Goal: Task Accomplishment & Management: Complete application form

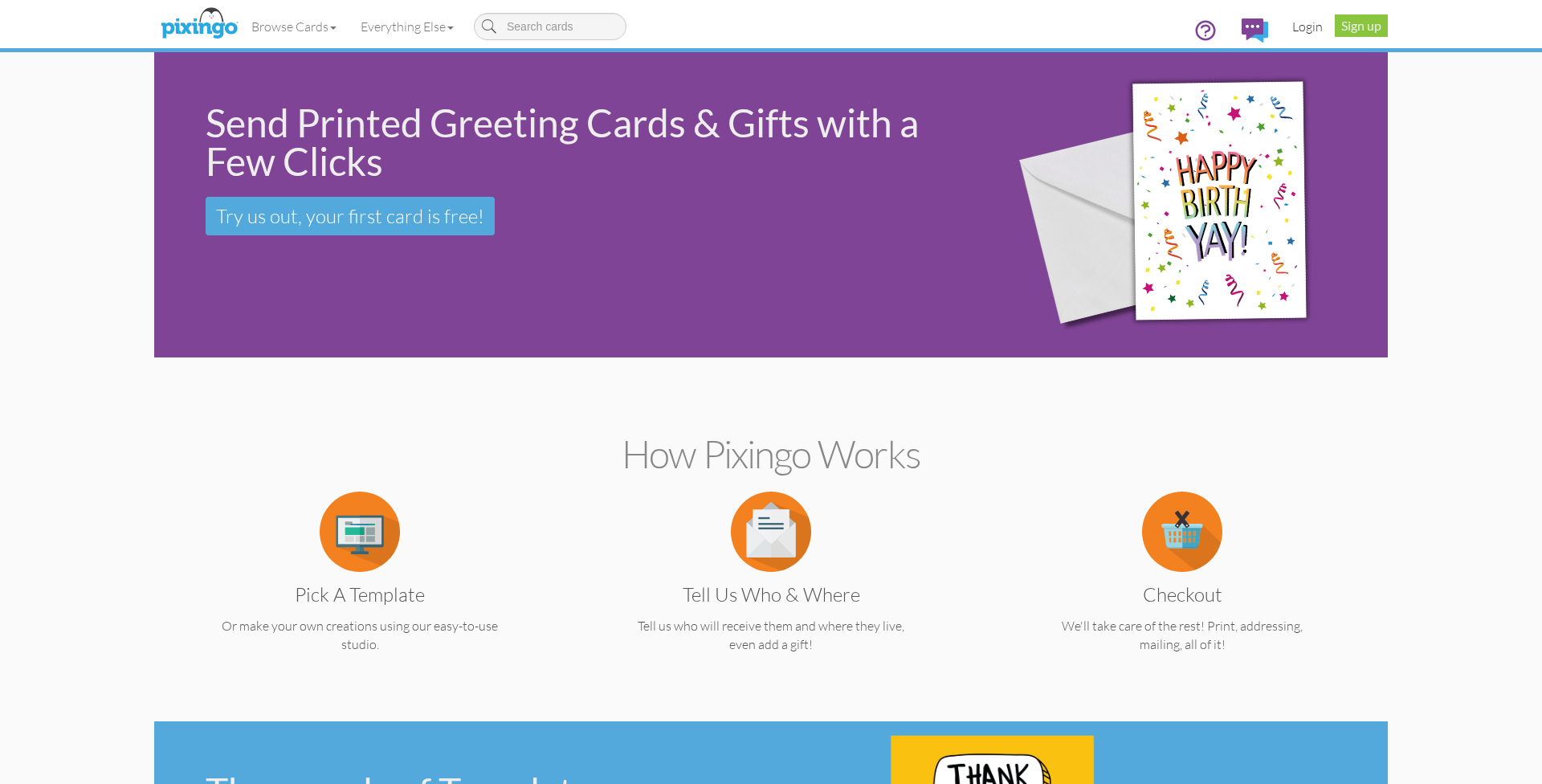
click at [1318, 32] on link "Login" at bounding box center [1308, 26] width 55 height 40
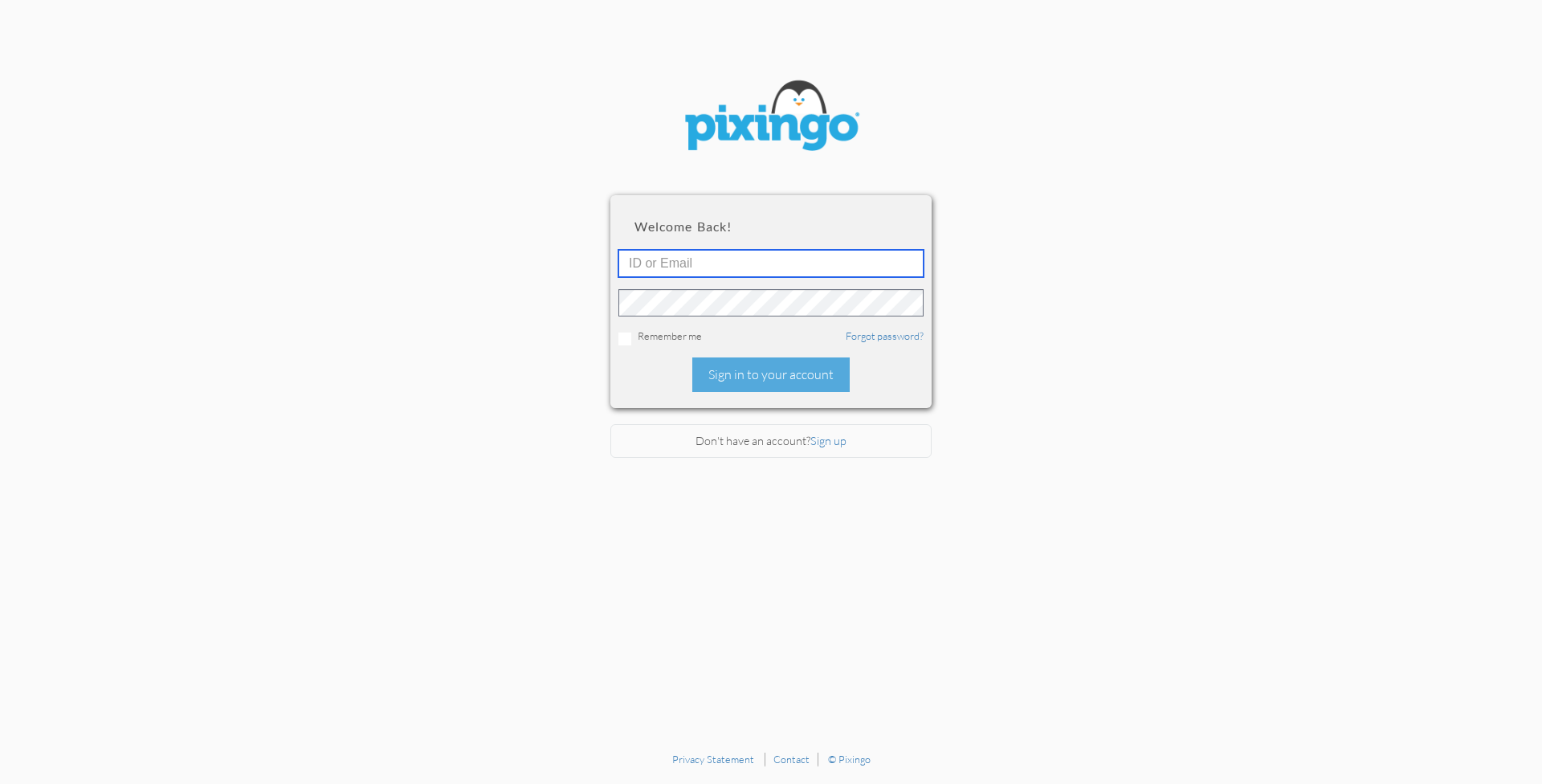
type input "Wendi@creatingmagicvacations.com"
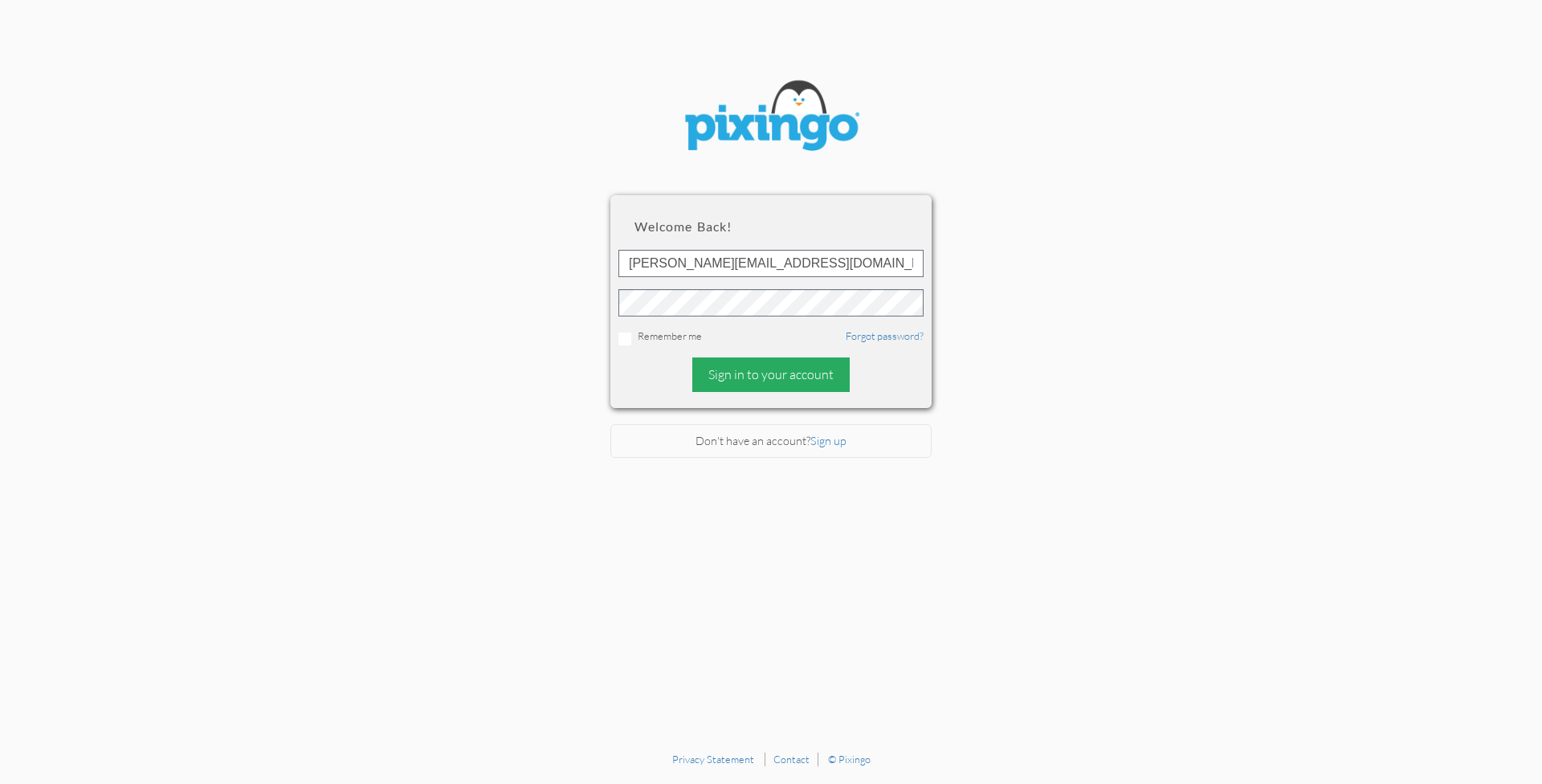
click at [753, 378] on div "Sign in to your account" at bounding box center [770, 374] width 157 height 35
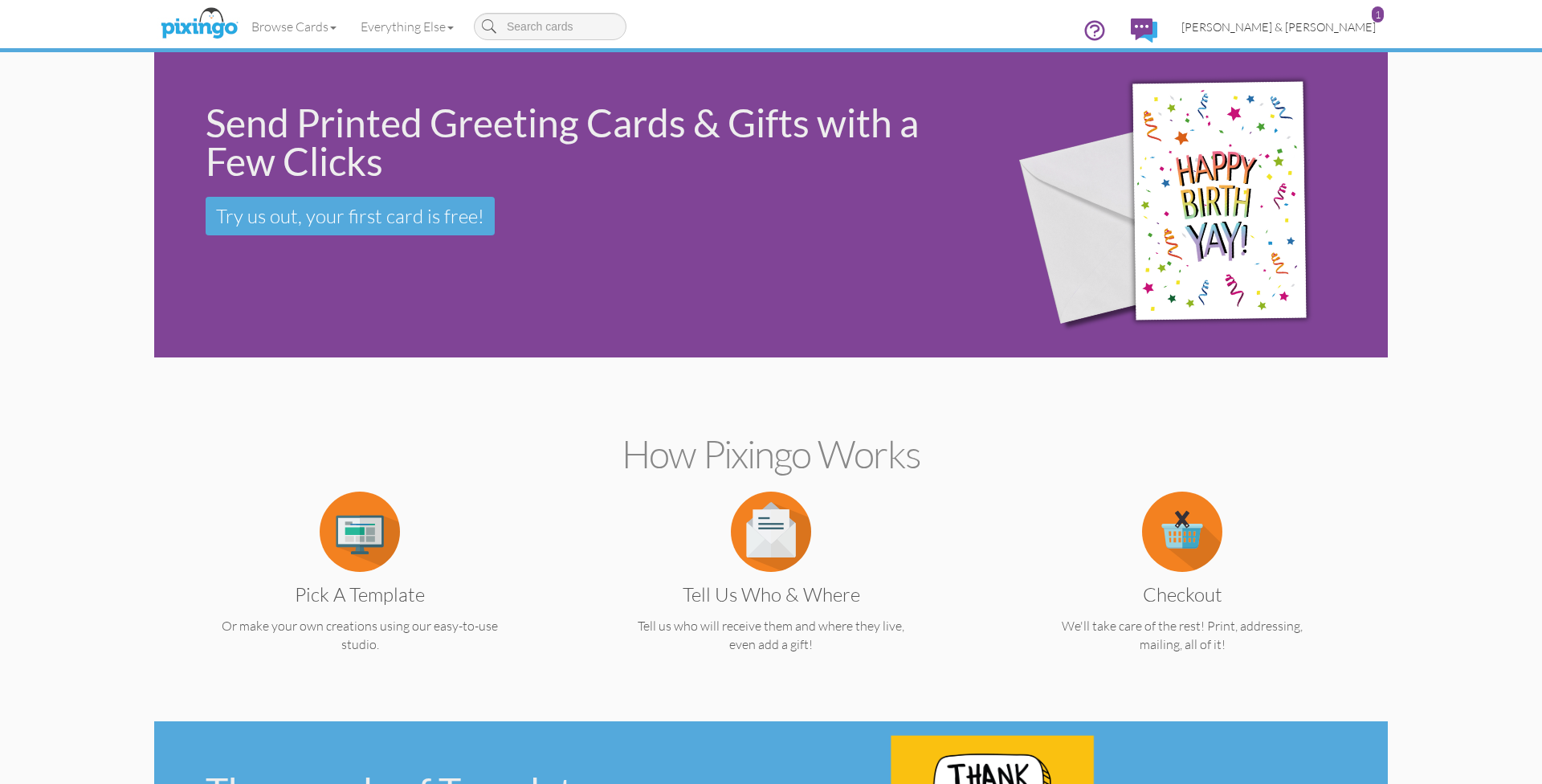
click at [1324, 27] on span "[PERSON_NAME] & [PERSON_NAME]" at bounding box center [1279, 26] width 195 height 14
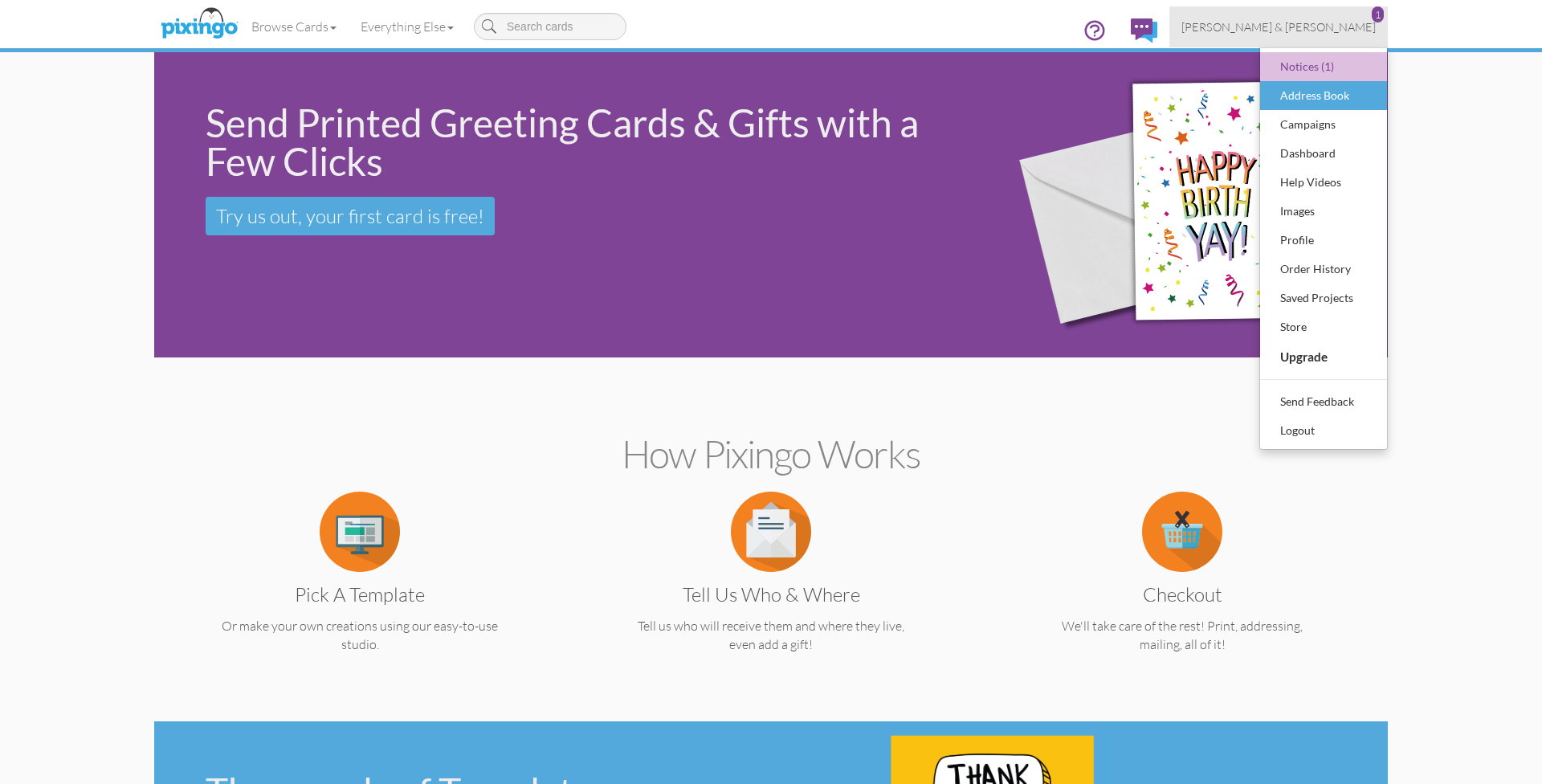
click at [1293, 97] on div "Address Book" at bounding box center [1324, 96] width 95 height 24
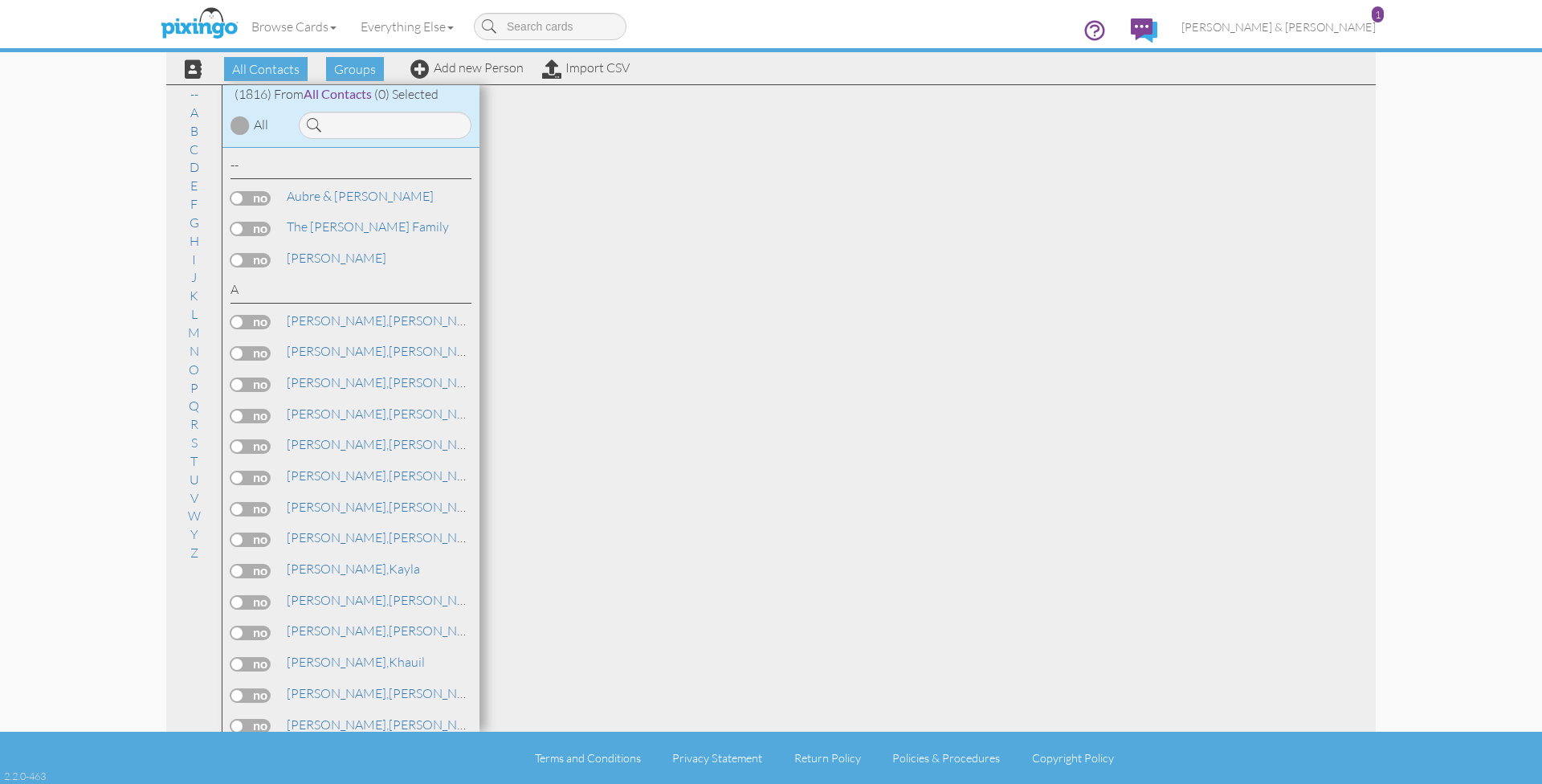
click at [398, 138] on div "(1816) From All Contacts (0) Selected All" at bounding box center [351, 117] width 257 height 63
click at [398, 123] on input at bounding box center [386, 125] width 173 height 27
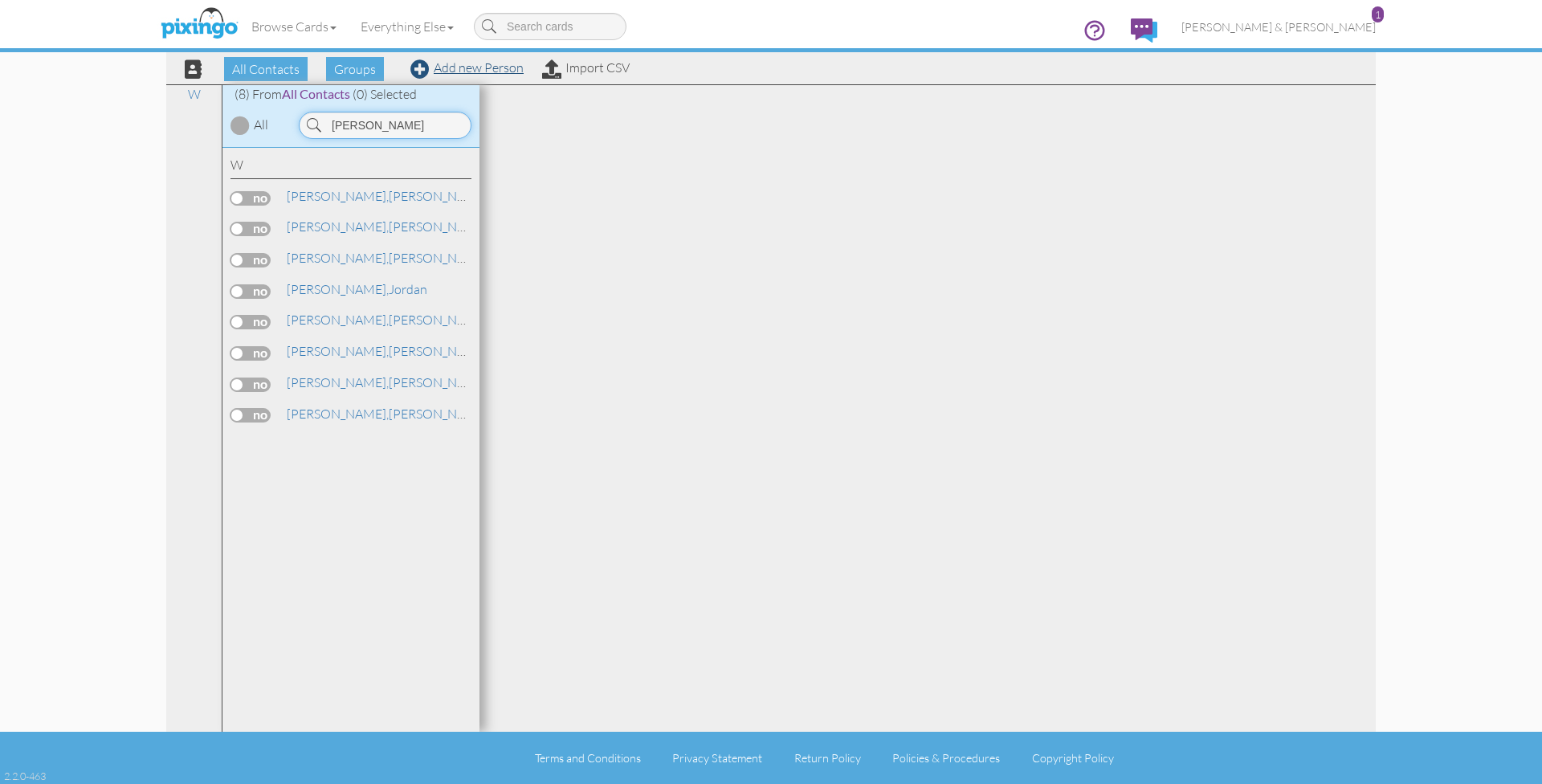
type input "[PERSON_NAME]"
click at [485, 71] on link "Add new Person" at bounding box center [467, 67] width 113 height 16
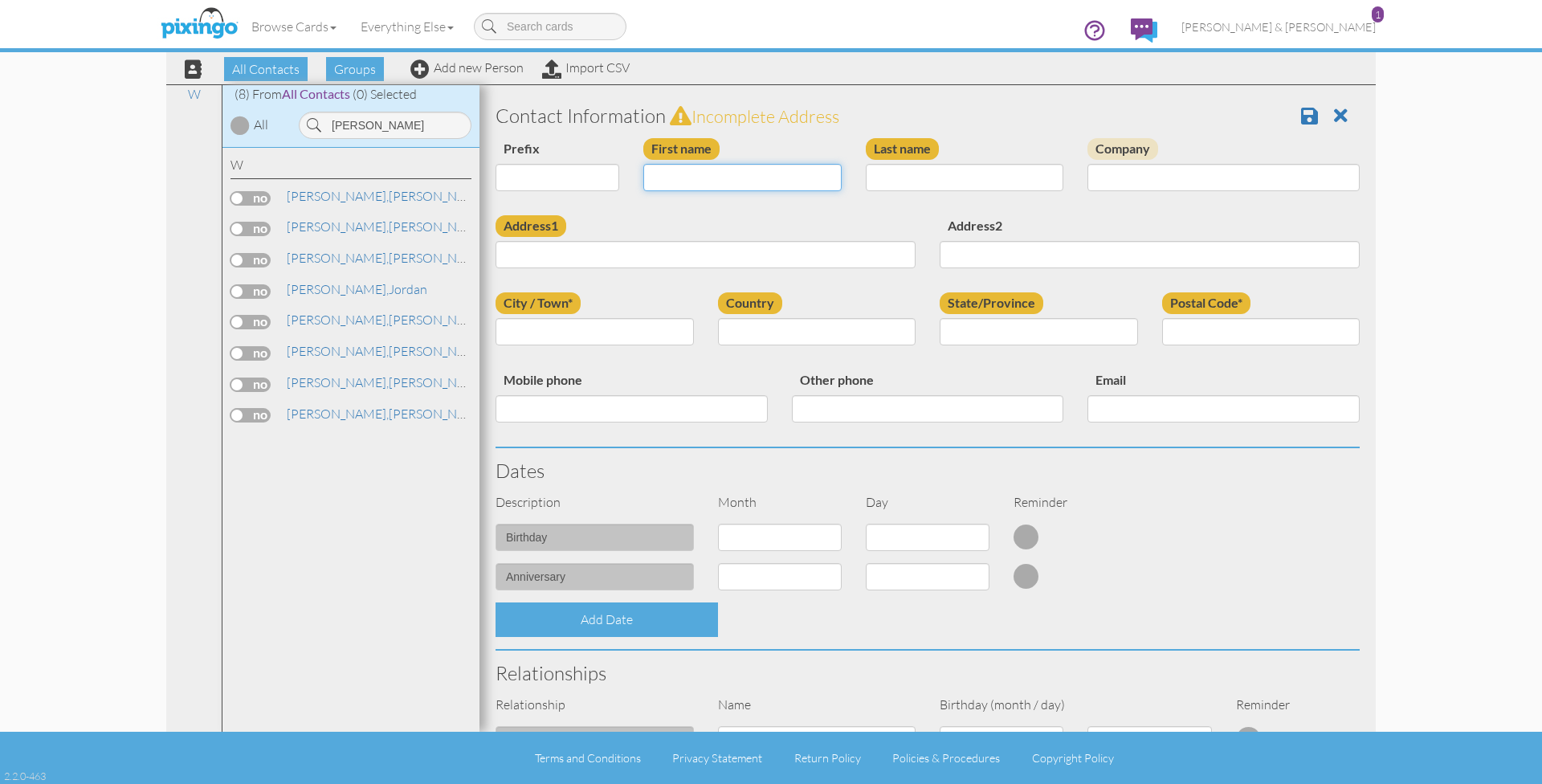
click at [733, 177] on input "First name" at bounding box center [742, 177] width 198 height 27
type input "[PERSON_NAME]"
click at [642, 245] on input "Address1" at bounding box center [705, 254] width 420 height 27
paste input "1285 county road 104 Cedar bluff, Al 35959 · Usa"
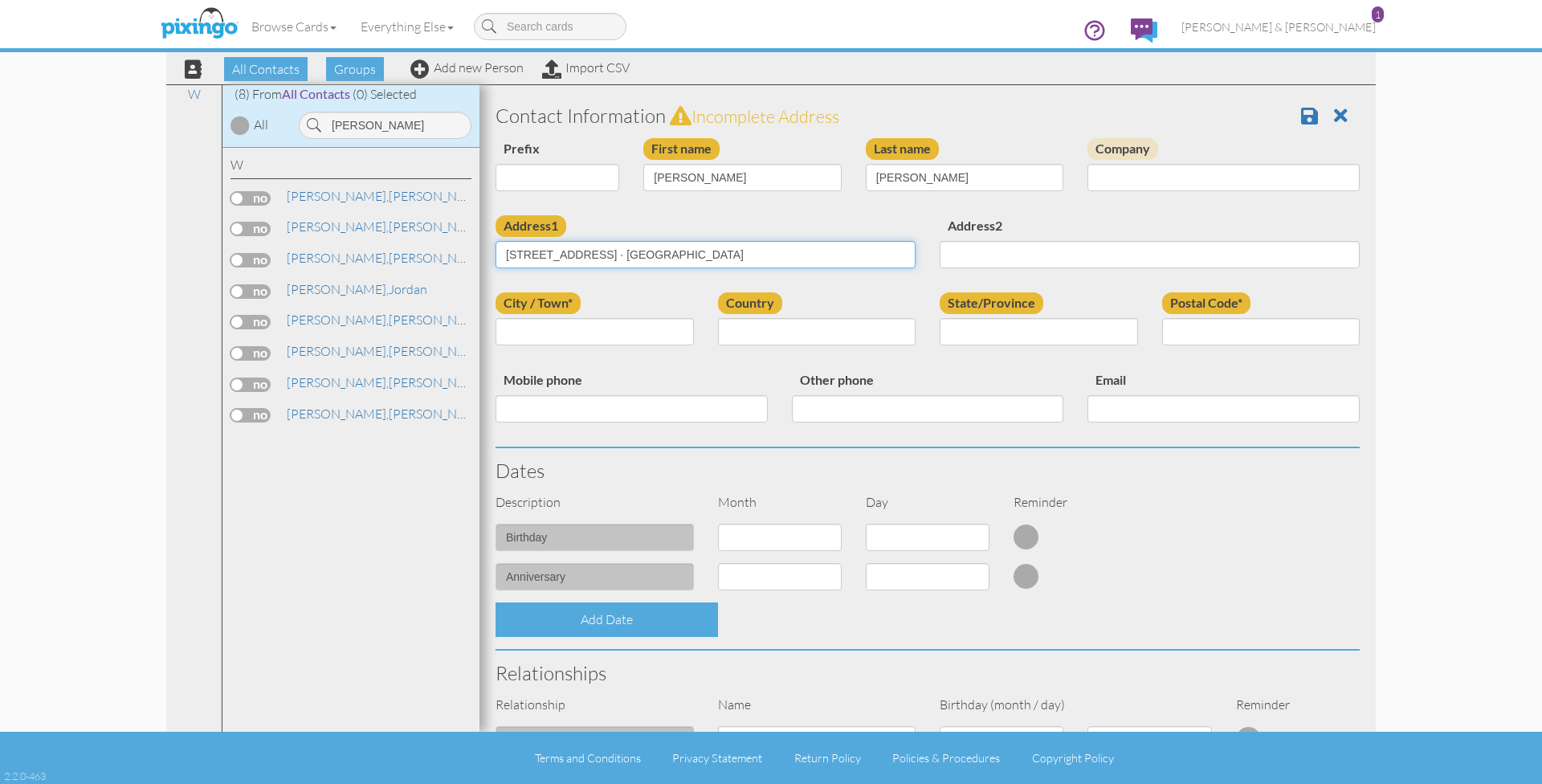
drag, startPoint x: 695, startPoint y: 250, endPoint x: 726, endPoint y: 251, distance: 31.0
click at [726, 251] on input "1285 county road 104 Cedar bluff, Al 35959 · Usa" at bounding box center [705, 254] width 420 height 27
type input "1285 county road 104 Cedar bluff, Al · Usa"
click at [1188, 328] on input "Postal Code*" at bounding box center [1261, 331] width 198 height 27
paste input "35959"
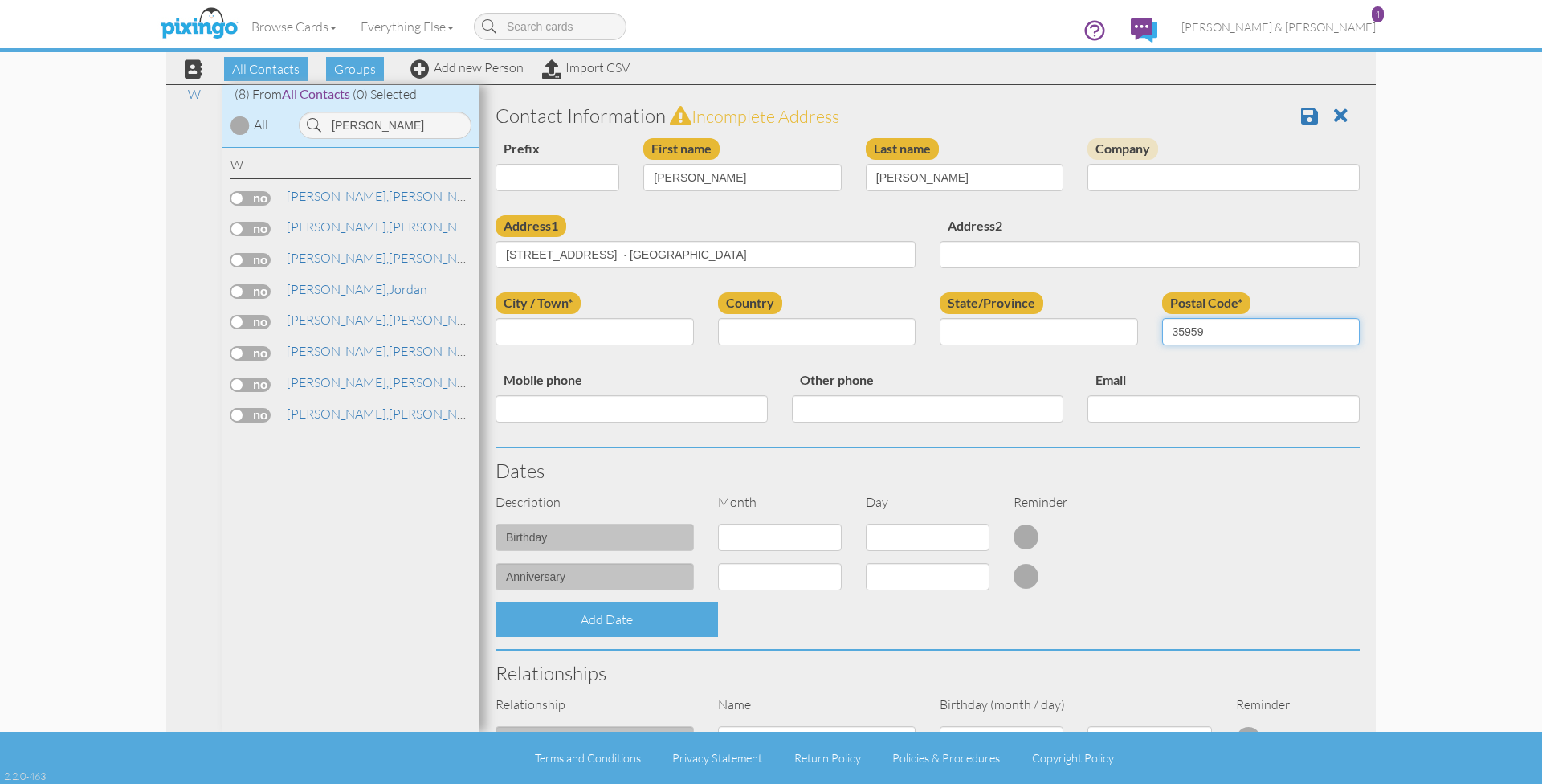
type input "35959"
click at [1060, 334] on input "State/Province" at bounding box center [1039, 331] width 198 height 27
drag, startPoint x: 622, startPoint y: 250, endPoint x: 676, endPoint y: 252, distance: 54.0
click at [676, 252] on input "1285 county road 104 Cedar bluff, Al · Usa" at bounding box center [705, 254] width 420 height 27
type input "1285 county road 104 , Al · Usa"
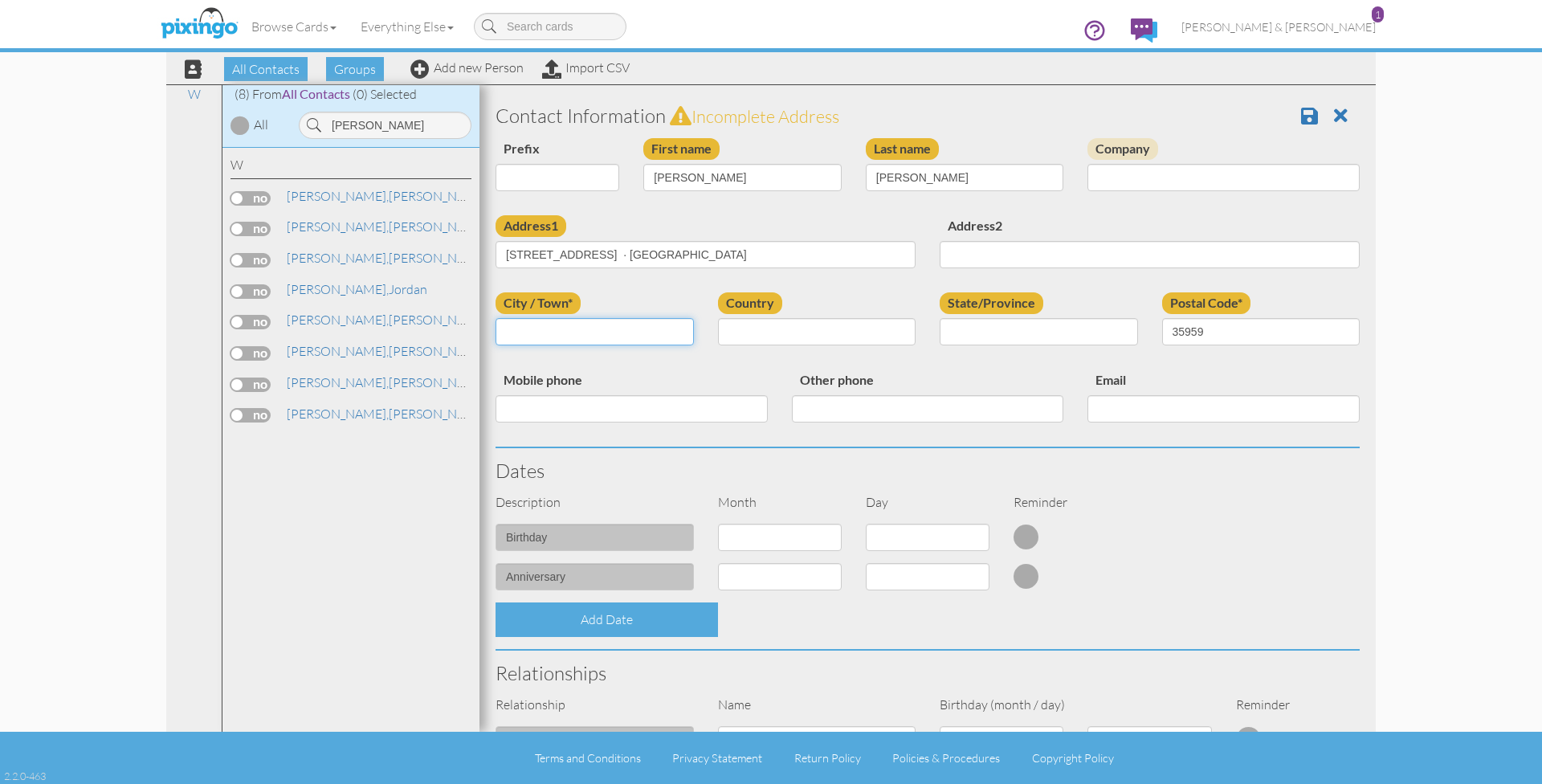
click at [636, 328] on input "City / Town*" at bounding box center [594, 331] width 198 height 27
paste input "Cedar bluff"
click at [549, 327] on input "Cedar bluff" at bounding box center [594, 331] width 198 height 27
click at [602, 328] on input "Cedar Bluff" at bounding box center [594, 331] width 198 height 27
type input "Cedar Bluff"
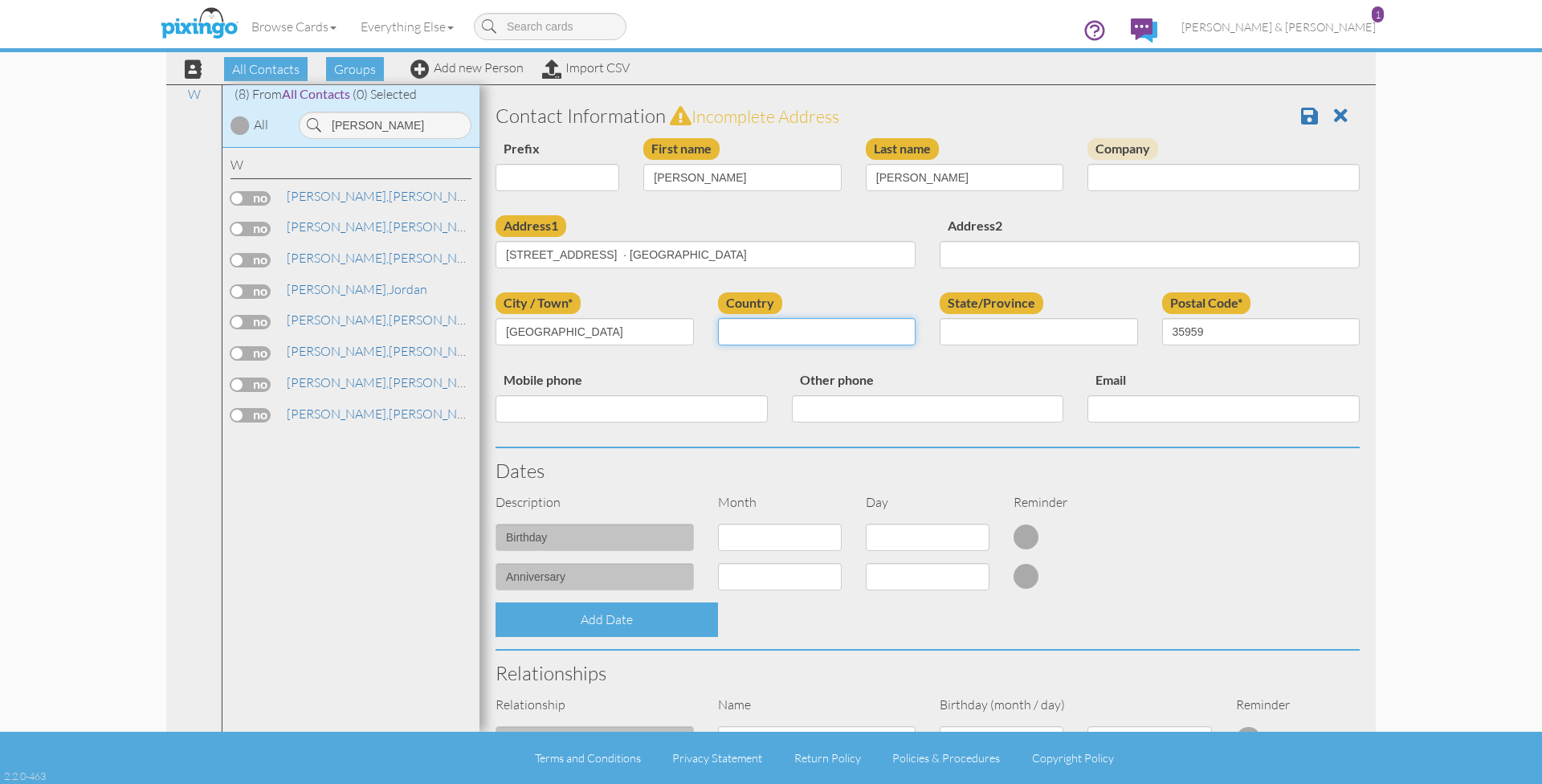
select select "object:7031"
select select "object:7278"
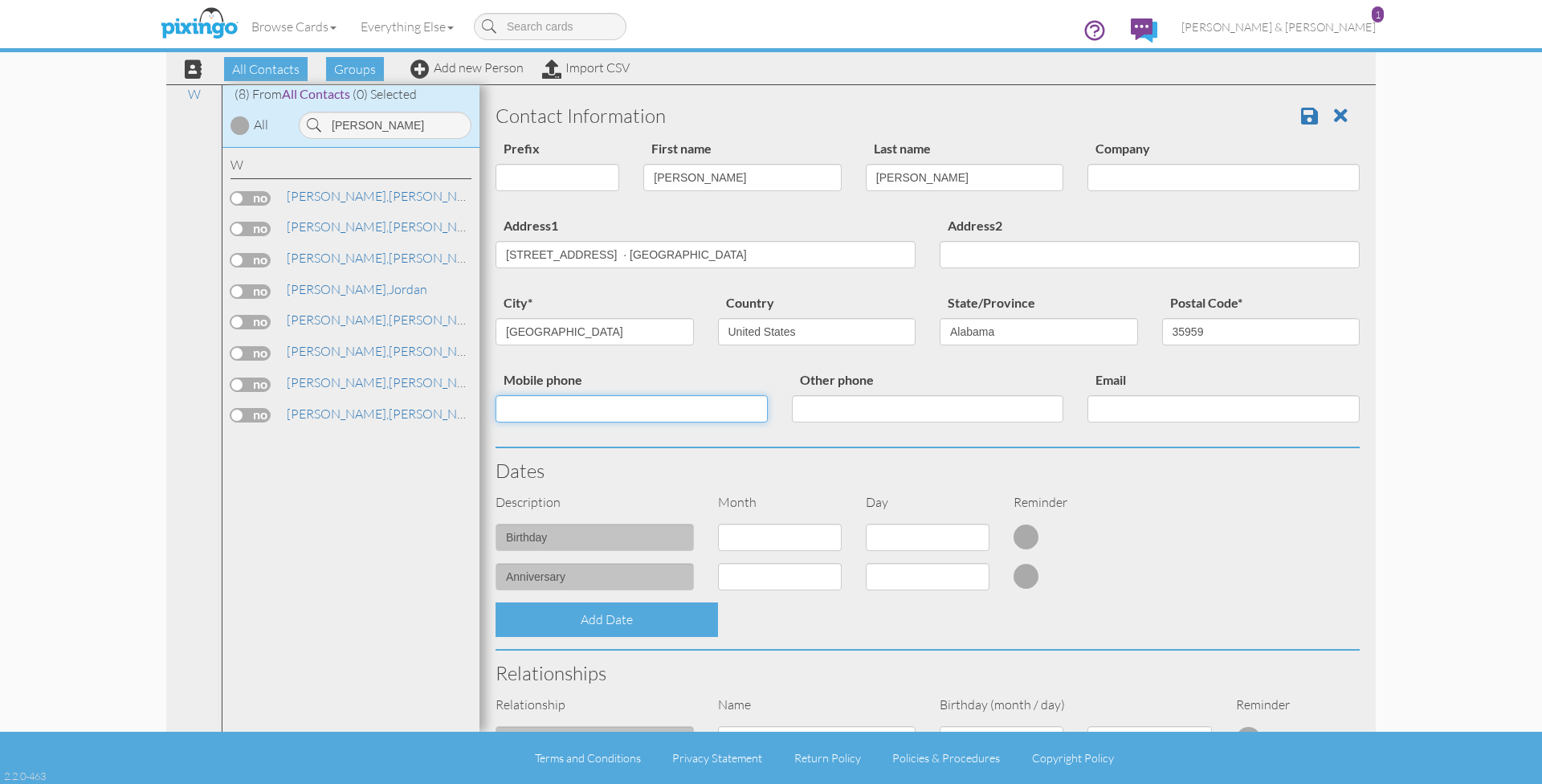
click at [741, 405] on input "Mobile phone" at bounding box center [632, 408] width 273 height 27
click at [621, 407] on input "Mobile phone" at bounding box center [632, 408] width 273 height 27
paste input "7069360494"
type input "7069360494"
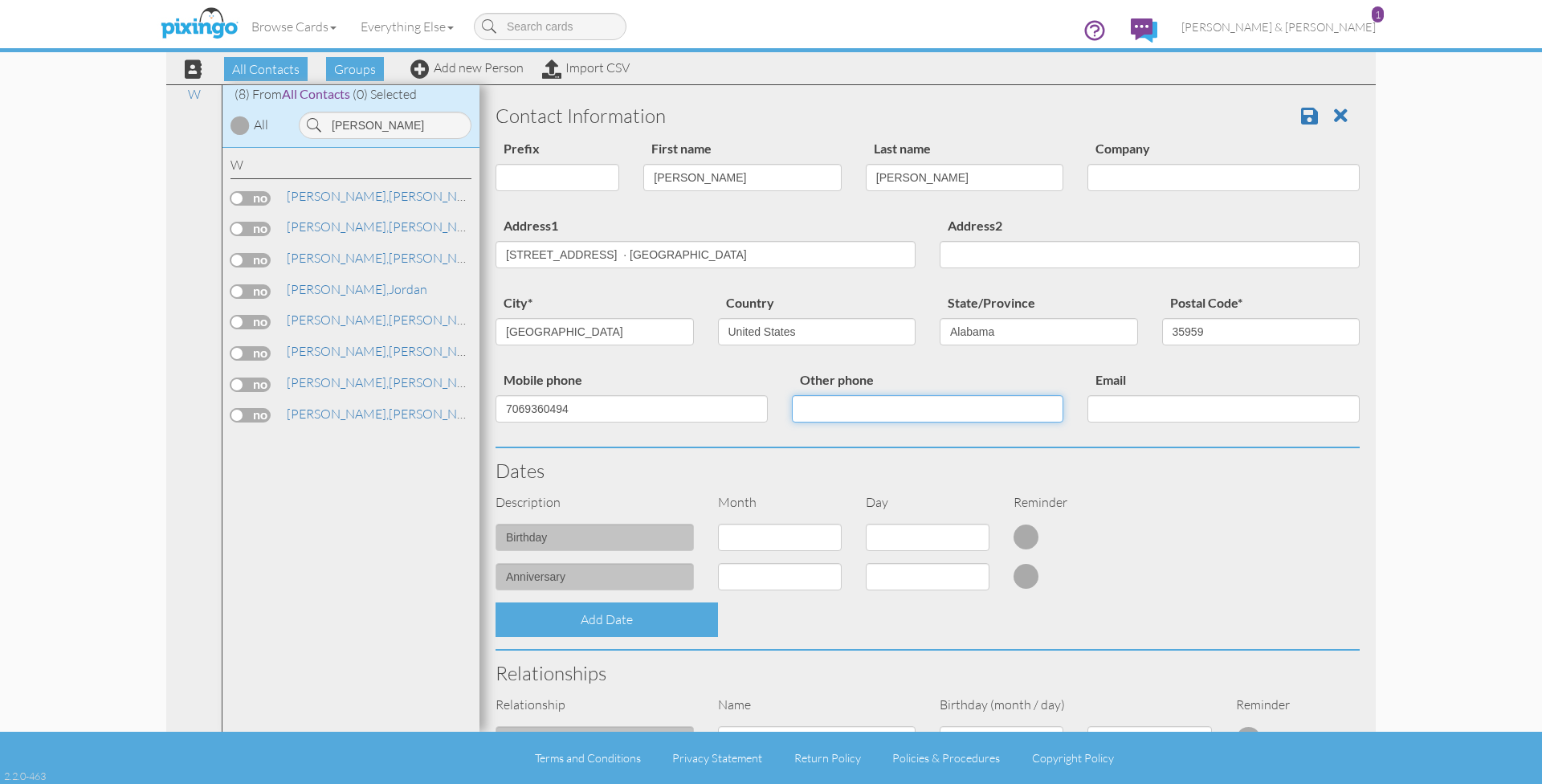
click at [803, 403] on input "Other phone" at bounding box center [928, 408] width 273 height 27
click at [1167, 407] on input "Email" at bounding box center [1224, 408] width 273 height 27
click at [1142, 408] on input "Email" at bounding box center [1224, 408] width 273 height 27
paste input "daniwilson3203@gmail.com"
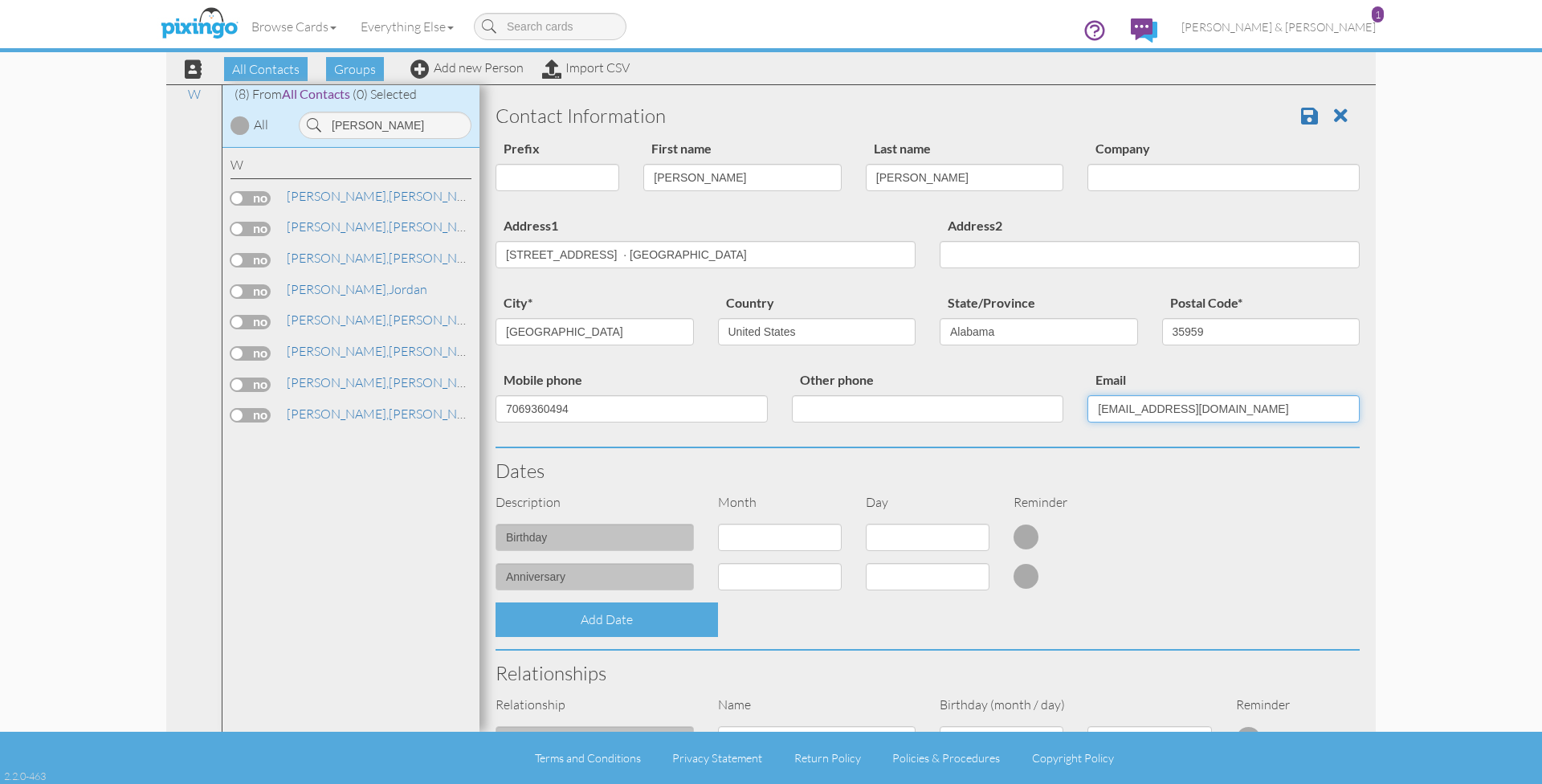
type input "daniwilson3203@gmail.com"
select select "object:7025"
select select "number:29"
click at [946, 473] on h3 "Dates" at bounding box center [927, 471] width 864 height 21
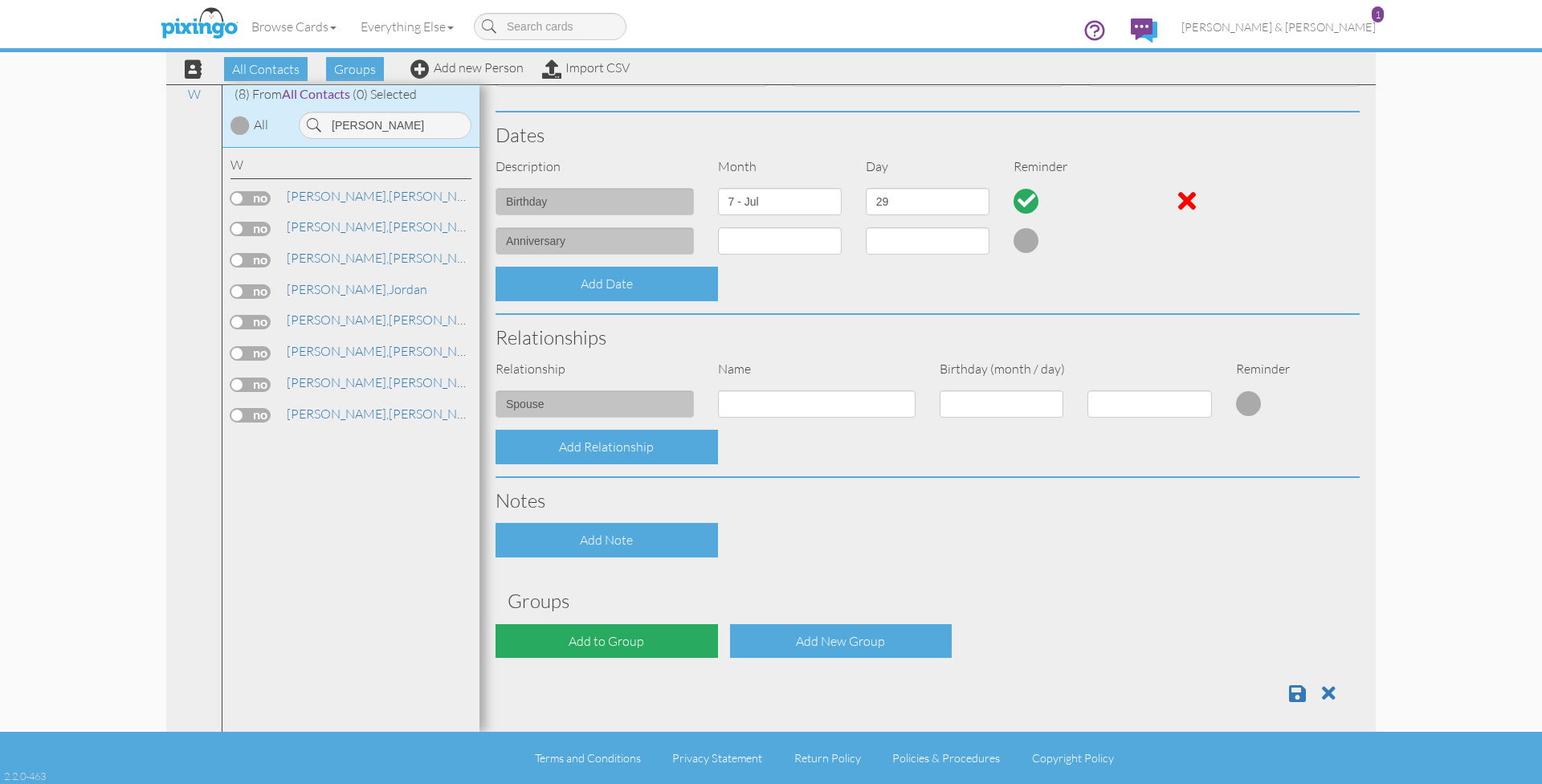
click at [688, 635] on div "Add to Group" at bounding box center [606, 641] width 223 height 35
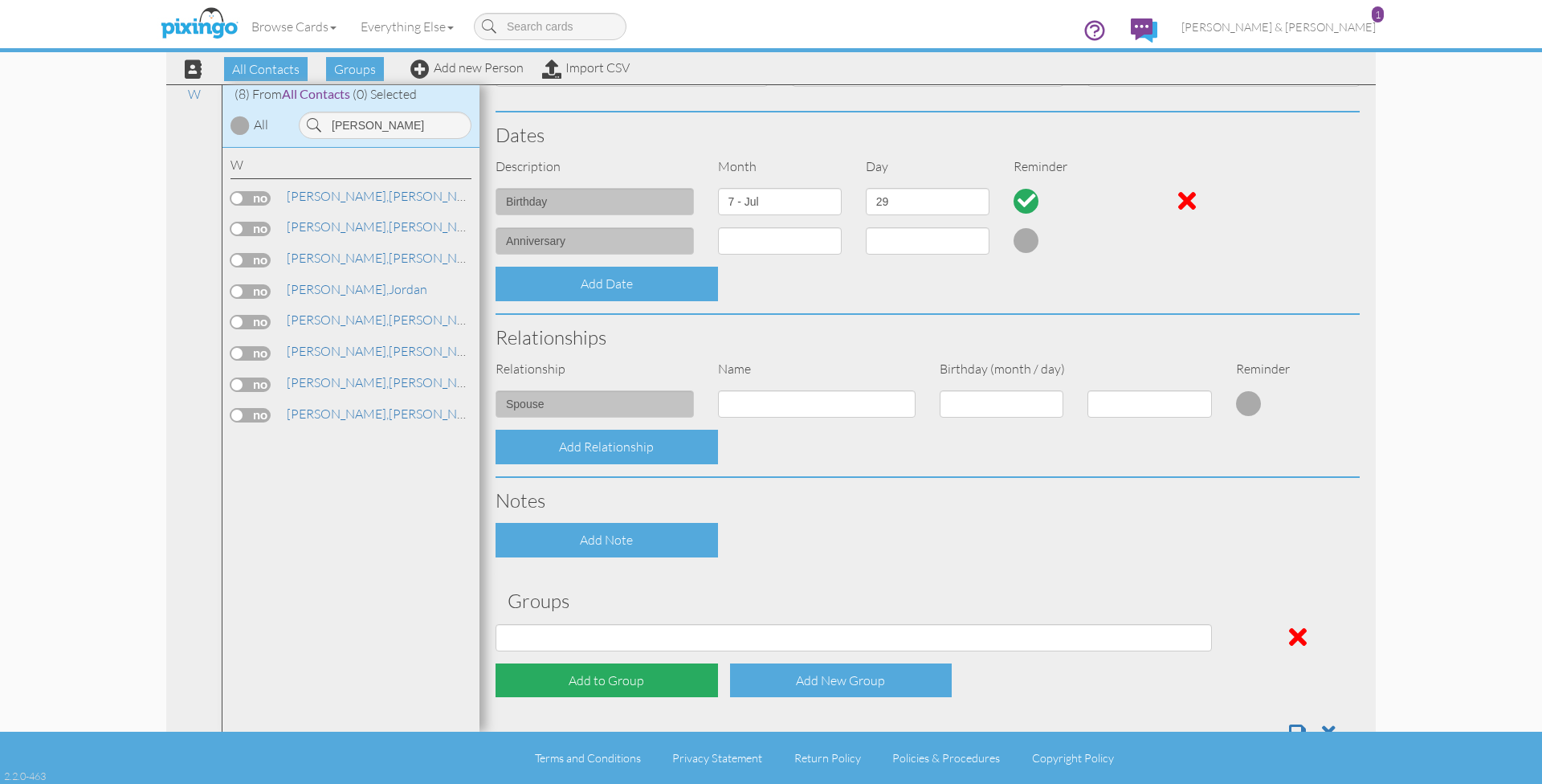
click at [655, 681] on div "Add to Group" at bounding box center [606, 681] width 223 height 35
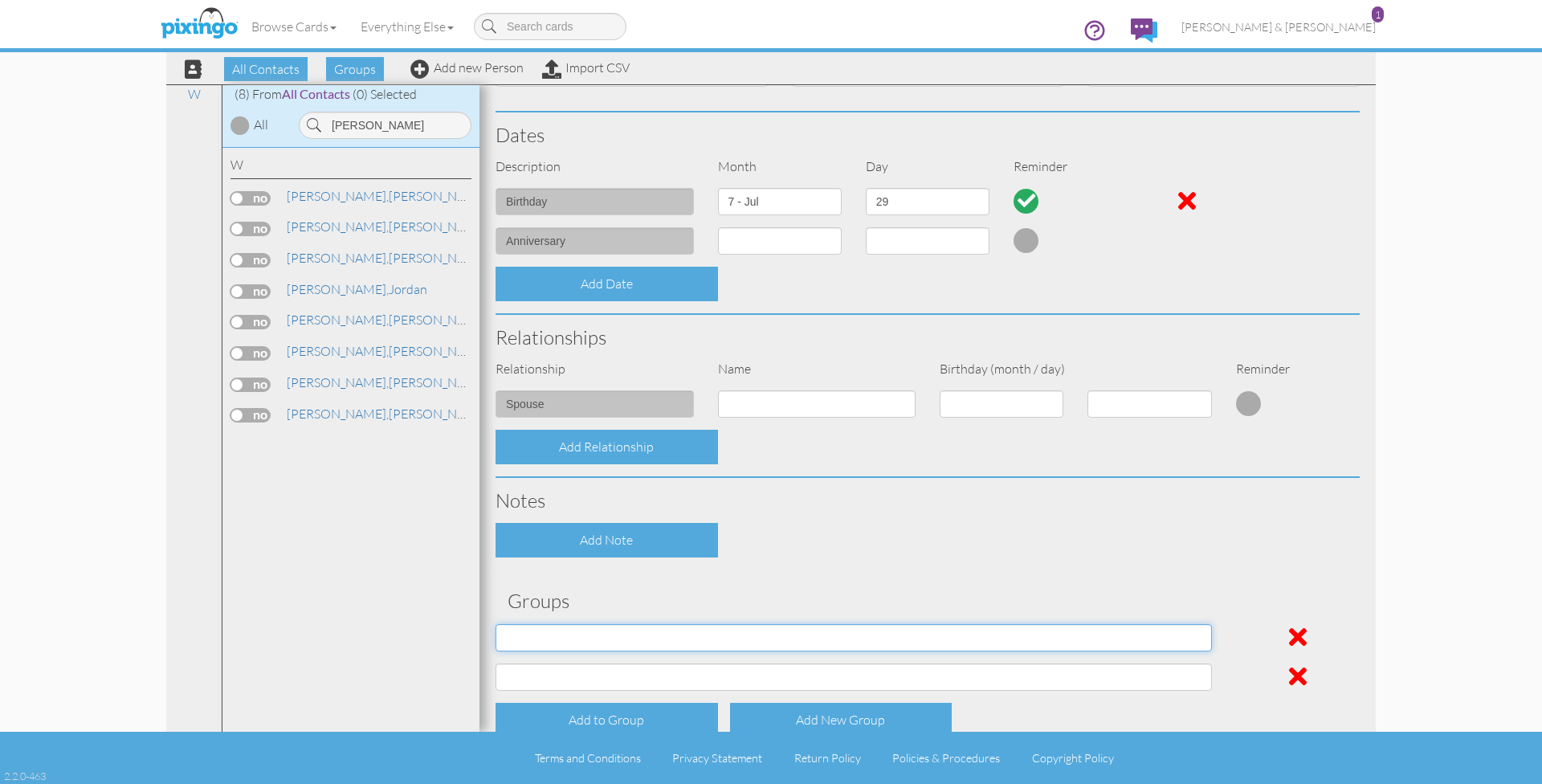
select select "object:7341"
select select "object:7342"
click at [692, 606] on div "Contact Information Prefix Dr. Mr. Mrs. First name Elizabeth Last name Wilson C…" at bounding box center [927, 276] width 864 height 1038
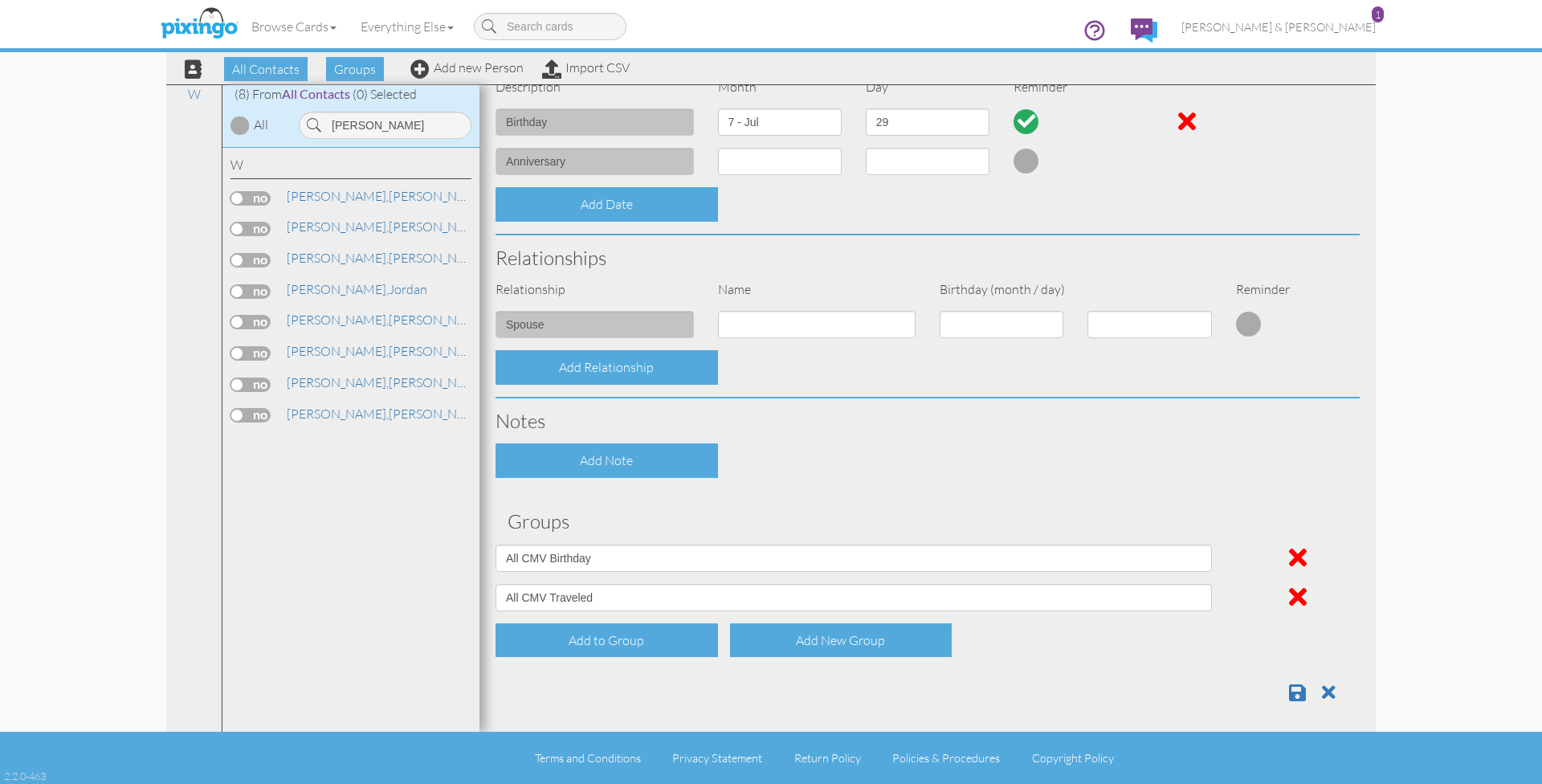
scroll to position [415, 0]
click at [1299, 683] on span at bounding box center [1298, 693] width 17 height 20
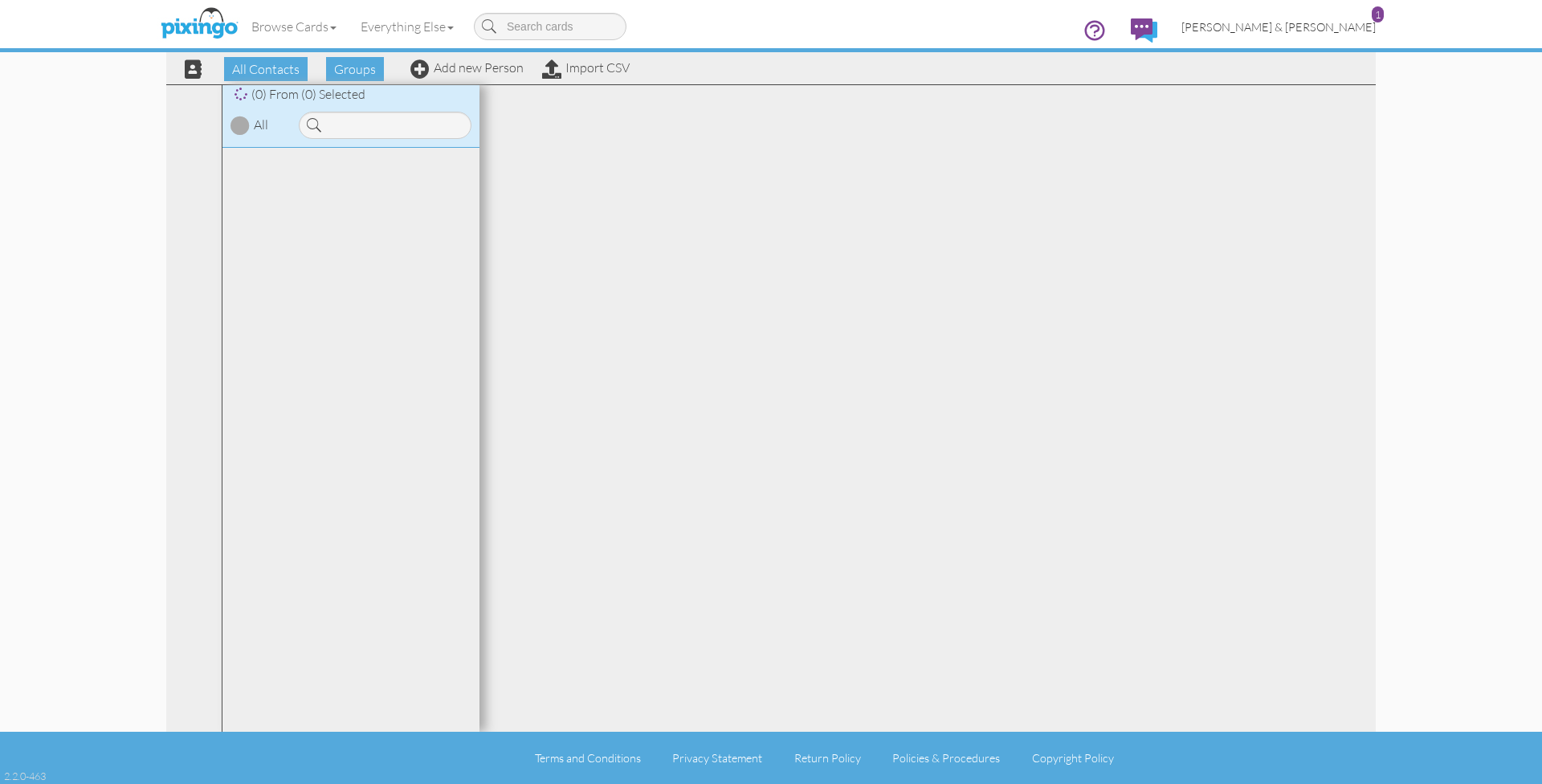
click at [1309, 28] on span "[PERSON_NAME] & [PERSON_NAME]" at bounding box center [1279, 26] width 195 height 14
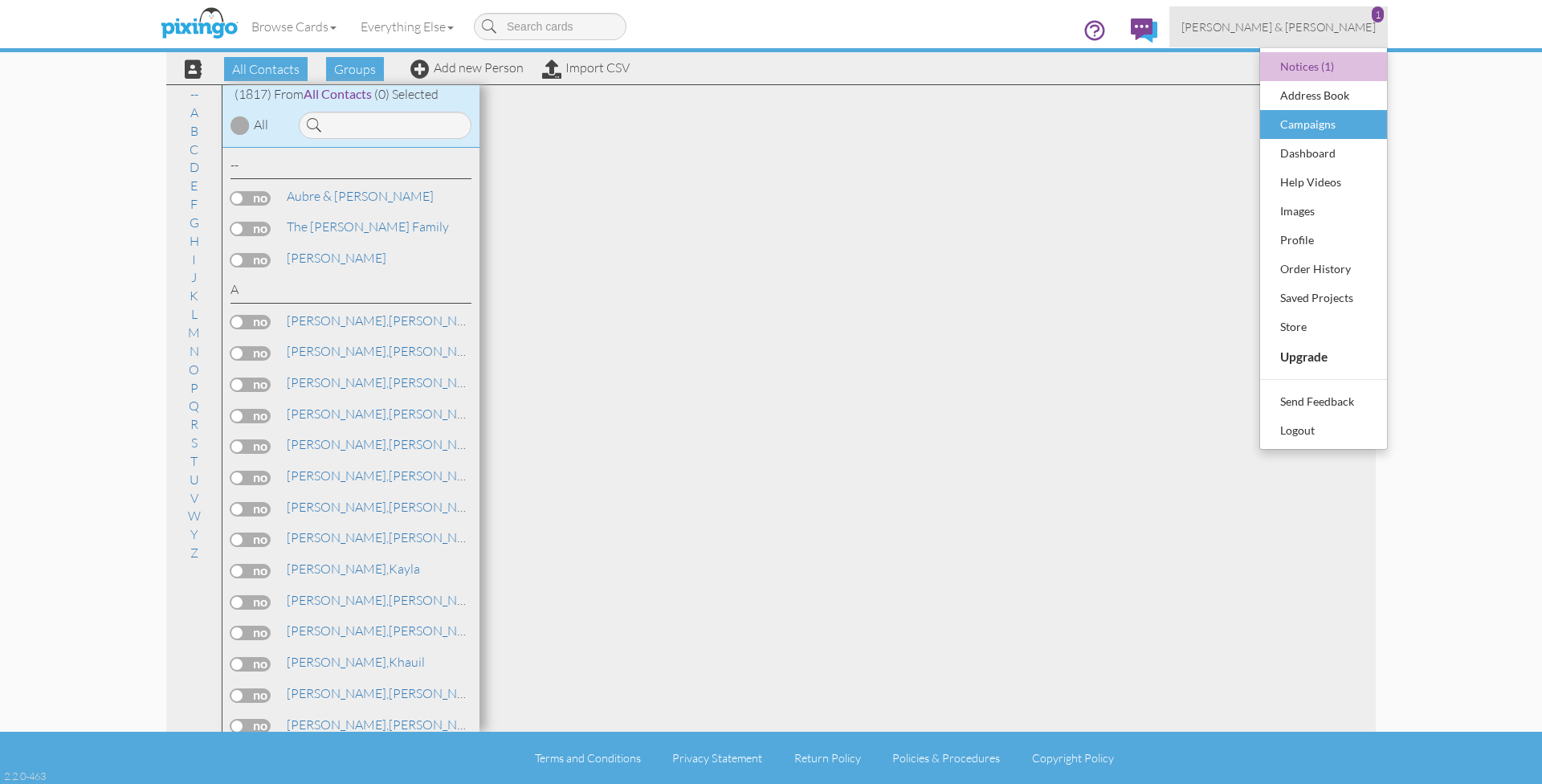
click at [1303, 119] on div "Campaigns" at bounding box center [1324, 125] width 95 height 24
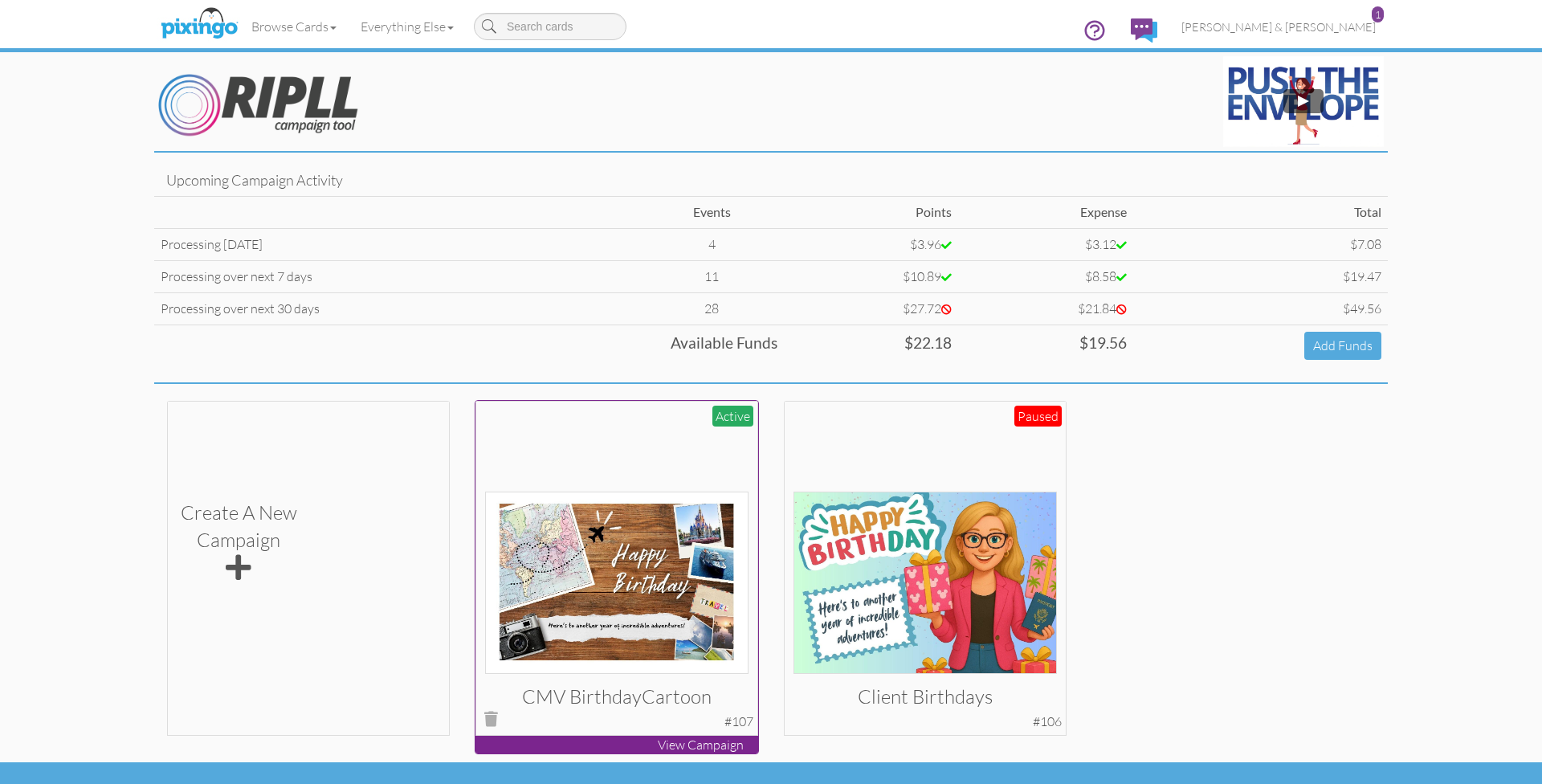
click at [643, 444] on div at bounding box center [617, 541] width 264 height 264
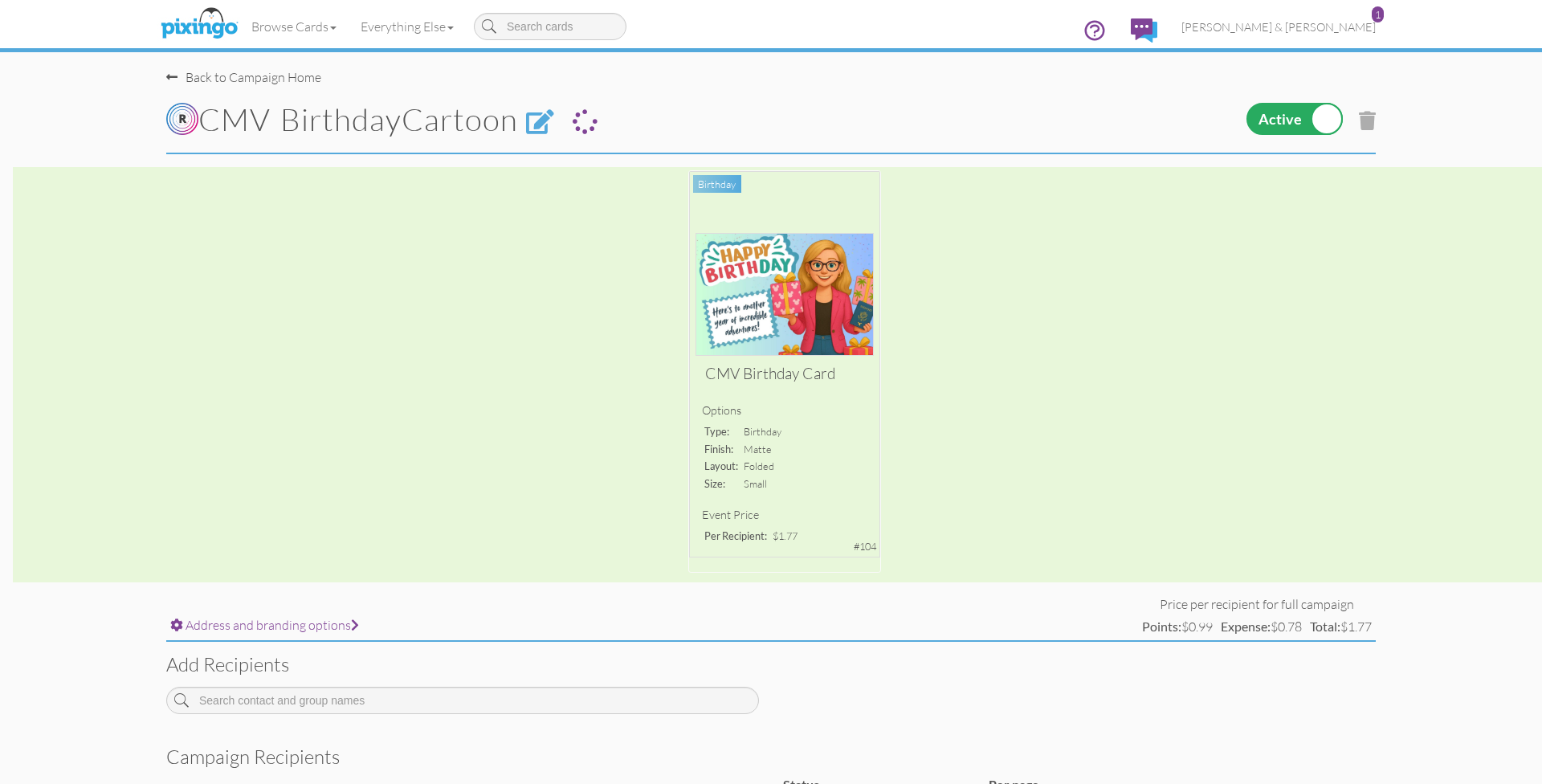
click at [836, 394] on div "CMV Birthday Card Options type: birthday finish: matte layout: folded size: sma…" at bounding box center [771, 375] width 1542 height 416
click at [466, 701] on input at bounding box center [463, 699] width 593 height 27
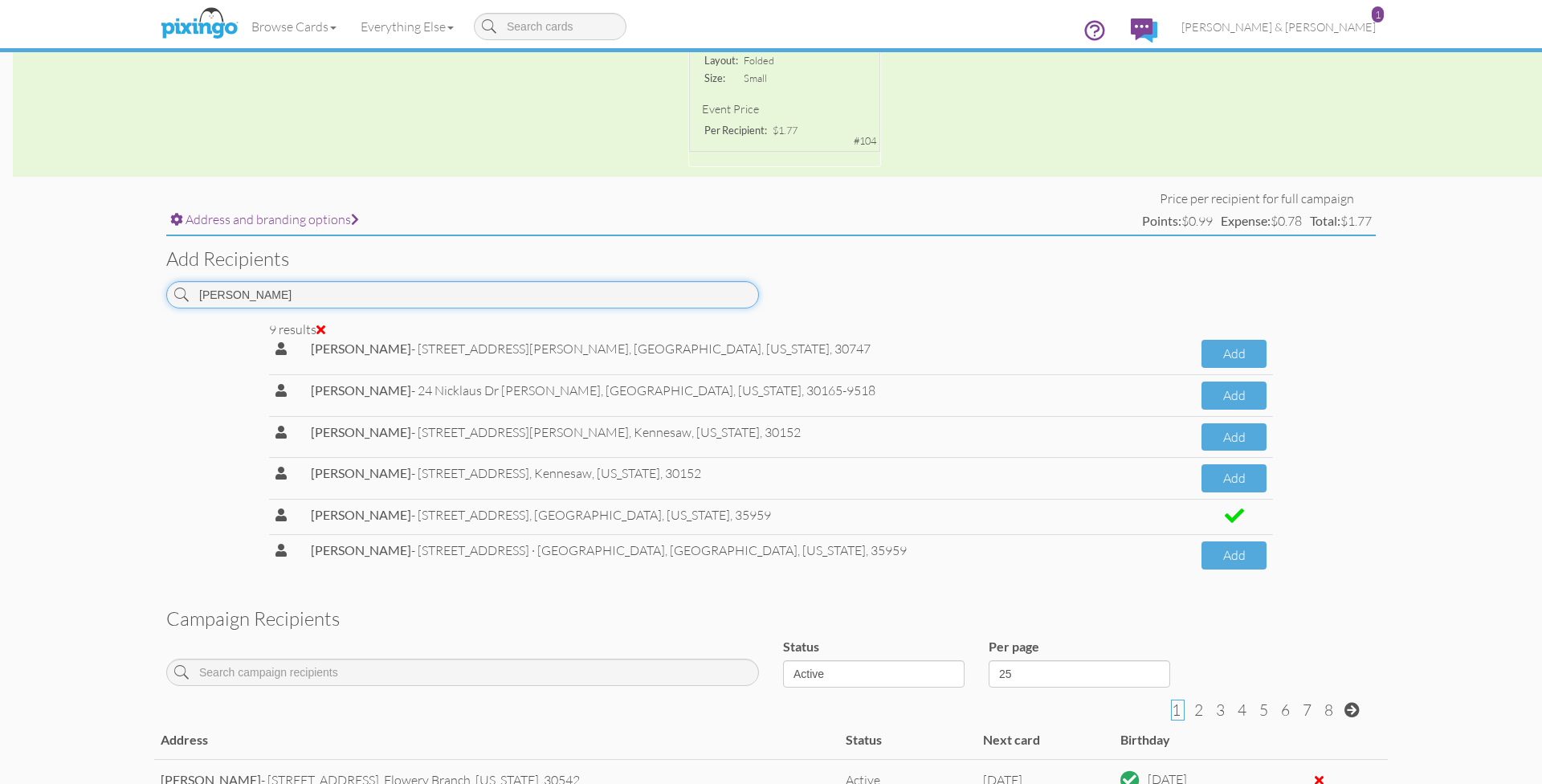
scroll to position [137, 0]
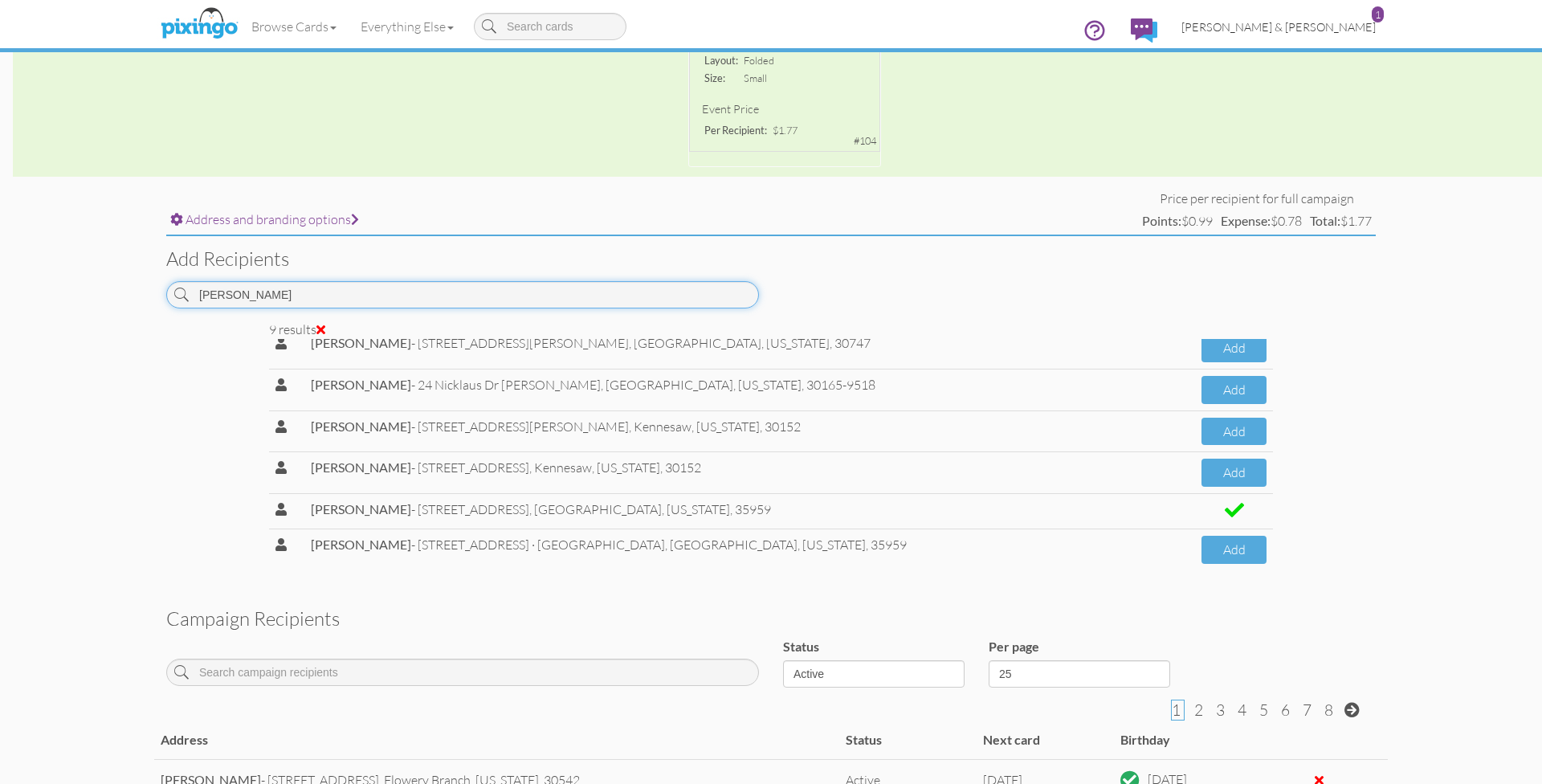
type input "wilson"
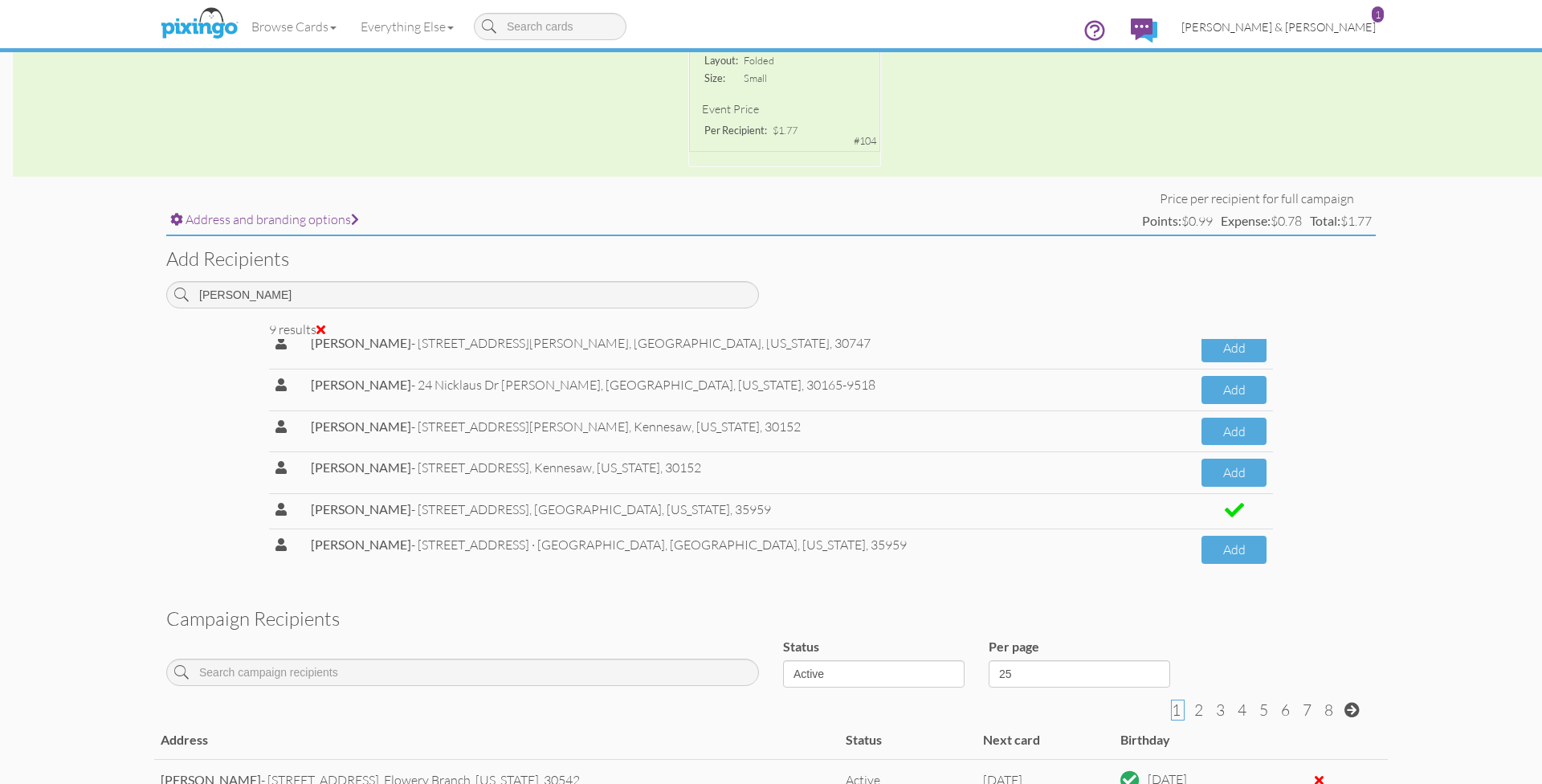
click at [1283, 39] on link "[PERSON_NAME] & [PERSON_NAME] 1" at bounding box center [1279, 27] width 218 height 41
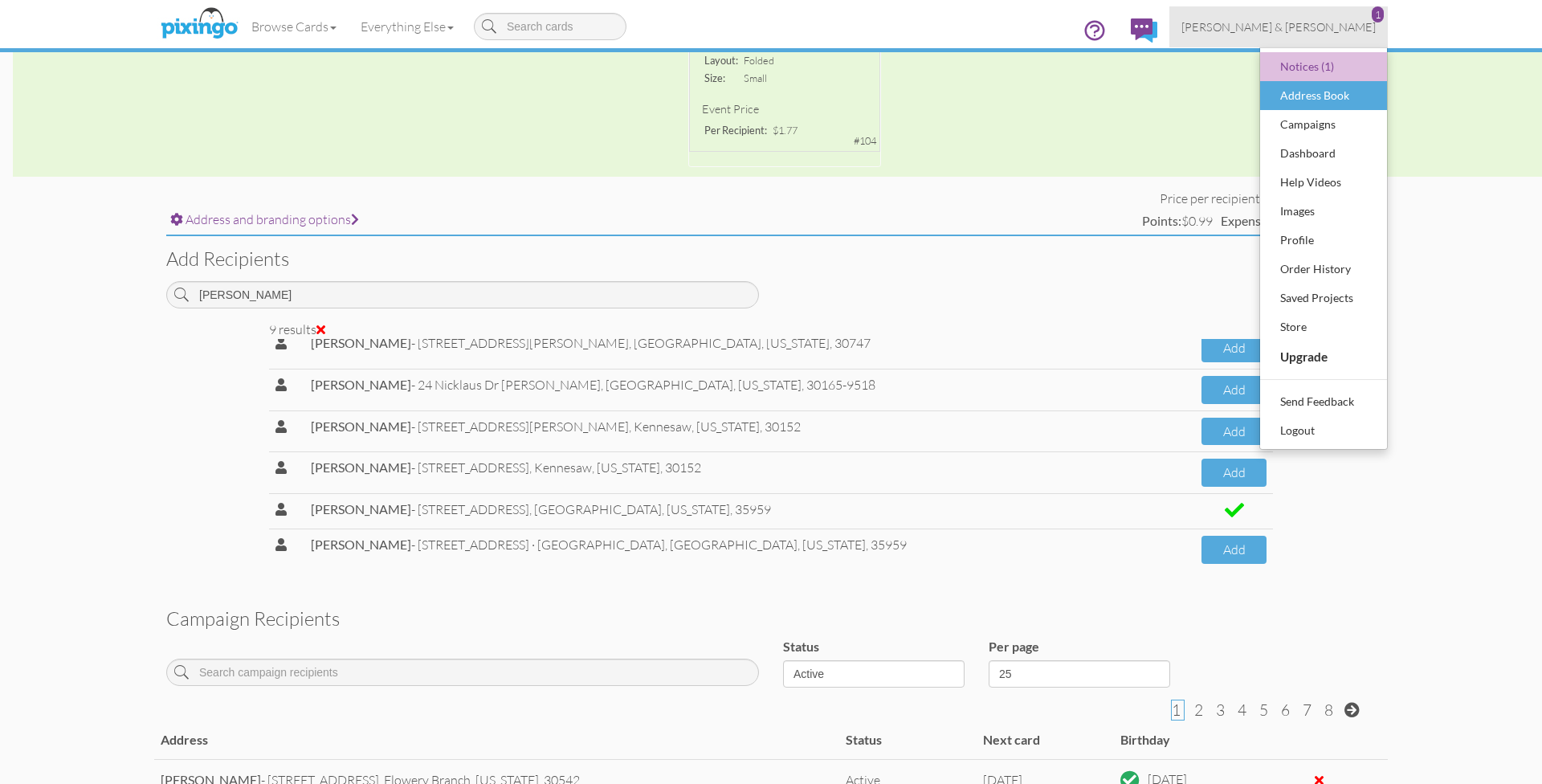
click at [1289, 86] on div "Address Book" at bounding box center [1324, 96] width 95 height 24
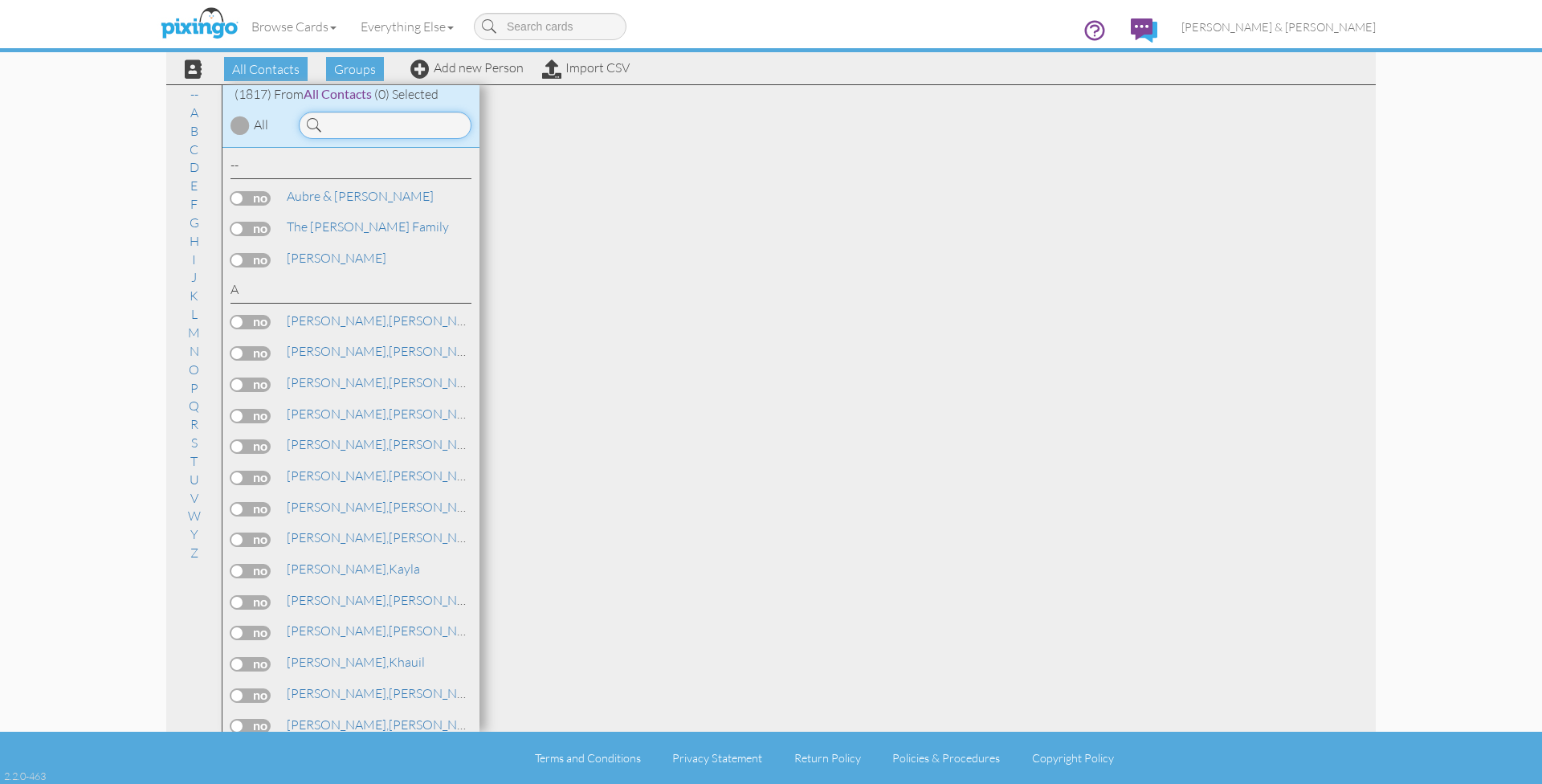
click at [345, 124] on input at bounding box center [386, 125] width 173 height 27
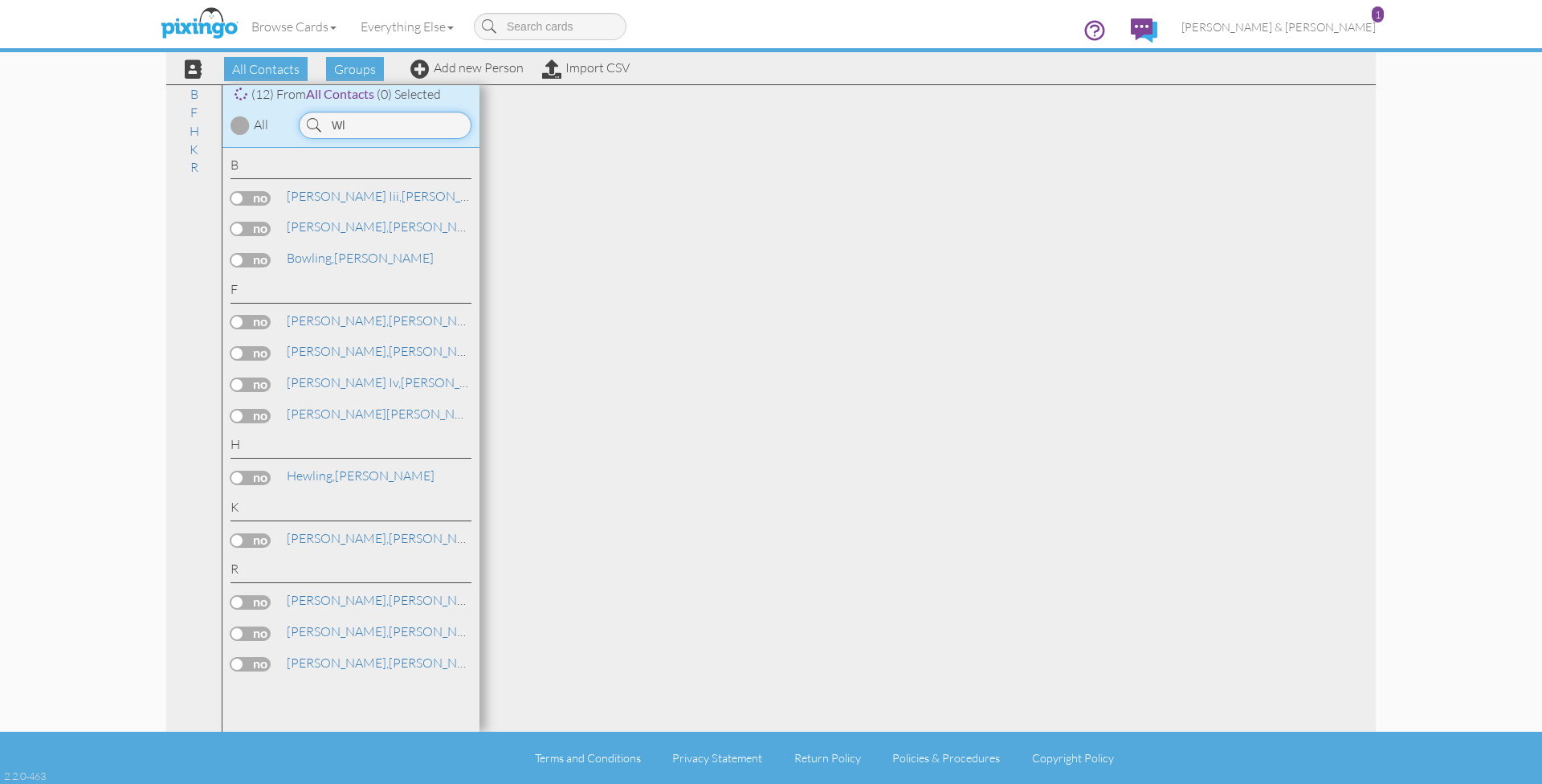
type input "W"
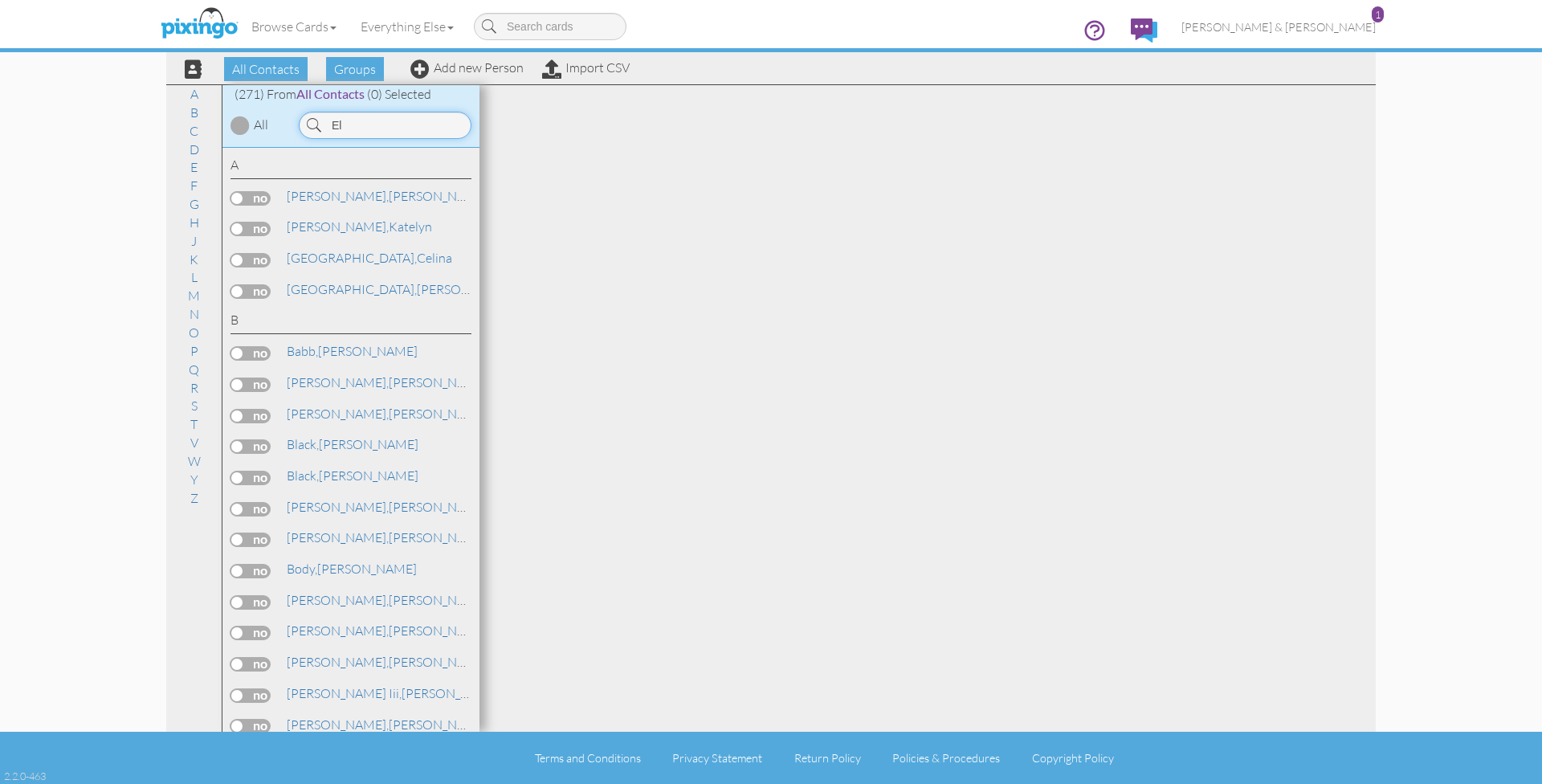
type input "E"
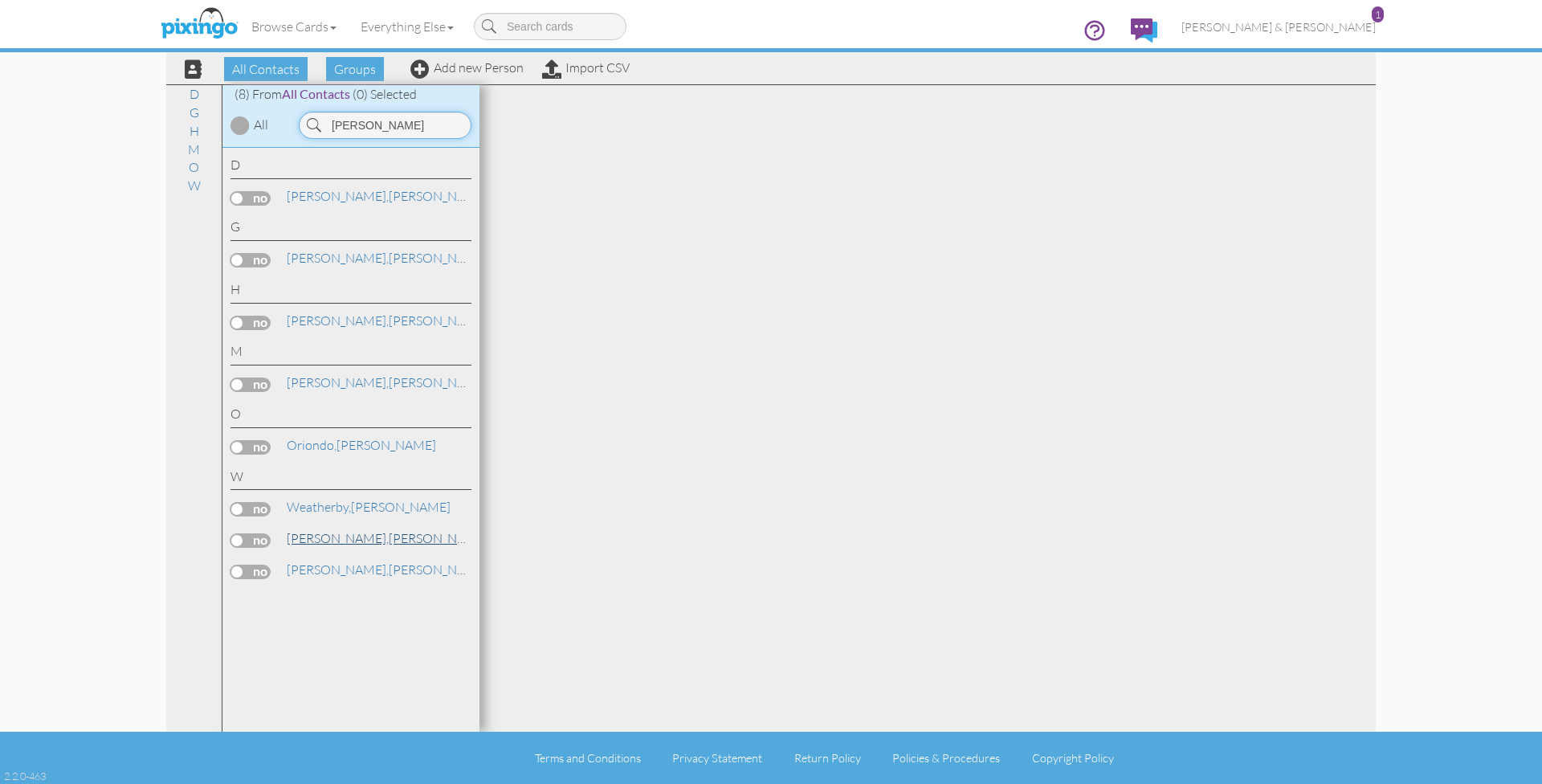
type input "Eliza"
click at [321, 530] on span "[PERSON_NAME]," at bounding box center [338, 538] width 102 height 16
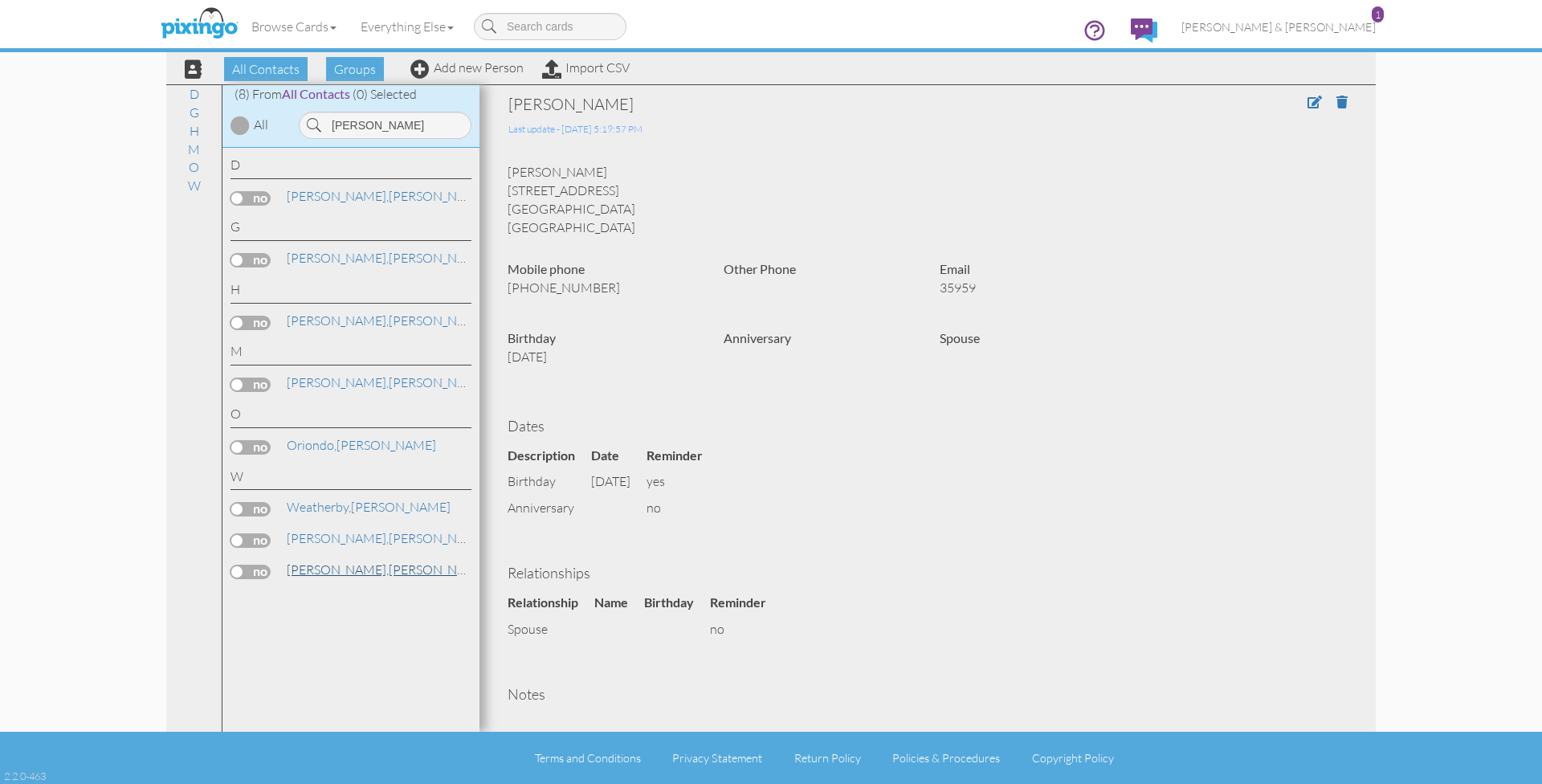
click at [316, 561] on span "[PERSON_NAME]," at bounding box center [338, 569] width 102 height 16
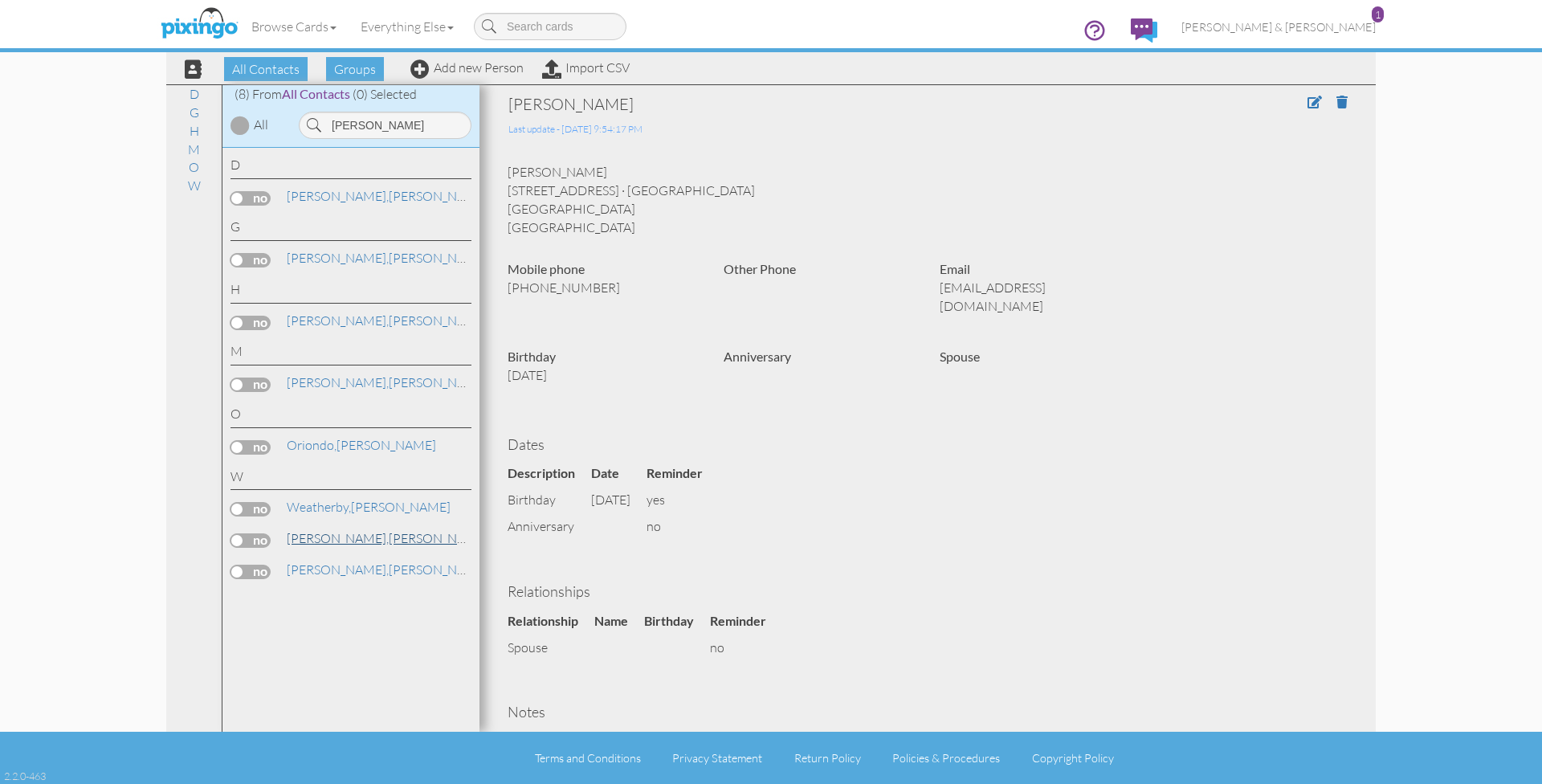
click at [331, 528] on link "Wilson, Elizabeth" at bounding box center [387, 538] width 205 height 20
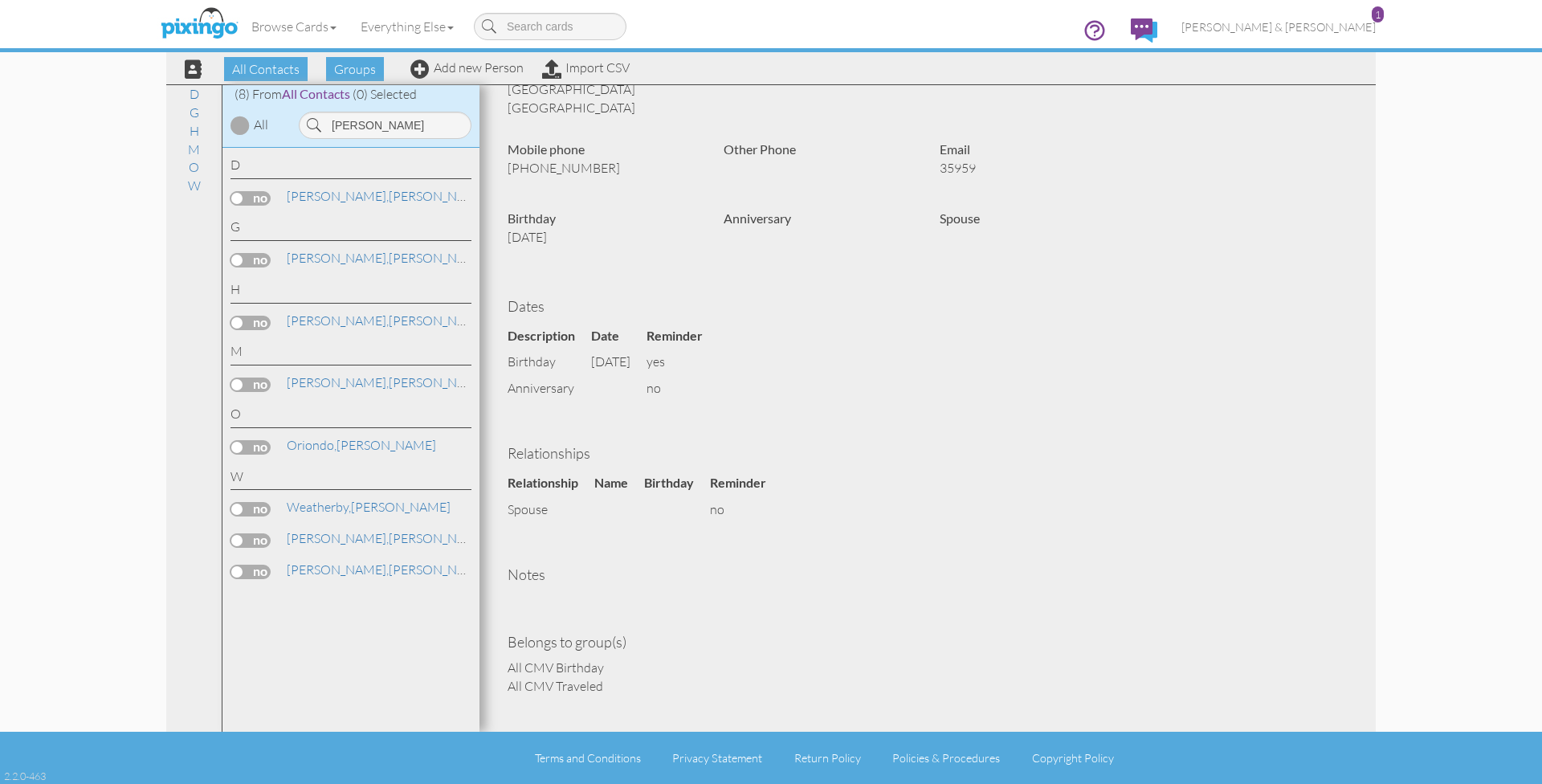
scroll to position [118, 0]
click at [319, 561] on span "[PERSON_NAME]," at bounding box center [338, 569] width 102 height 16
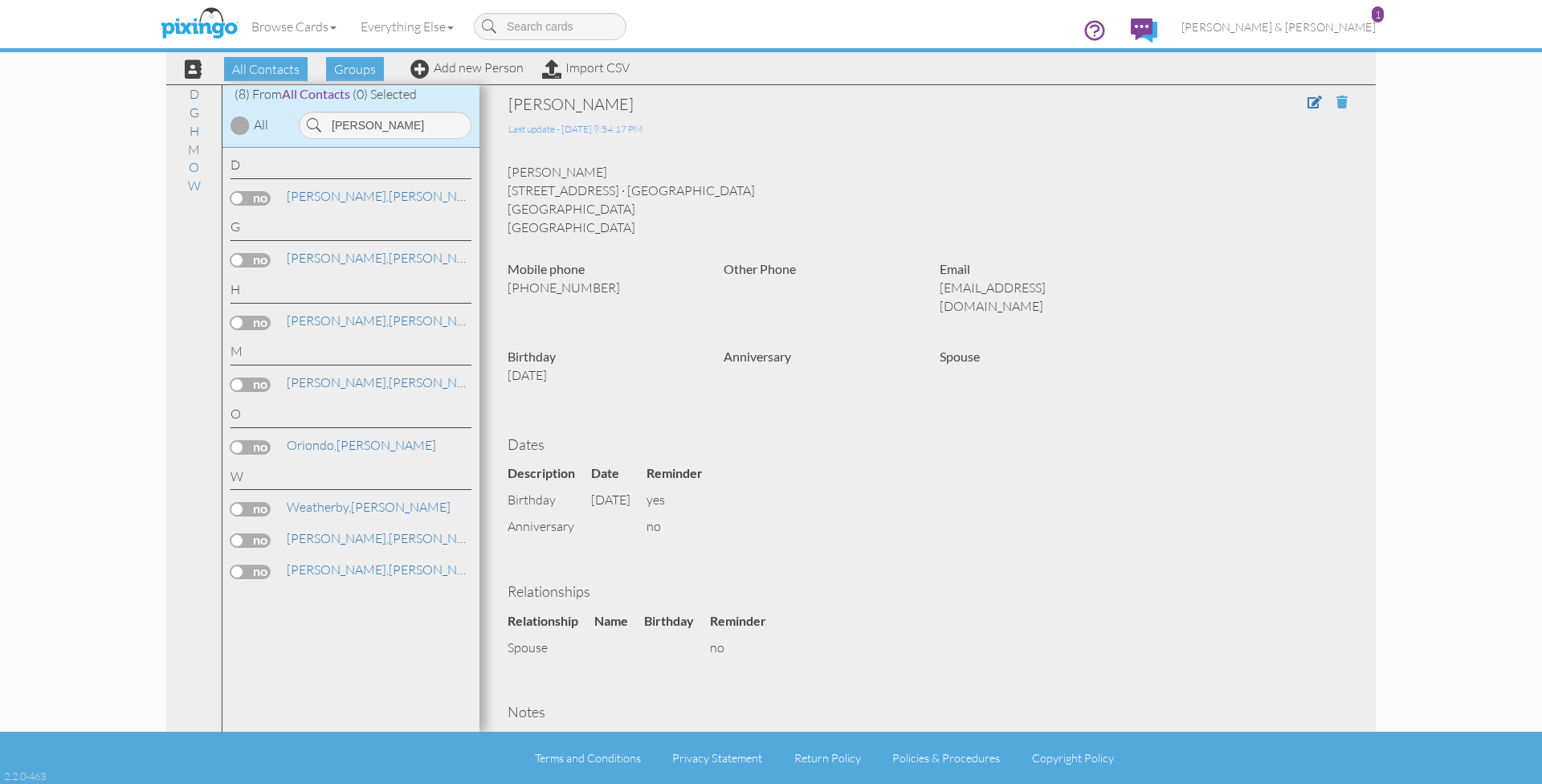
click at [1341, 100] on span at bounding box center [1343, 102] width 11 height 13
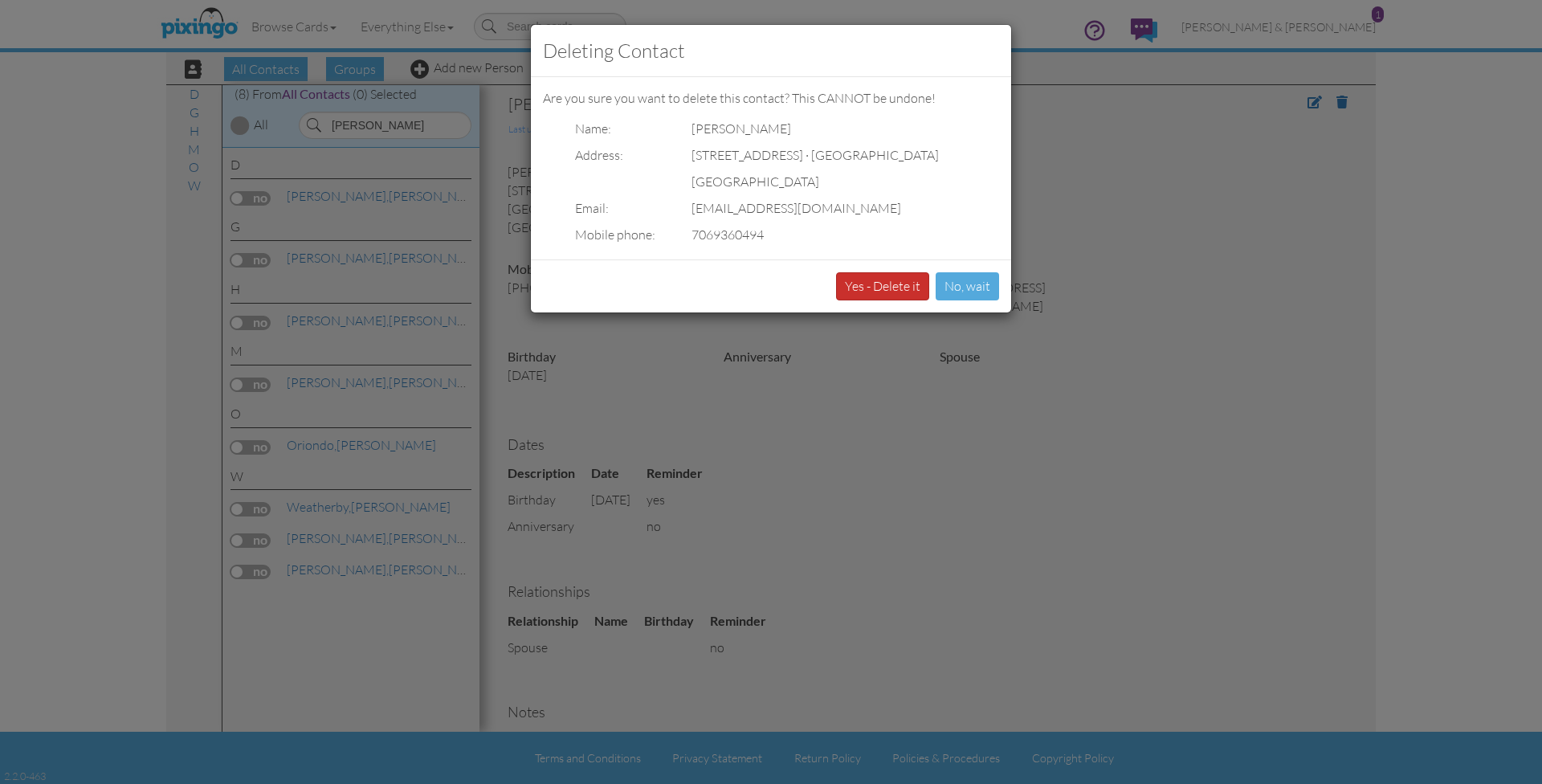
click at [905, 291] on button "Yes - Delete it" at bounding box center [882, 287] width 93 height 28
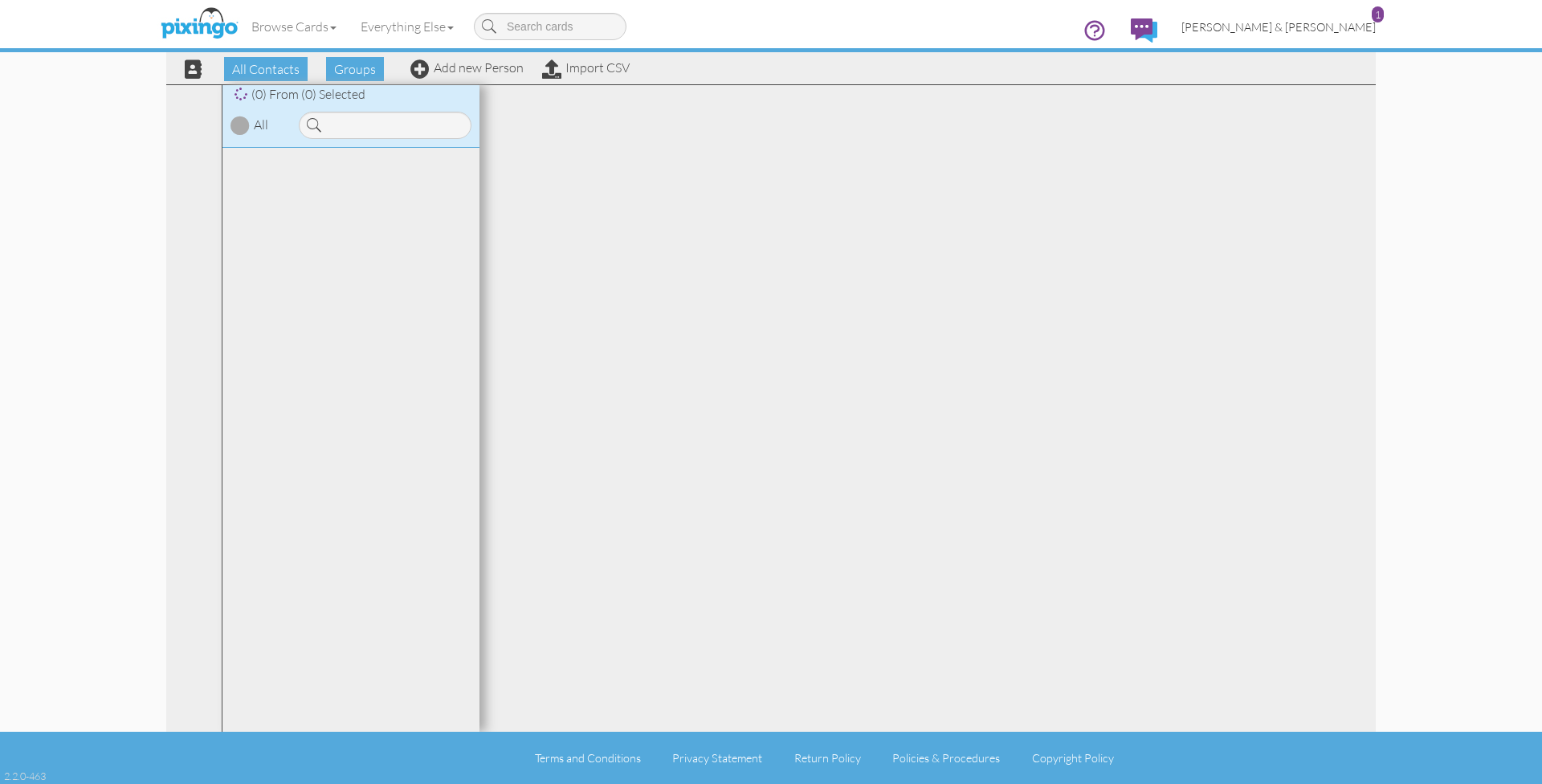
click at [1301, 20] on span "[PERSON_NAME] & [PERSON_NAME]" at bounding box center [1279, 26] width 195 height 14
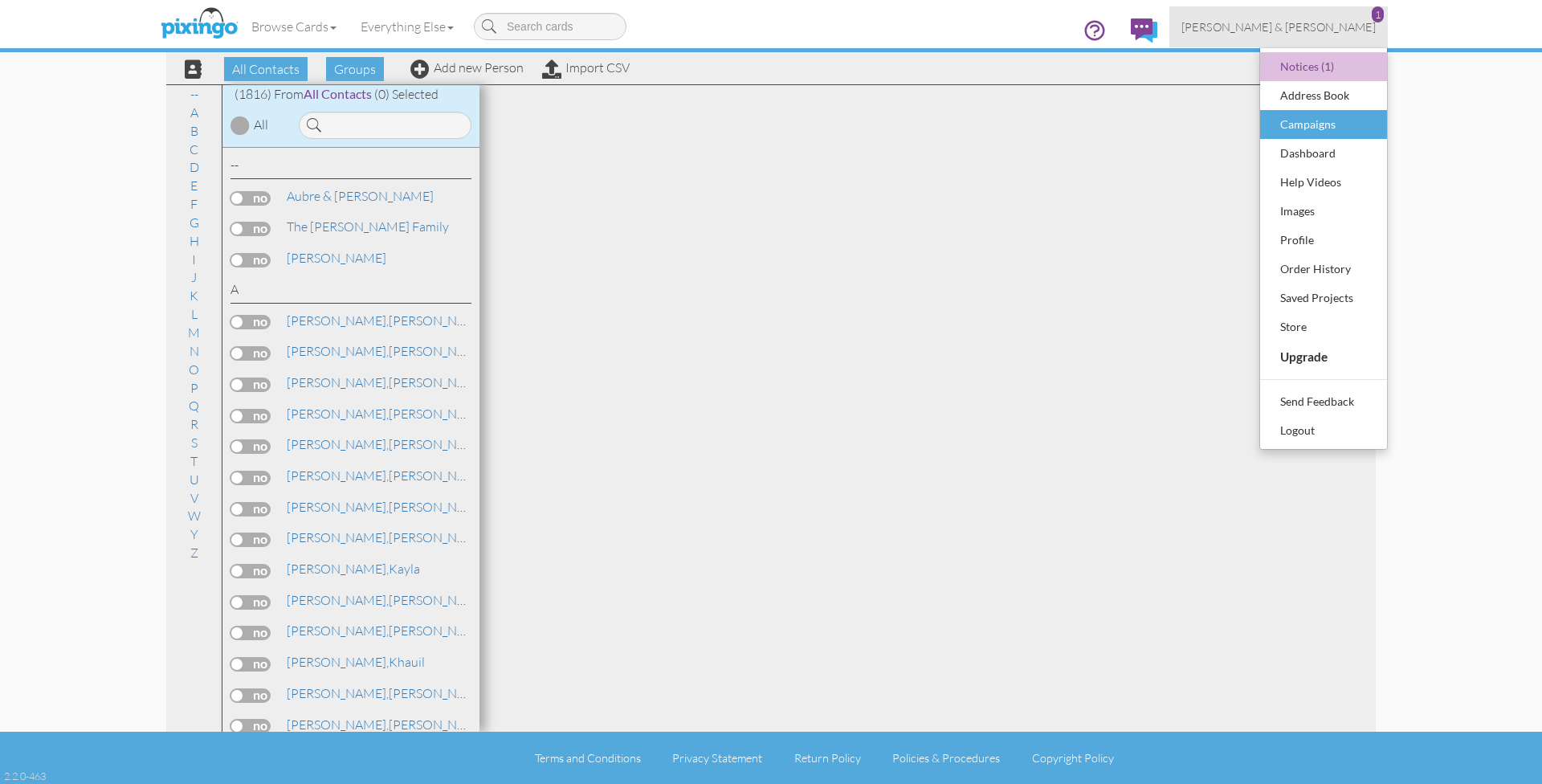
click at [1300, 129] on div "Campaigns" at bounding box center [1324, 125] width 95 height 24
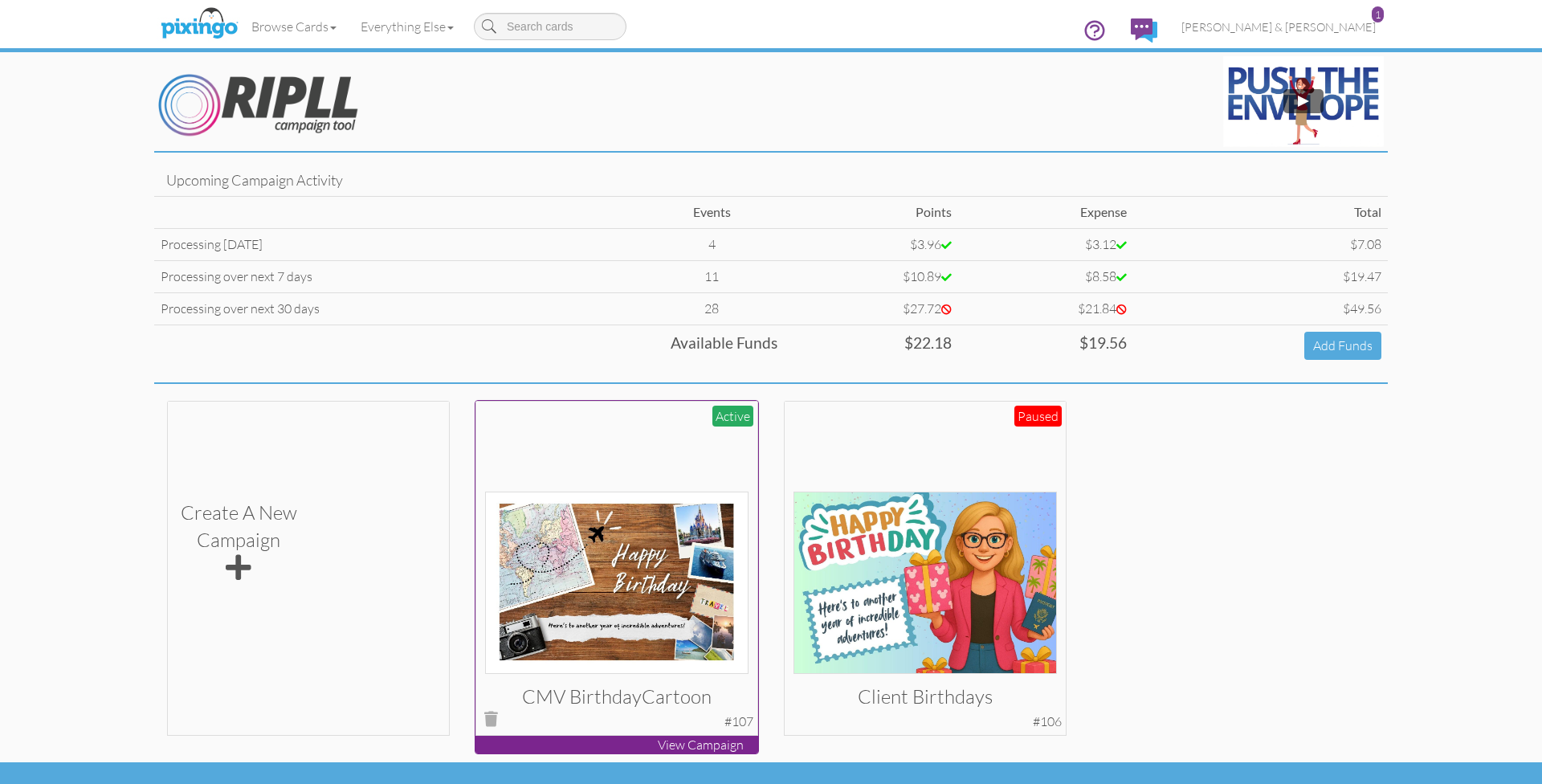
click at [612, 437] on div at bounding box center [617, 541] width 264 height 264
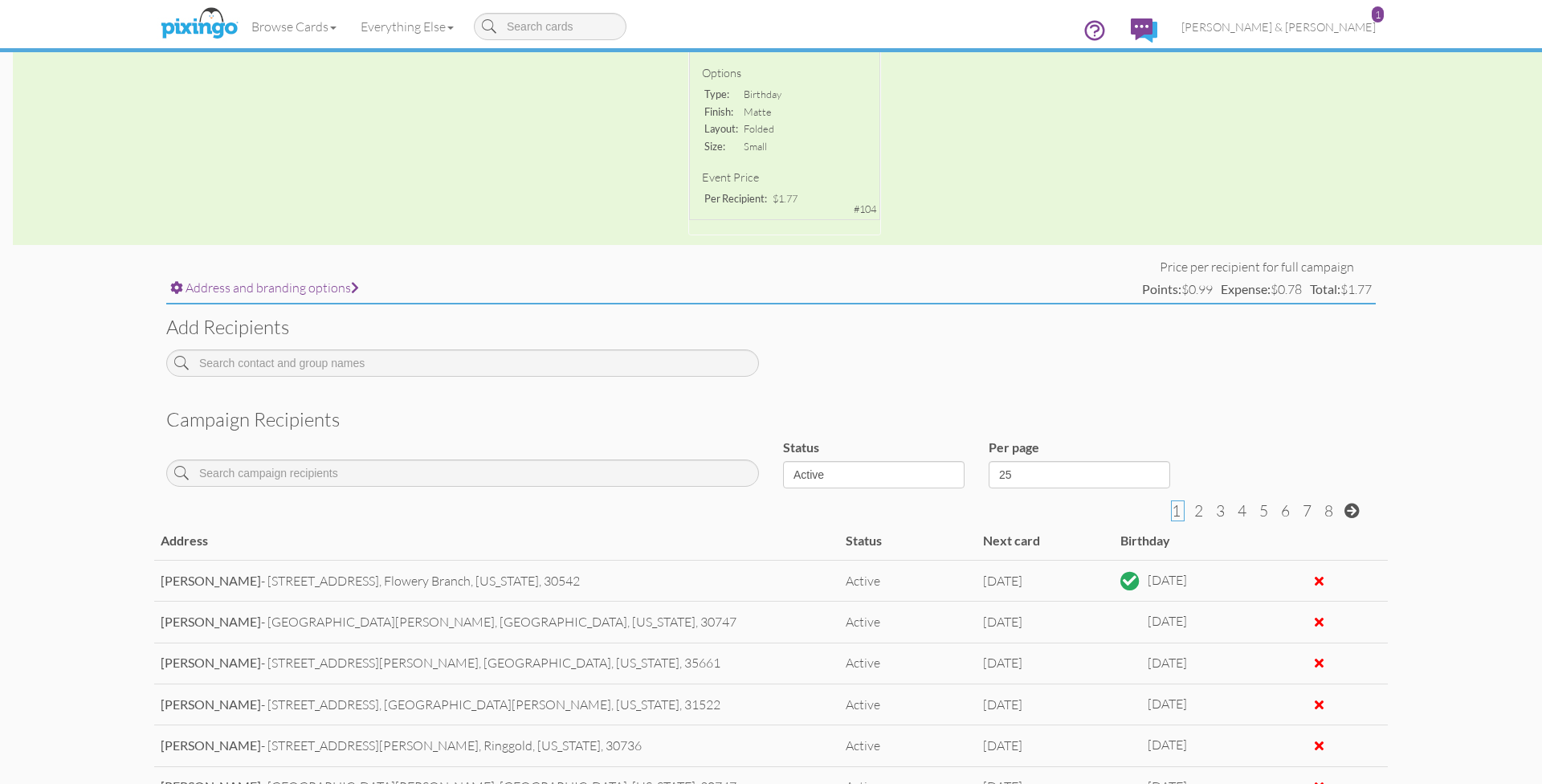
scroll to position [269, 0]
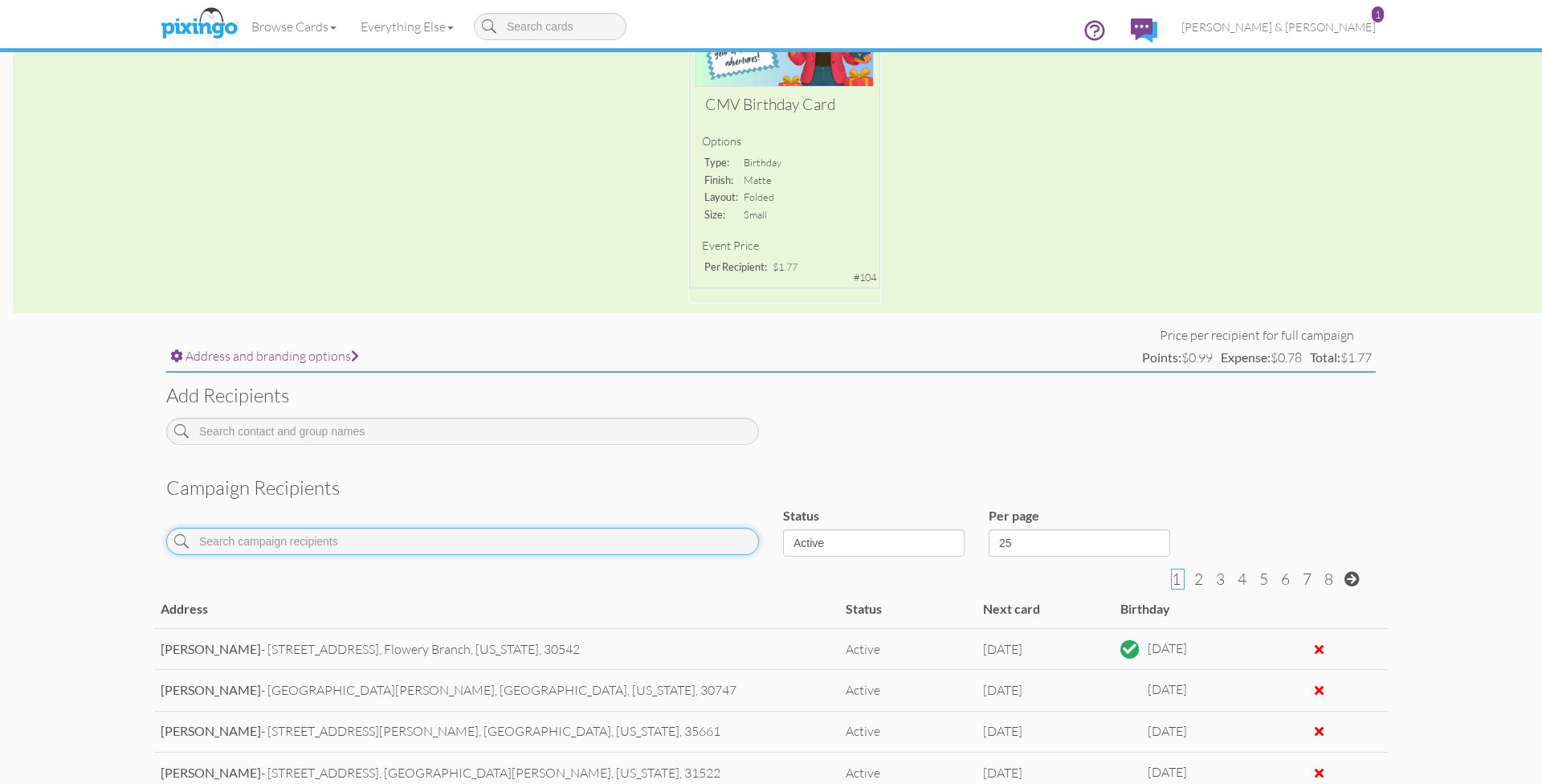
click at [488, 538] on input at bounding box center [463, 541] width 593 height 27
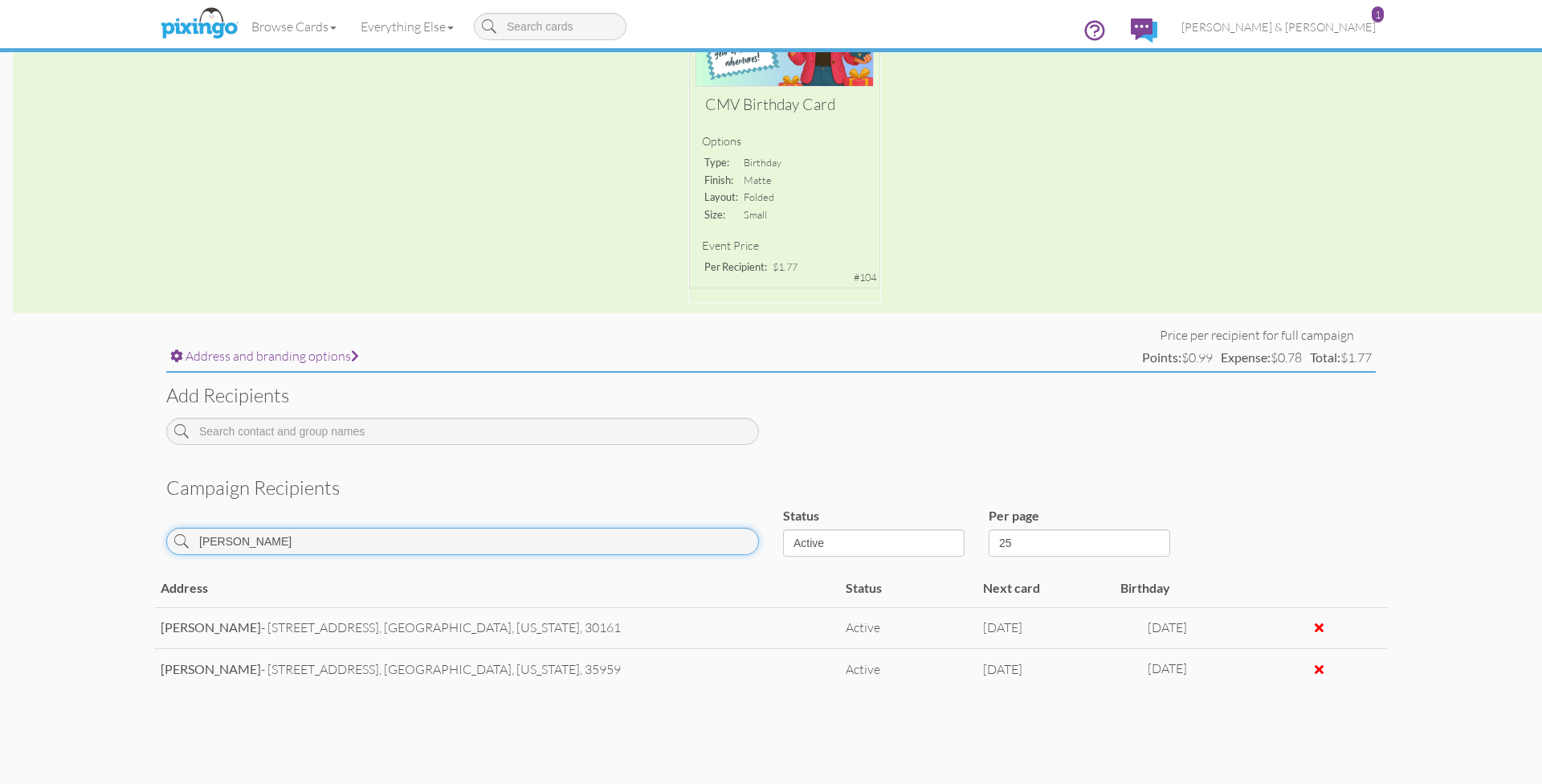
type input "[PERSON_NAME]"
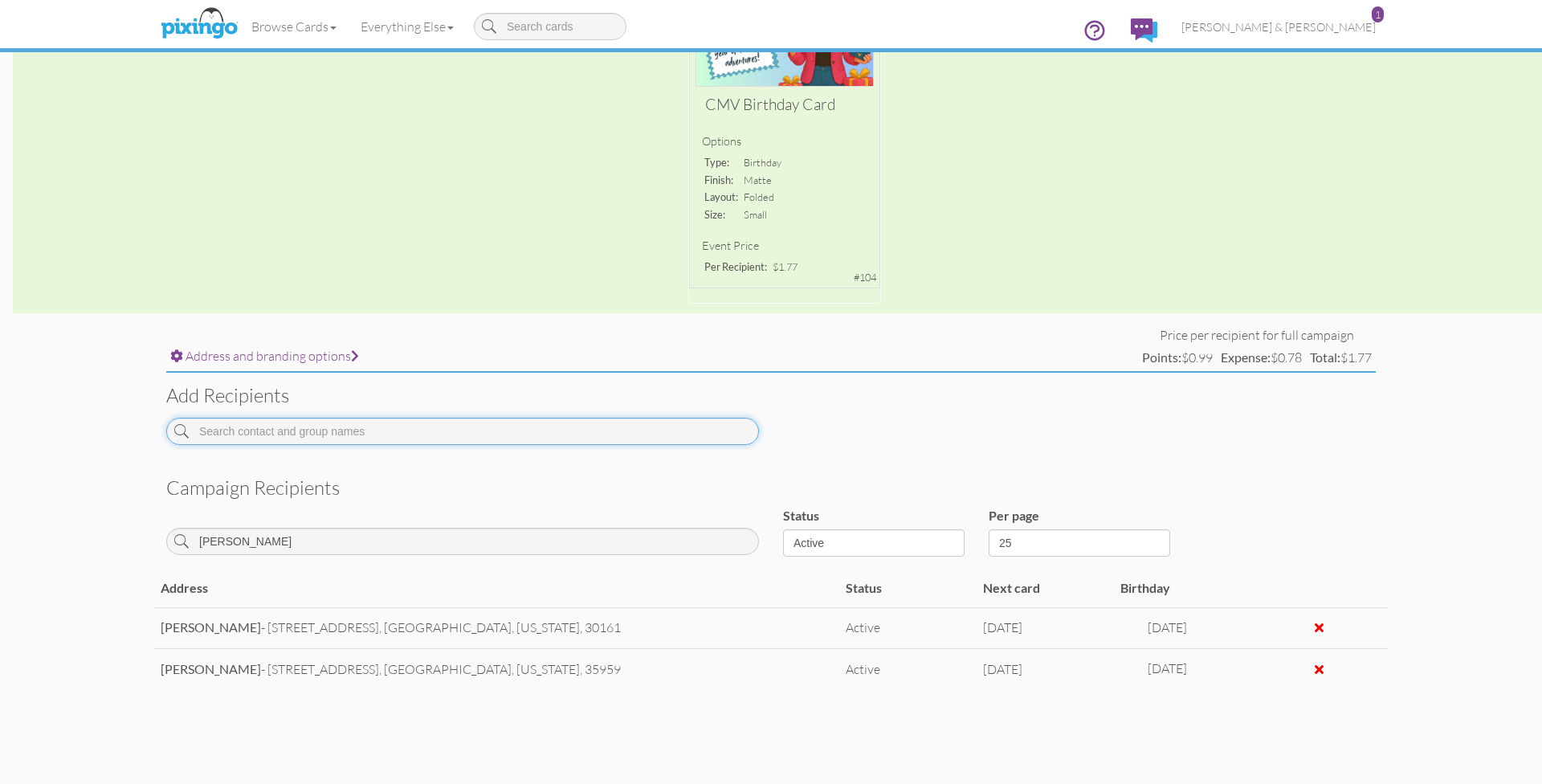
click at [429, 417] on input at bounding box center [463, 431] width 593 height 27
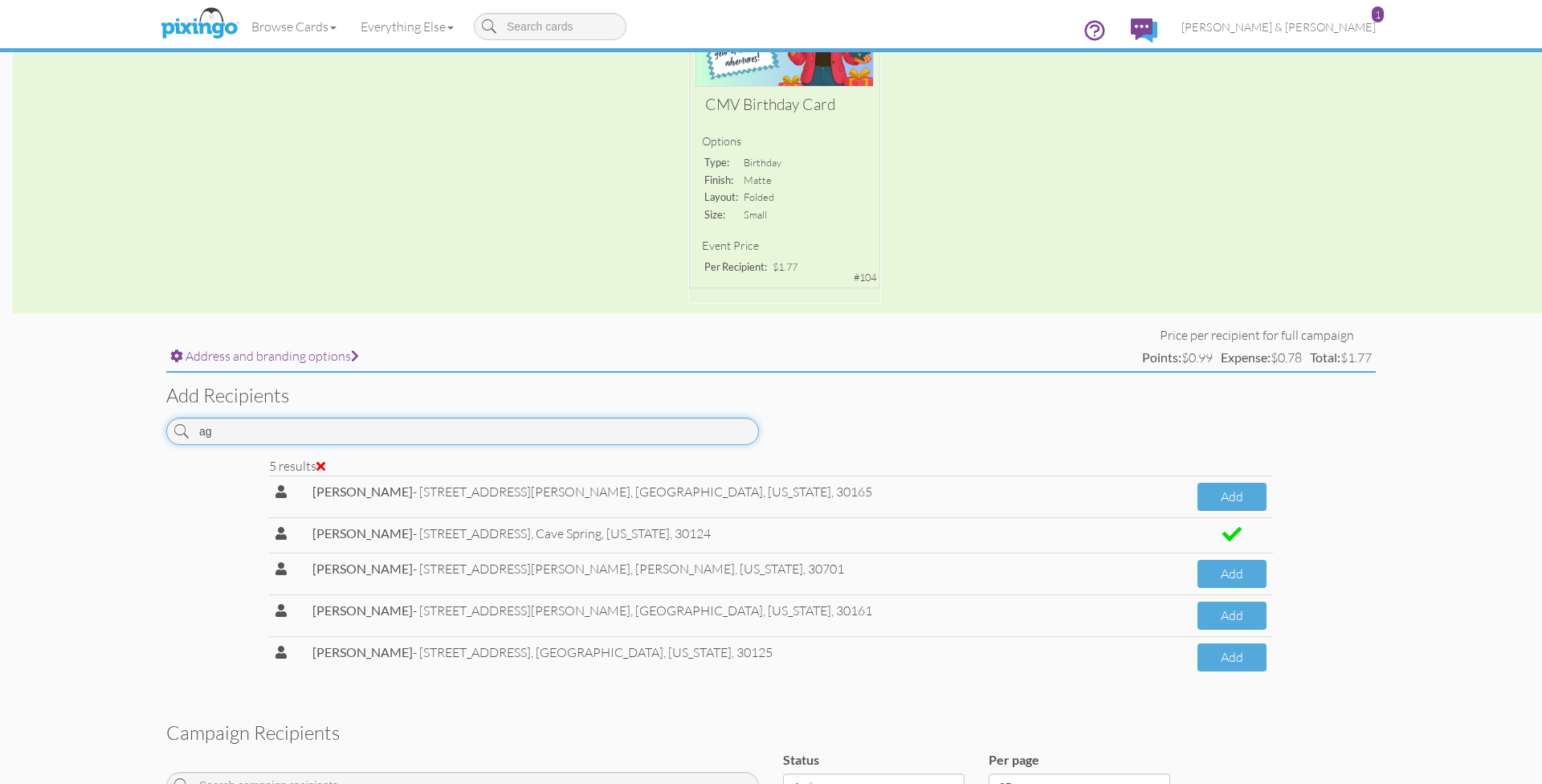
type input "a"
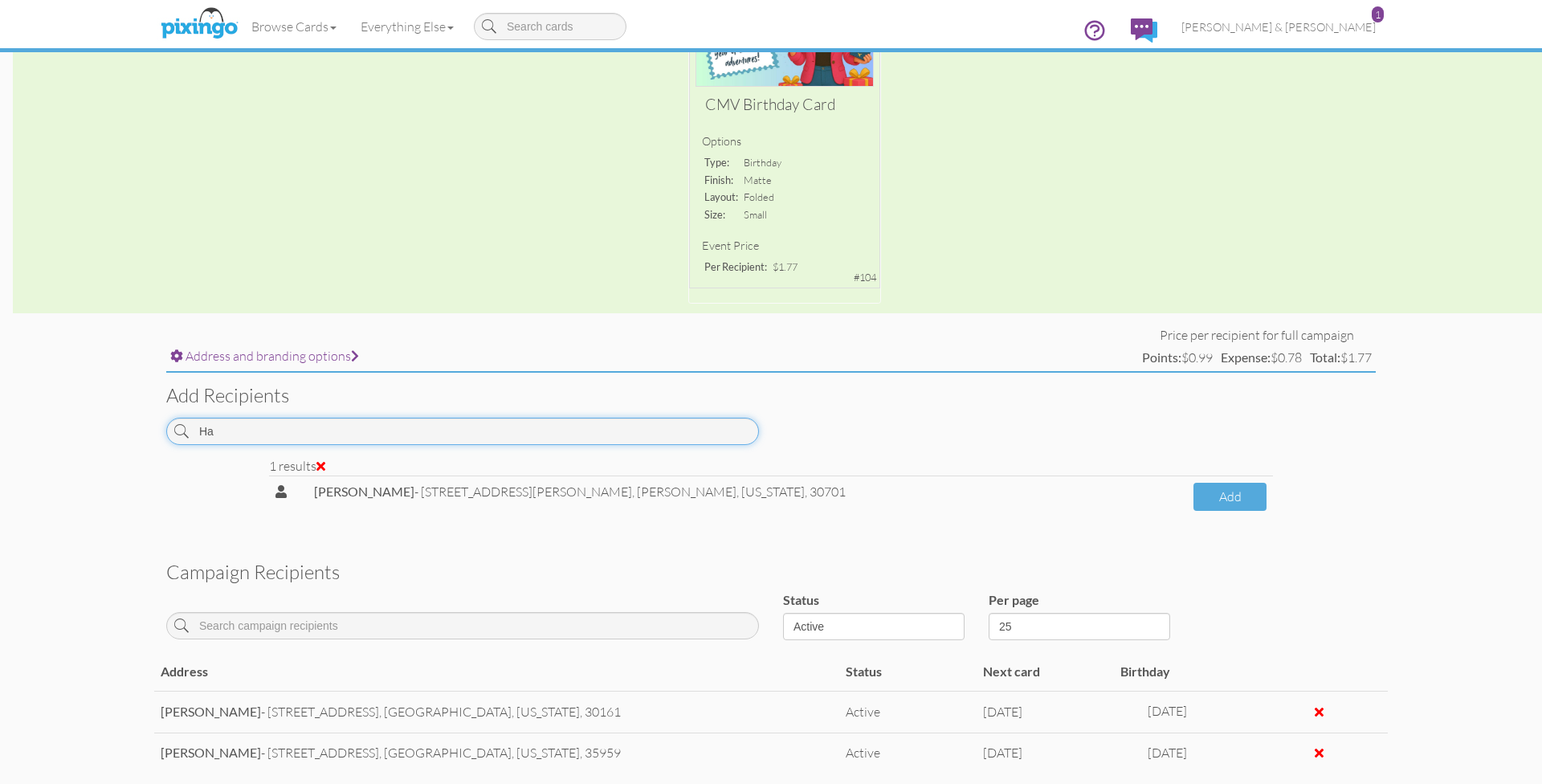
type input "H"
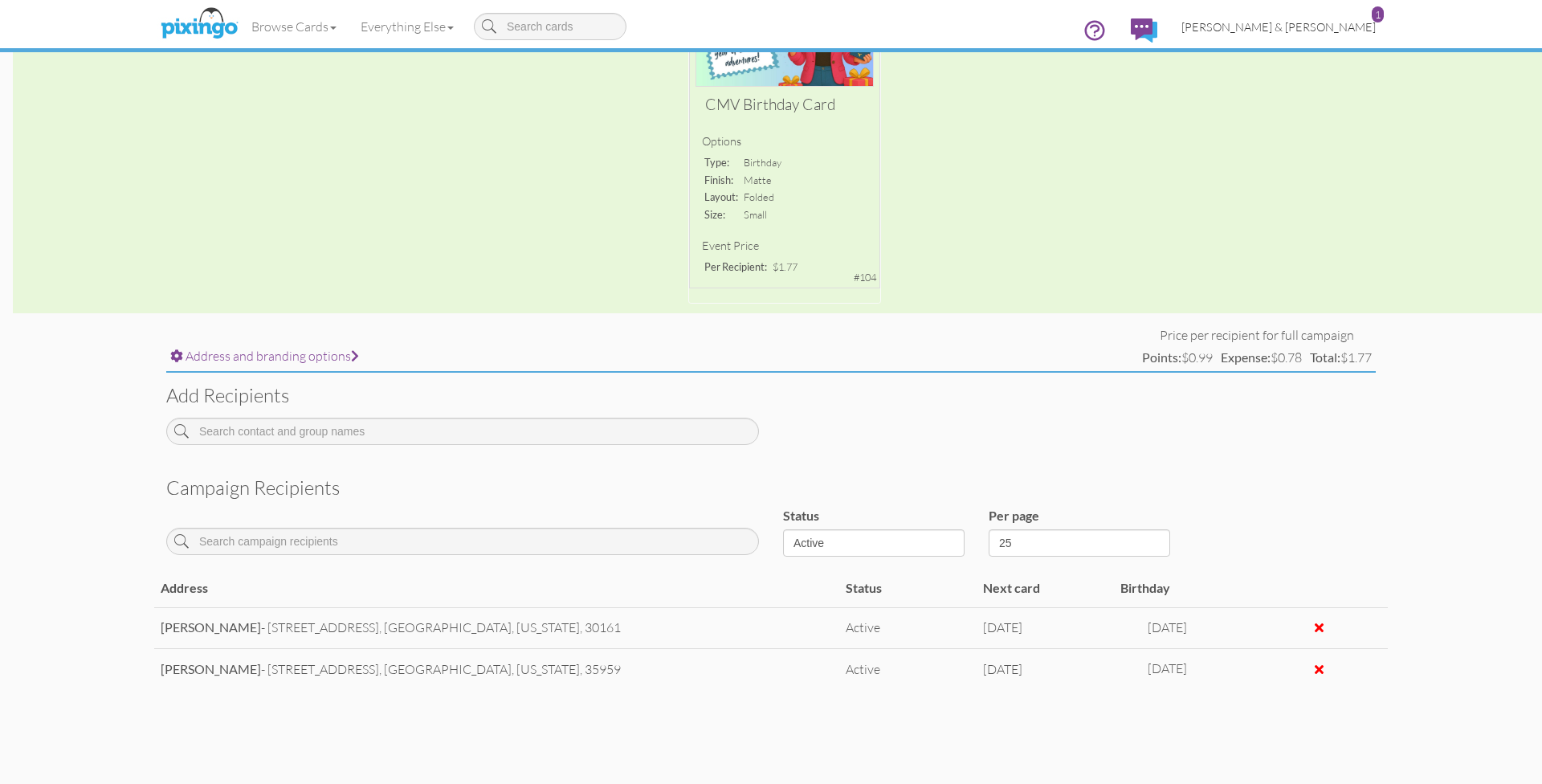
click at [1299, 24] on span "[PERSON_NAME] & [PERSON_NAME]" at bounding box center [1279, 26] width 195 height 14
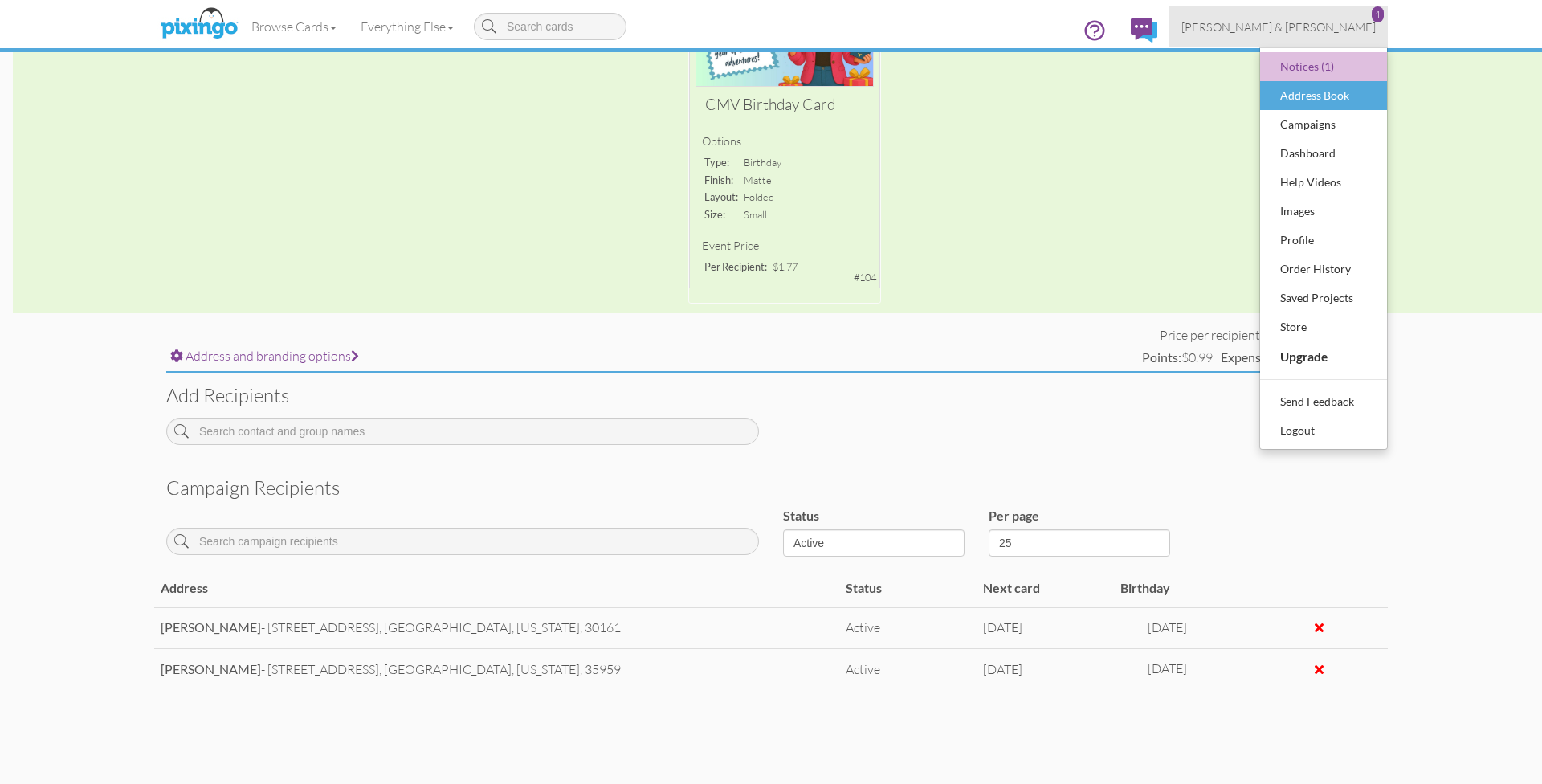
click at [1305, 97] on div "Address Book" at bounding box center [1324, 96] width 95 height 24
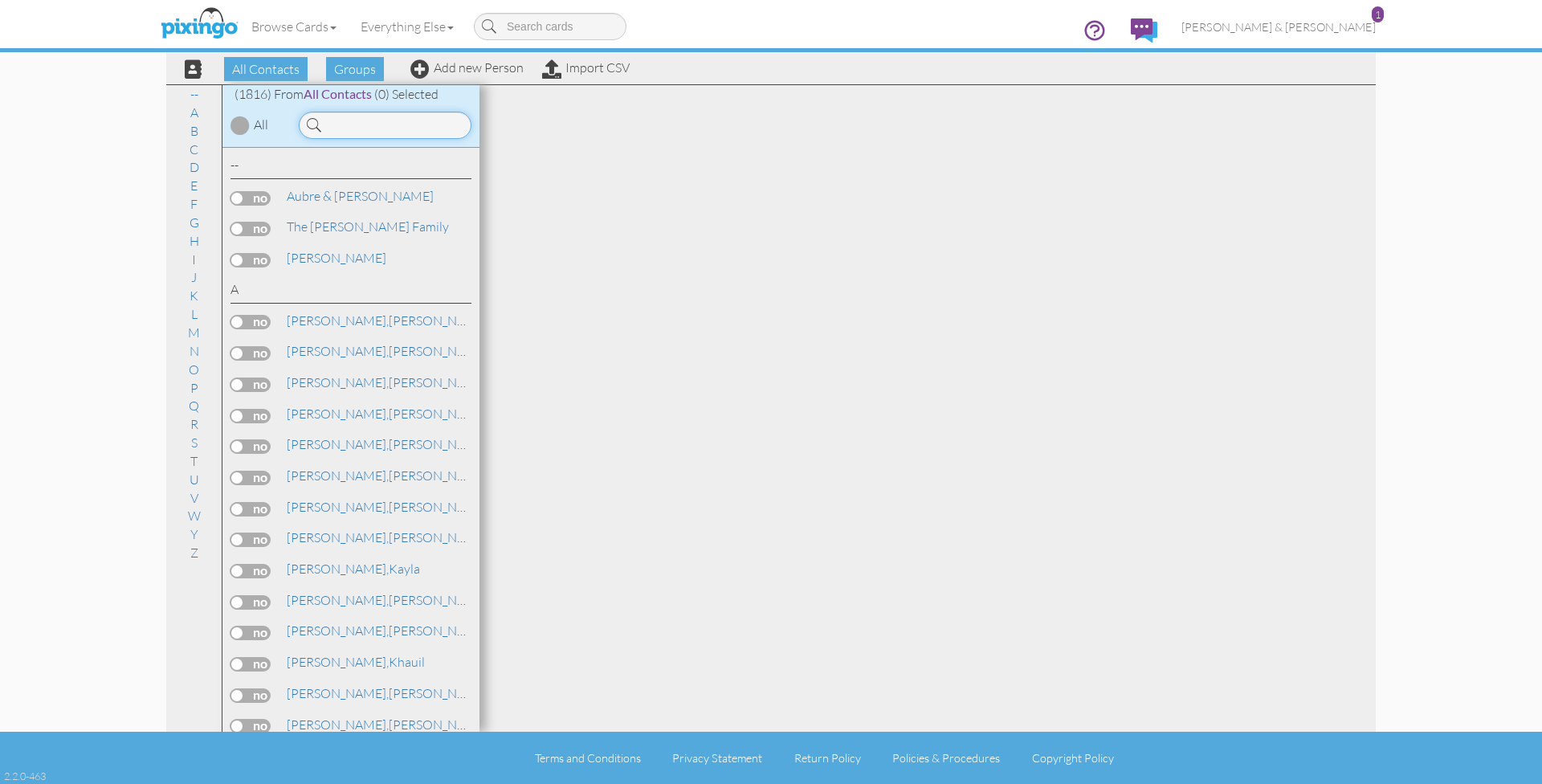
click at [433, 115] on input at bounding box center [386, 125] width 173 height 27
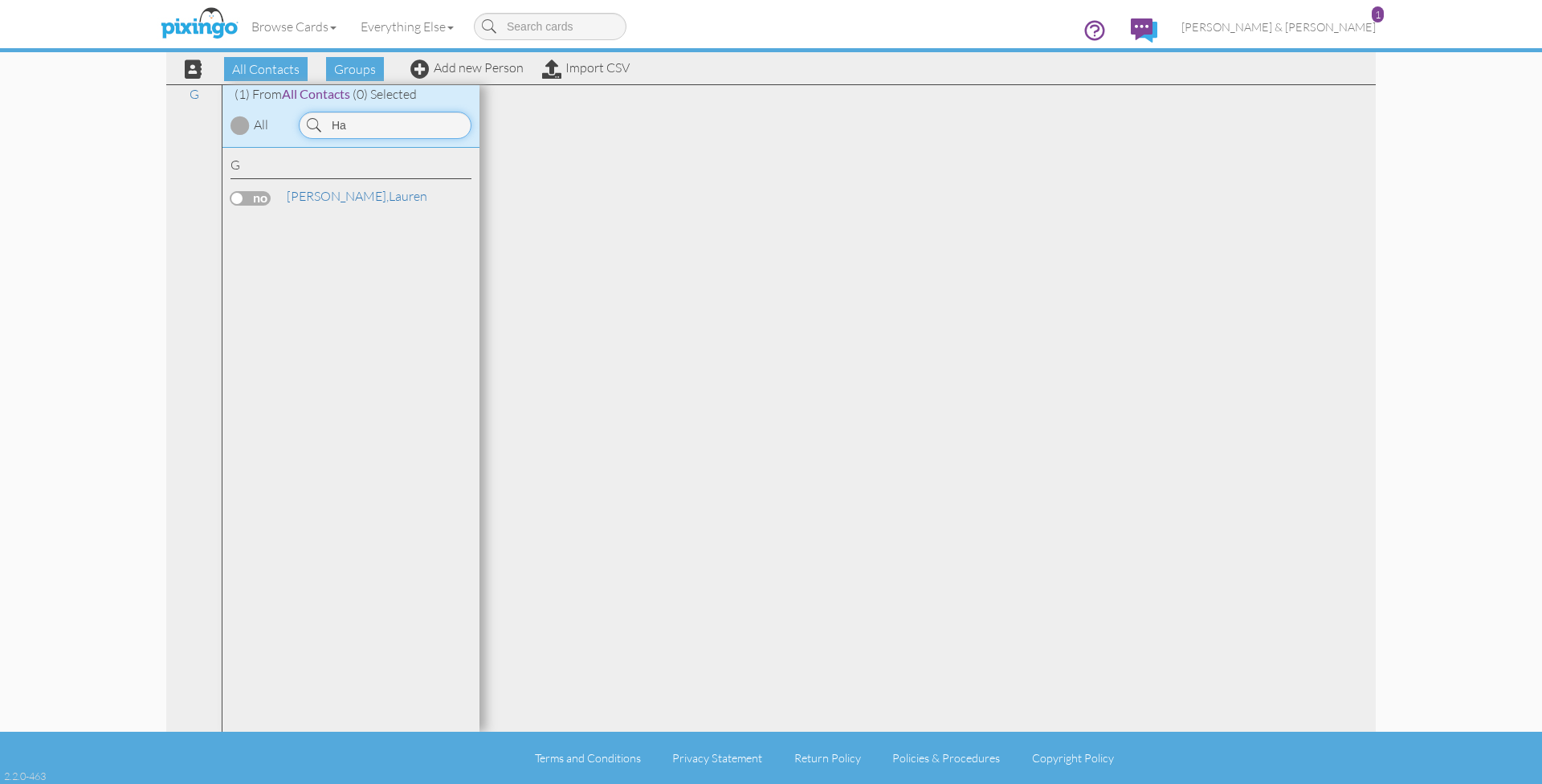
type input "H"
type input "[PERSON_NAME]"
click at [485, 67] on link "Add new Person" at bounding box center [467, 67] width 113 height 16
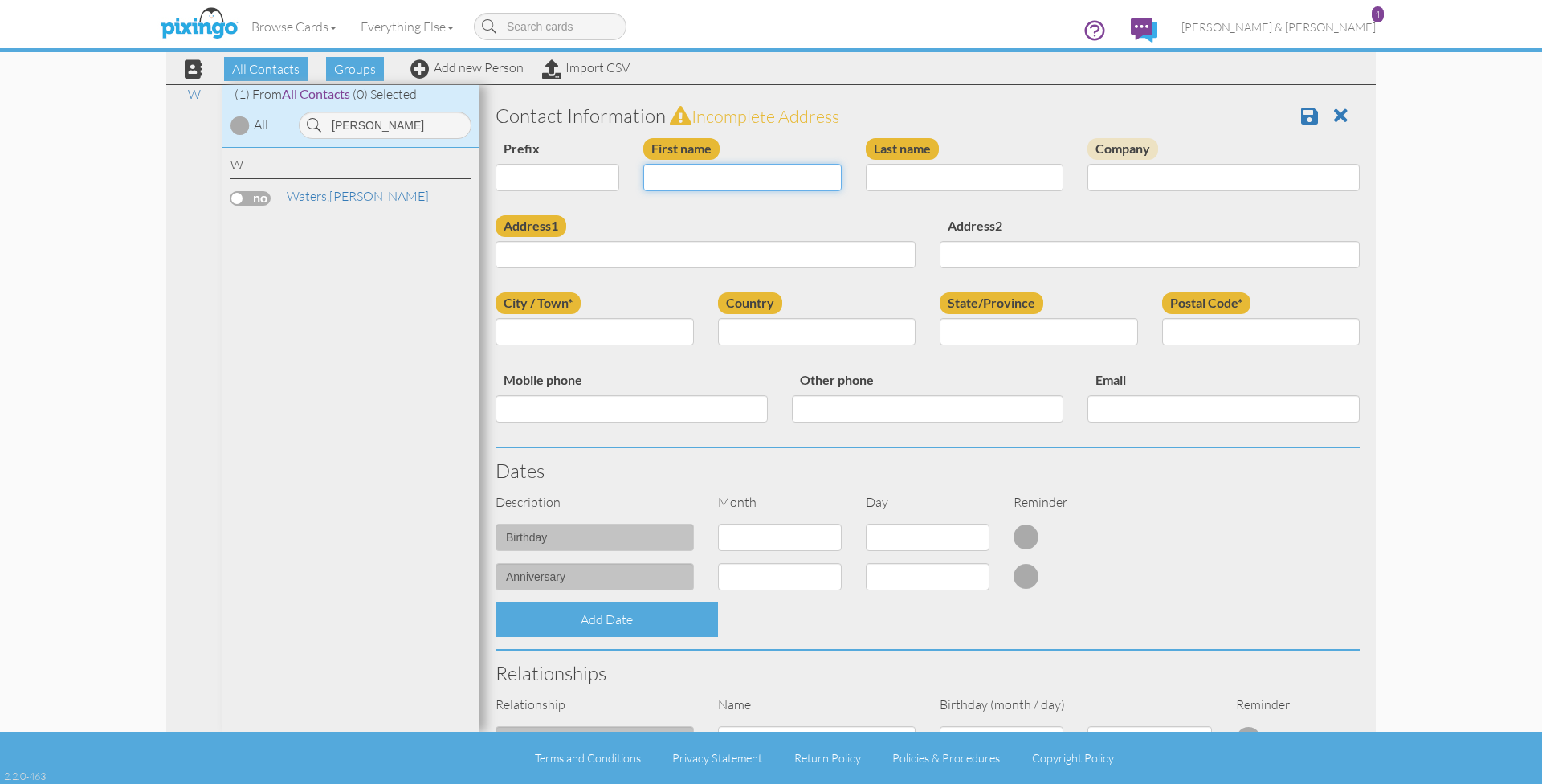
click at [724, 168] on input "First name" at bounding box center [742, 177] width 198 height 27
paste input "[PERSON_NAME]"
drag, startPoint x: 687, startPoint y: 175, endPoint x: 721, endPoint y: 174, distance: 34.0
click at [721, 174] on input "[PERSON_NAME]" at bounding box center [742, 177] width 198 height 27
type input "[PERSON_NAME]"
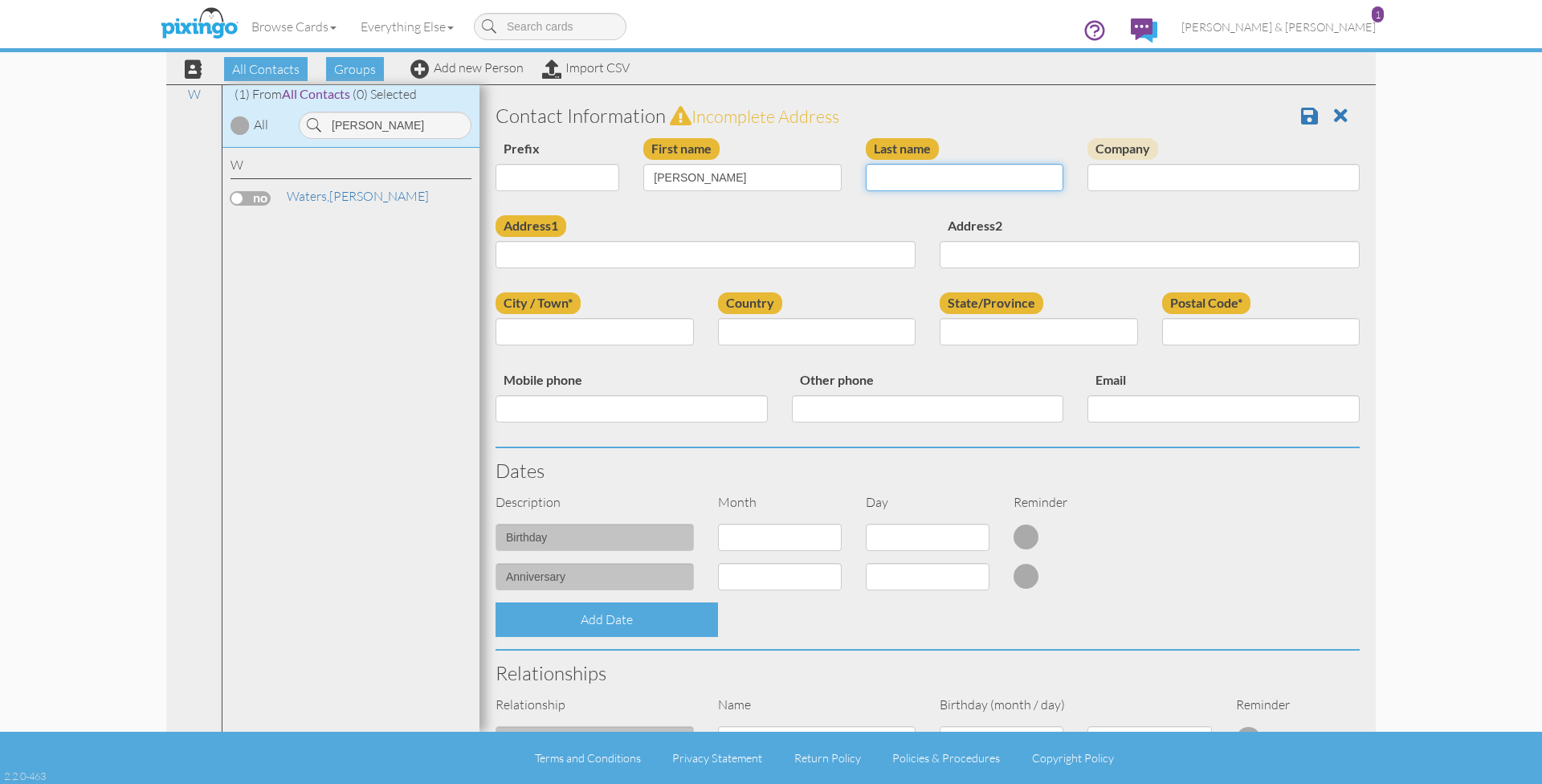
click at [887, 182] on input "Last name" at bounding box center [965, 177] width 198 height 27
paste input "Hagen"
type input "Hagen"
click at [722, 251] on input "Address1" at bounding box center [705, 254] width 420 height 27
click at [604, 252] on input "Address1" at bounding box center [705, 254] width 420 height 27
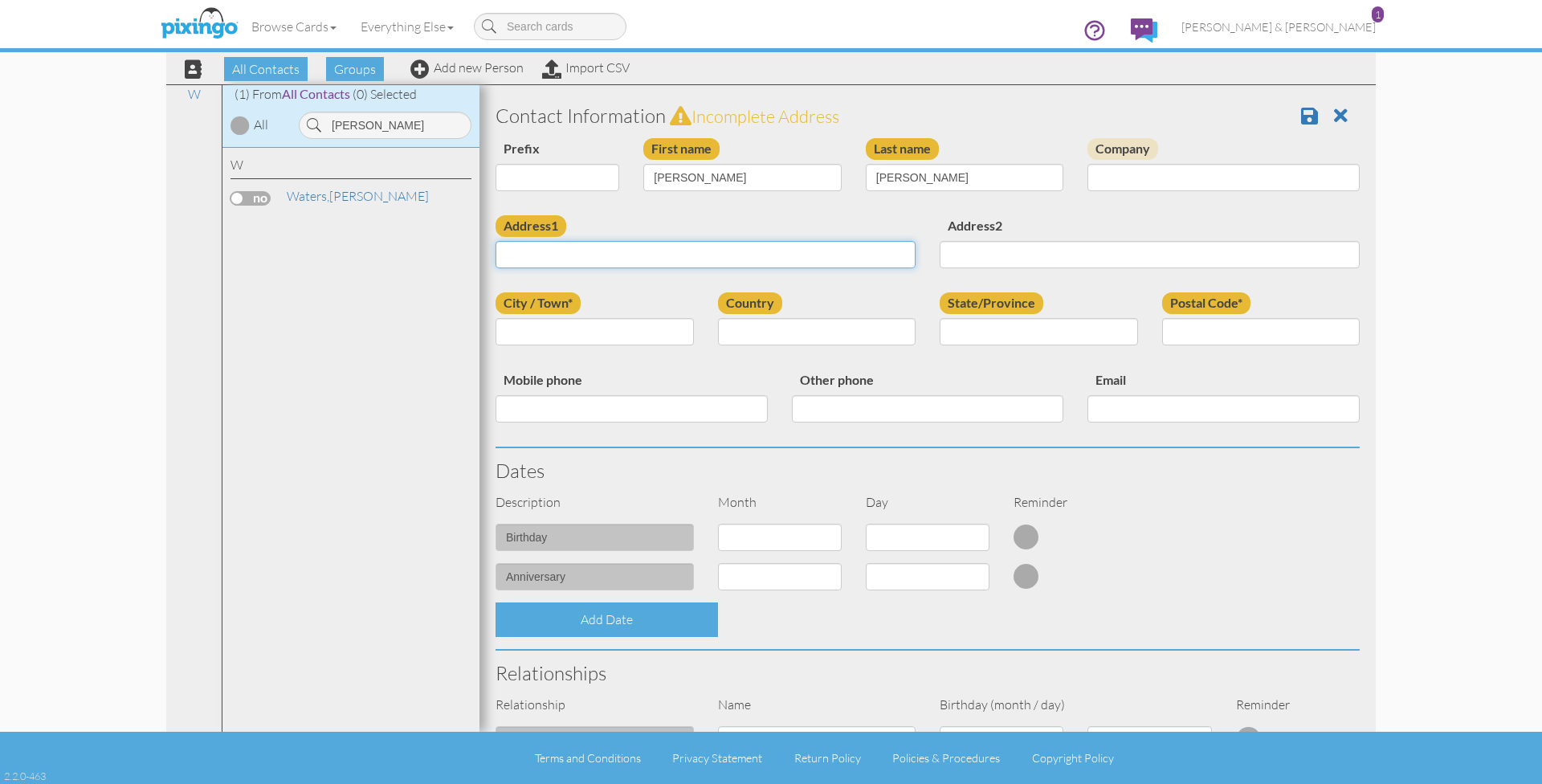
paste input "39 Glenlake rd Rome, GA 30165 · United States"
click at [574, 253] on input "39 Glenlake rd Rome, GA 30165 · United States" at bounding box center [705, 254] width 420 height 27
drag, startPoint x: 588, startPoint y: 251, endPoint x: 643, endPoint y: 249, distance: 55.0
click at [643, 249] on input "39 Glenlake Rd Rome, GA 30165 · United States" at bounding box center [705, 254] width 420 height 27
drag, startPoint x: 703, startPoint y: 256, endPoint x: 584, endPoint y: 256, distance: 119.0
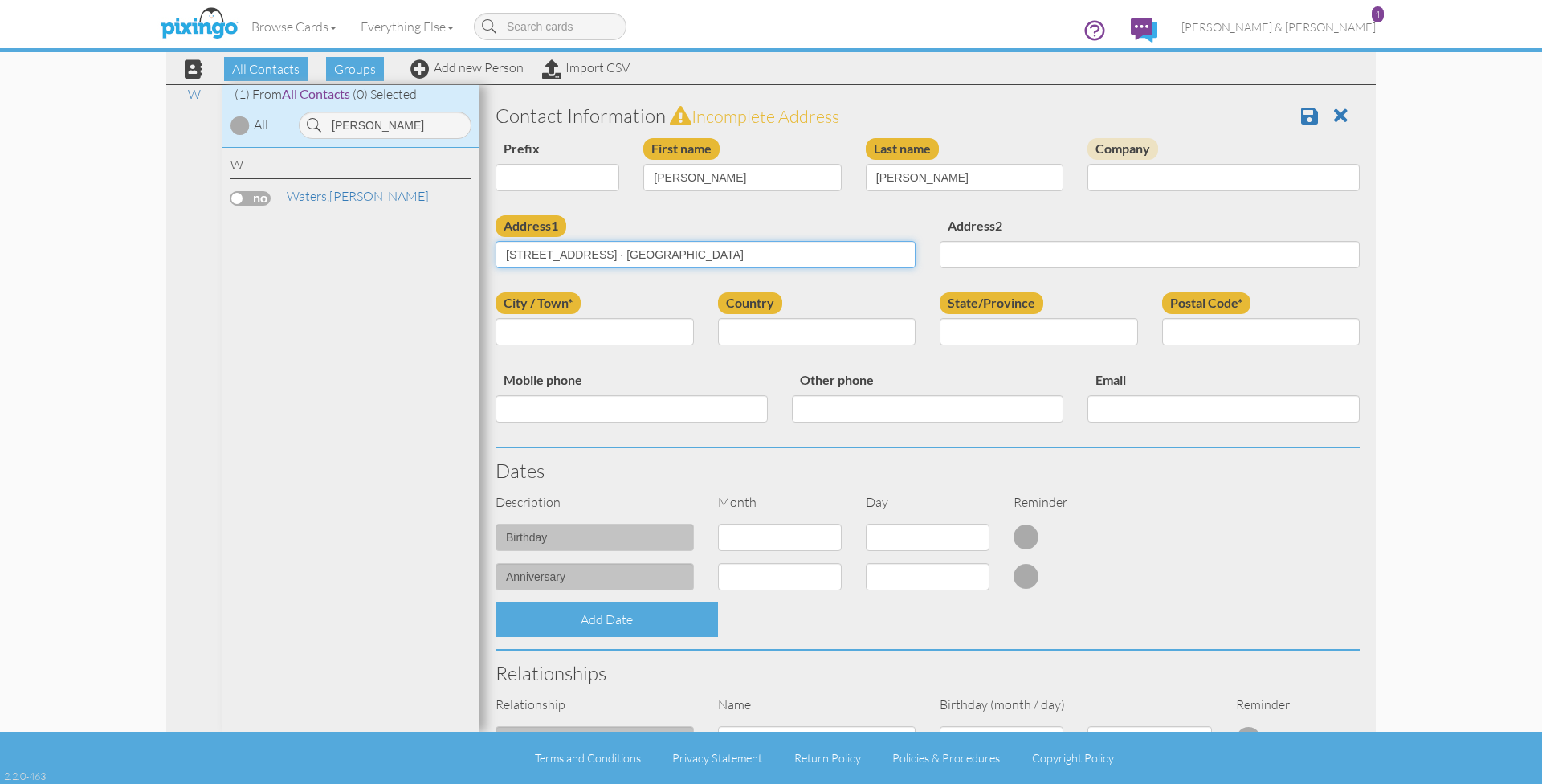
click at [584, 256] on input "39 Glenlake Rd 30165 · United States" at bounding box center [705, 254] width 420 height 27
type input "39 Glenlake Rd"
click at [1201, 329] on input "Postal Code*" at bounding box center [1261, 331] width 198 height 27
type input "30165"
click at [651, 327] on input "City / Town*" at bounding box center [594, 331] width 198 height 27
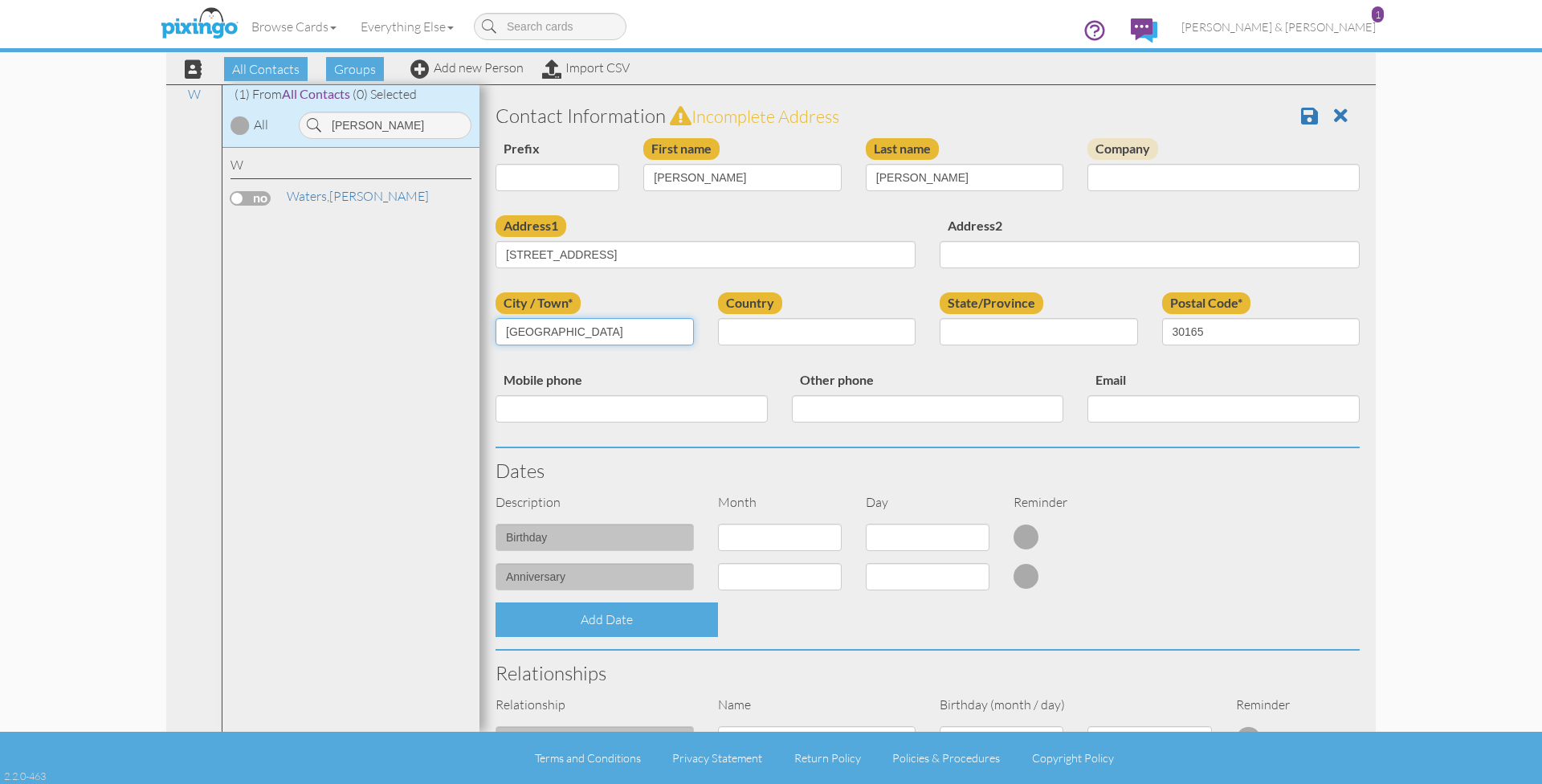
type input "Rome"
select select "object:16001"
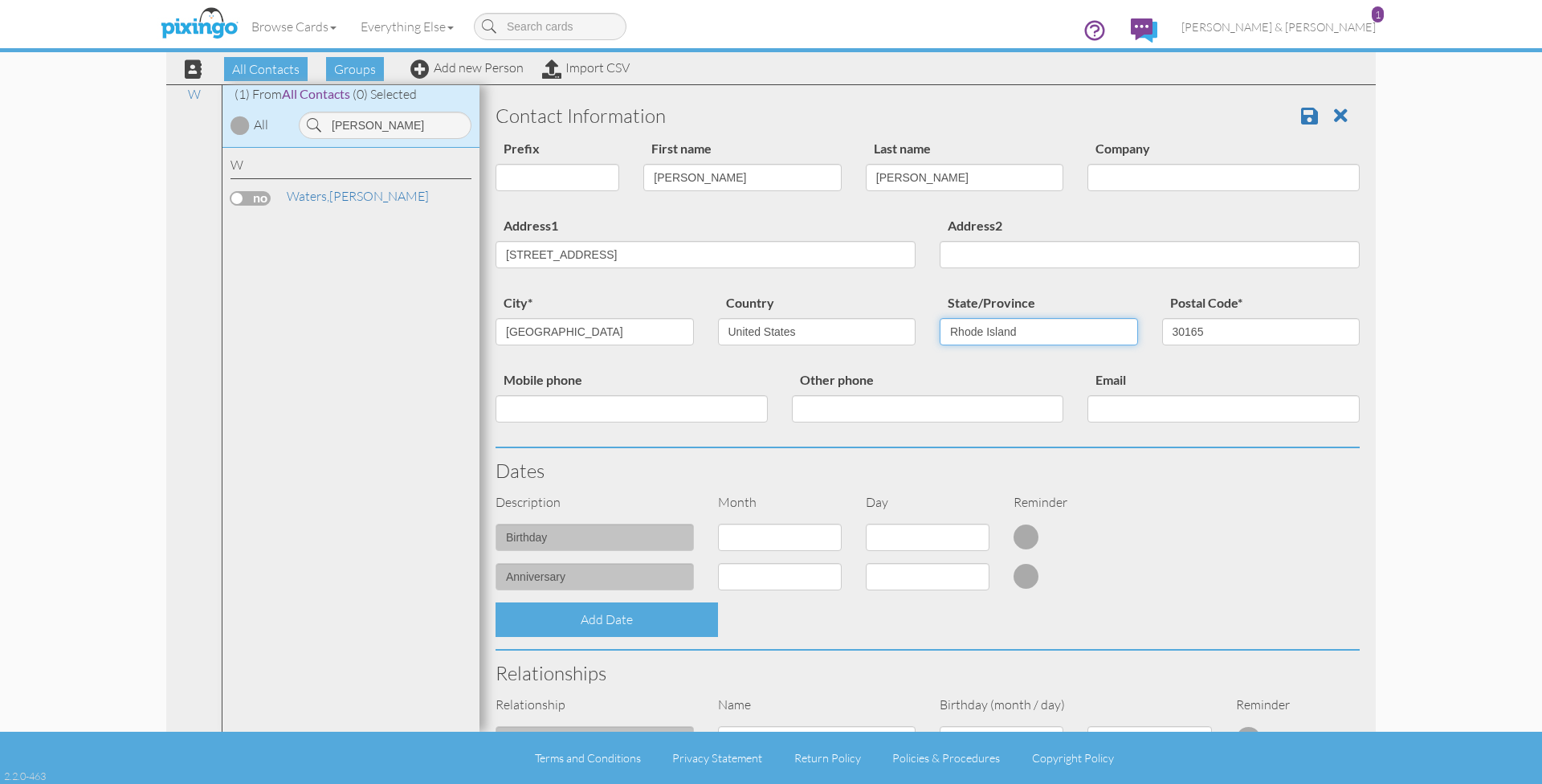
select select "object:16261"
click at [583, 405] on input "Mobile phone" at bounding box center [632, 408] width 273 height 27
paste input "7067664771"
type input "7067664771"
click at [1131, 407] on input "Email" at bounding box center [1224, 408] width 273 height 27
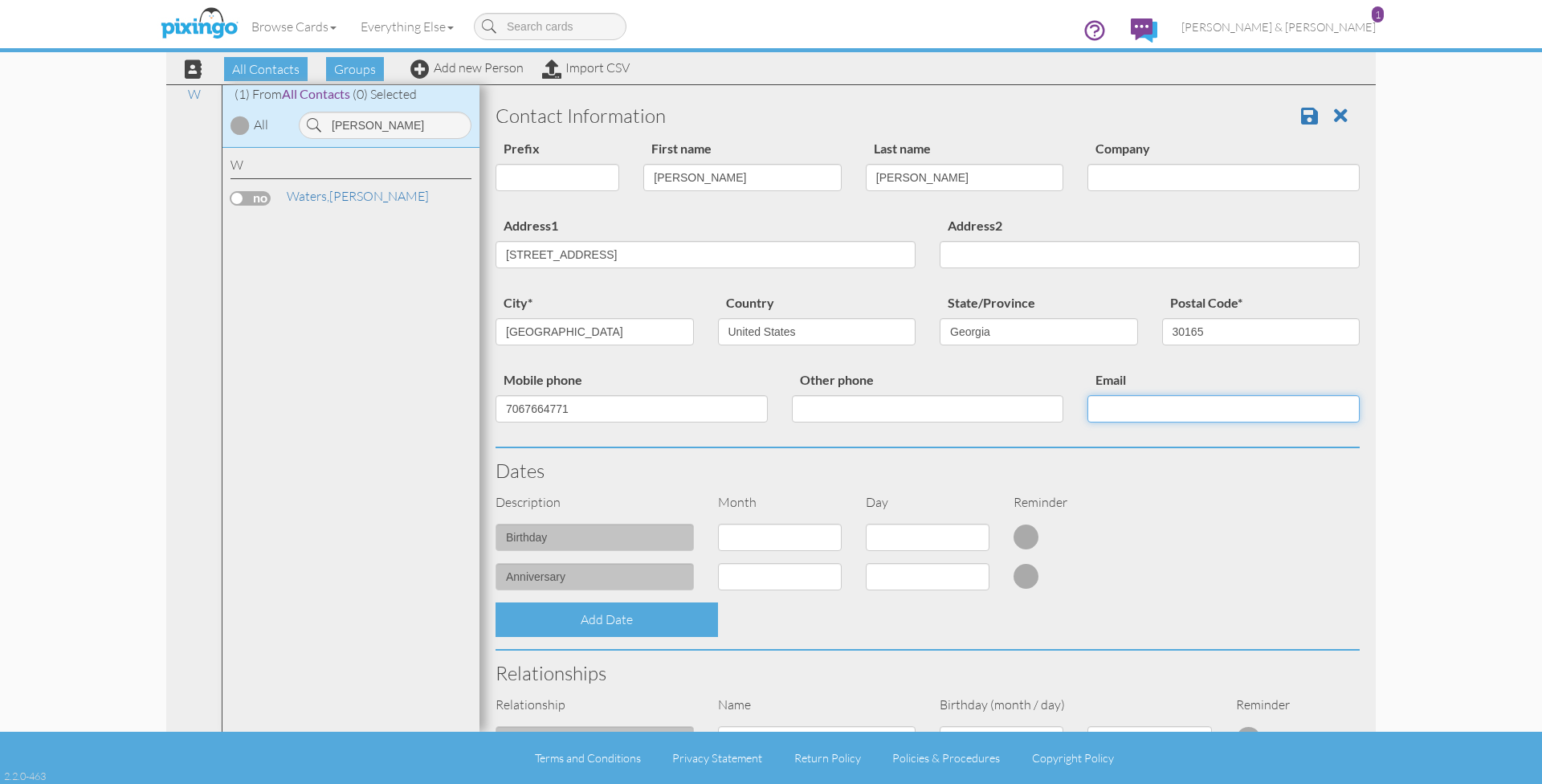
click at [1132, 407] on input "Email" at bounding box center [1224, 408] width 273 height 27
paste input "sadiehagen1@icloud.com"
type input "sadiehagen1@icloud.com"
click at [887, 454] on div "Dates" at bounding box center [927, 471] width 889 height 45
select select "object:15996"
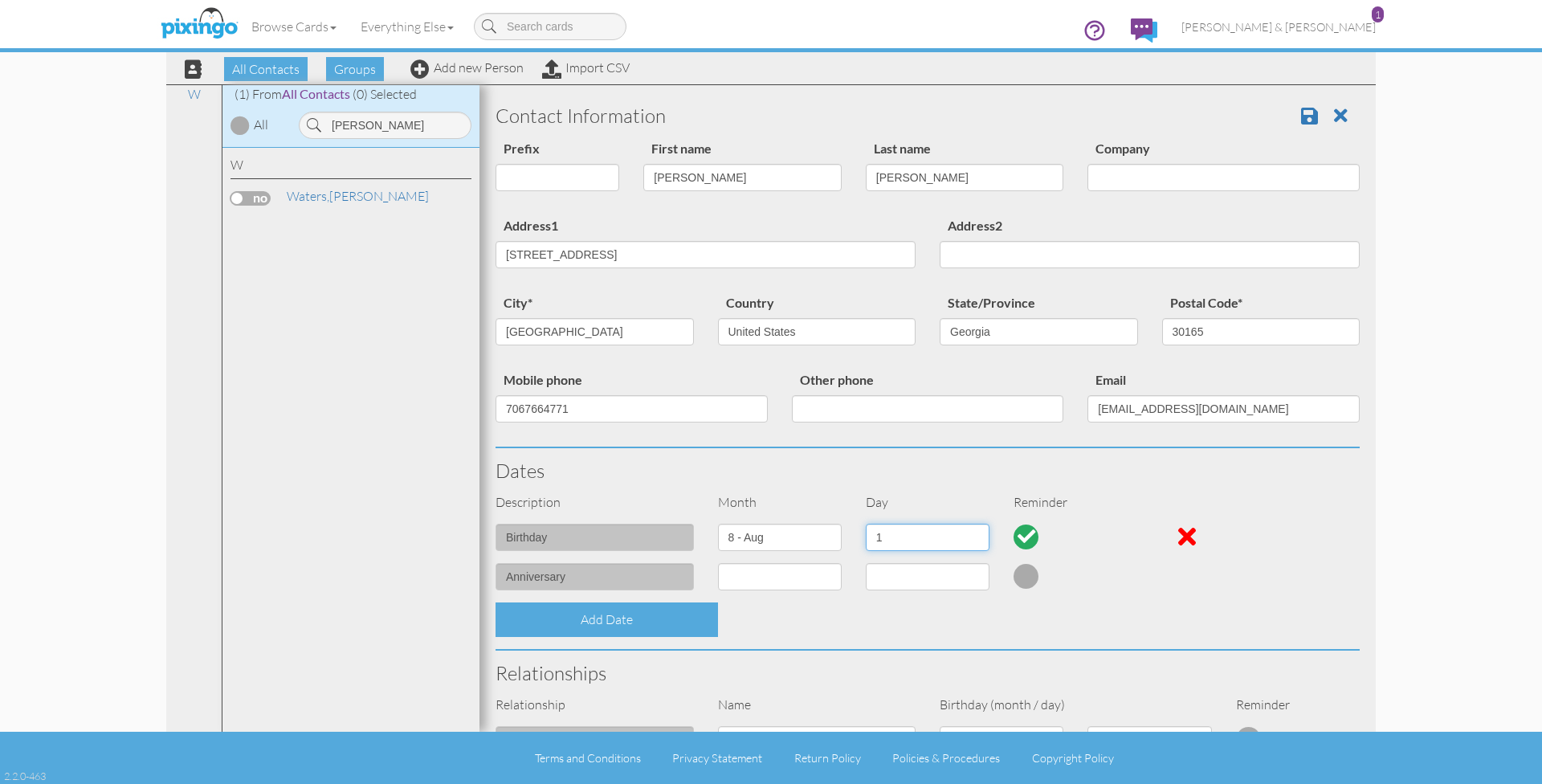
select select "number:26"
click at [793, 615] on div "Add Date" at bounding box center [927, 619] width 889 height 35
click at [900, 613] on div "Add Date" at bounding box center [927, 619] width 889 height 35
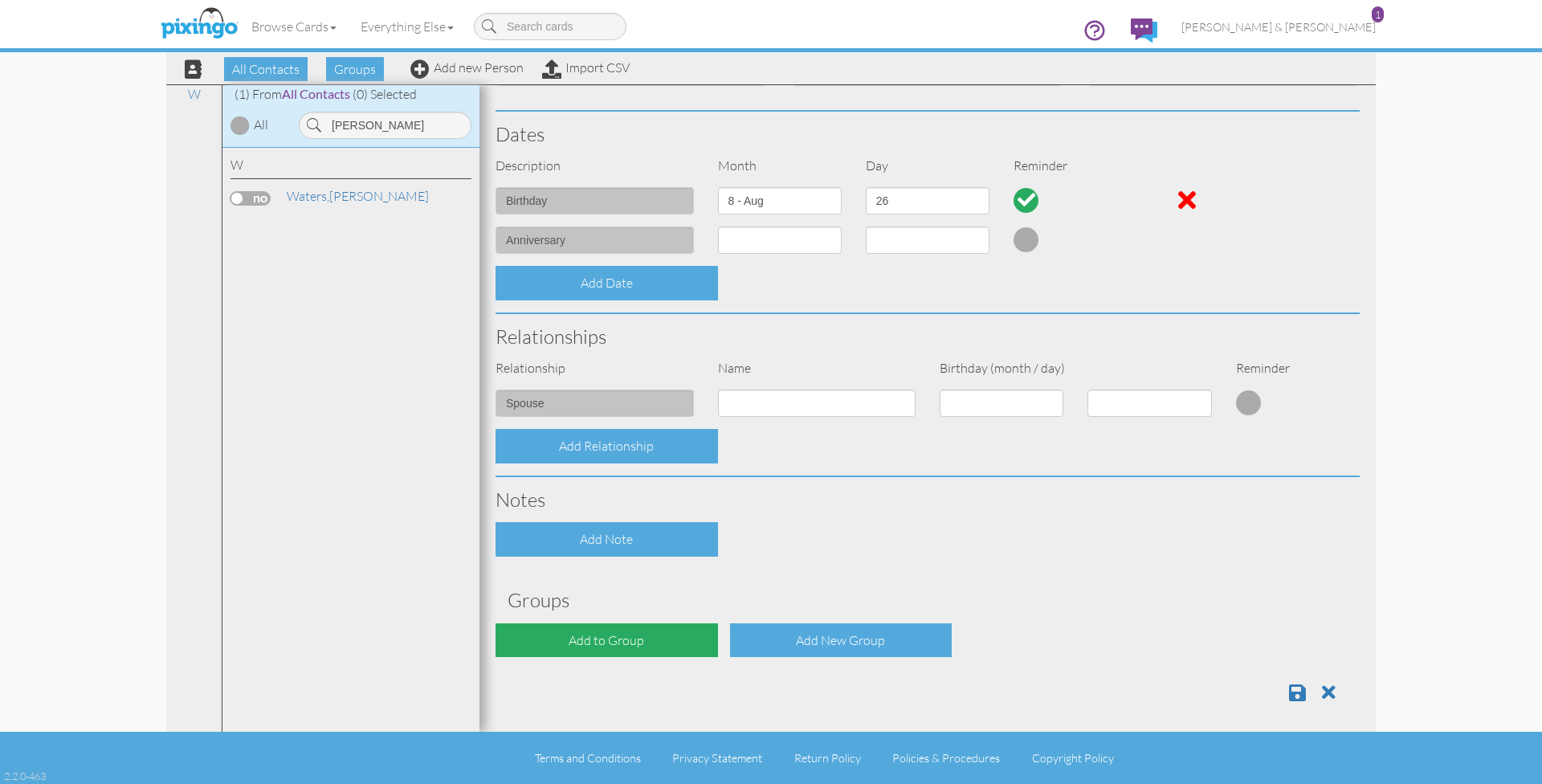
scroll to position [336, 0]
click at [615, 631] on div "Add to Group" at bounding box center [606, 641] width 223 height 35
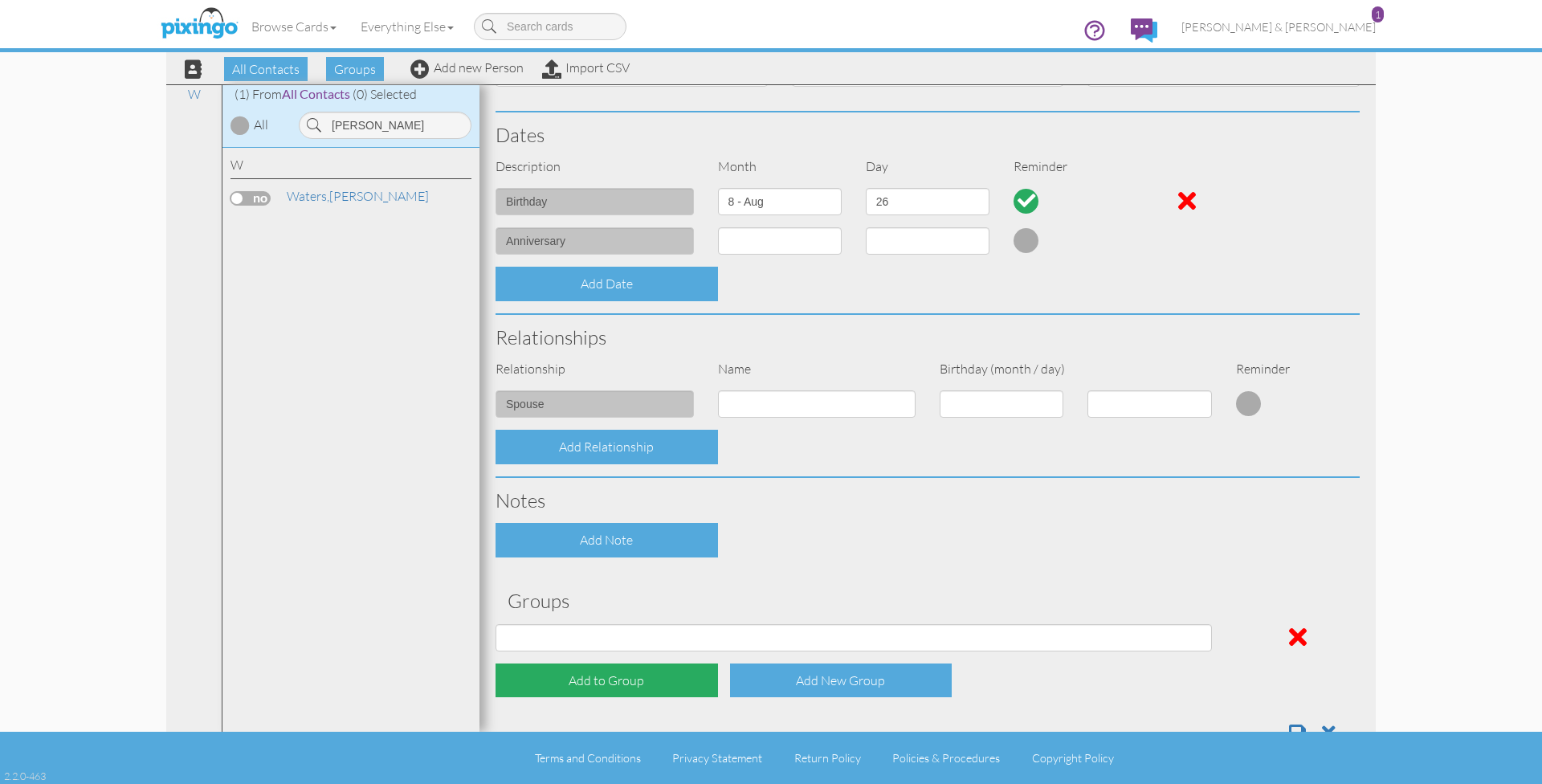
click at [603, 671] on div "Add to Group" at bounding box center [606, 681] width 223 height 35
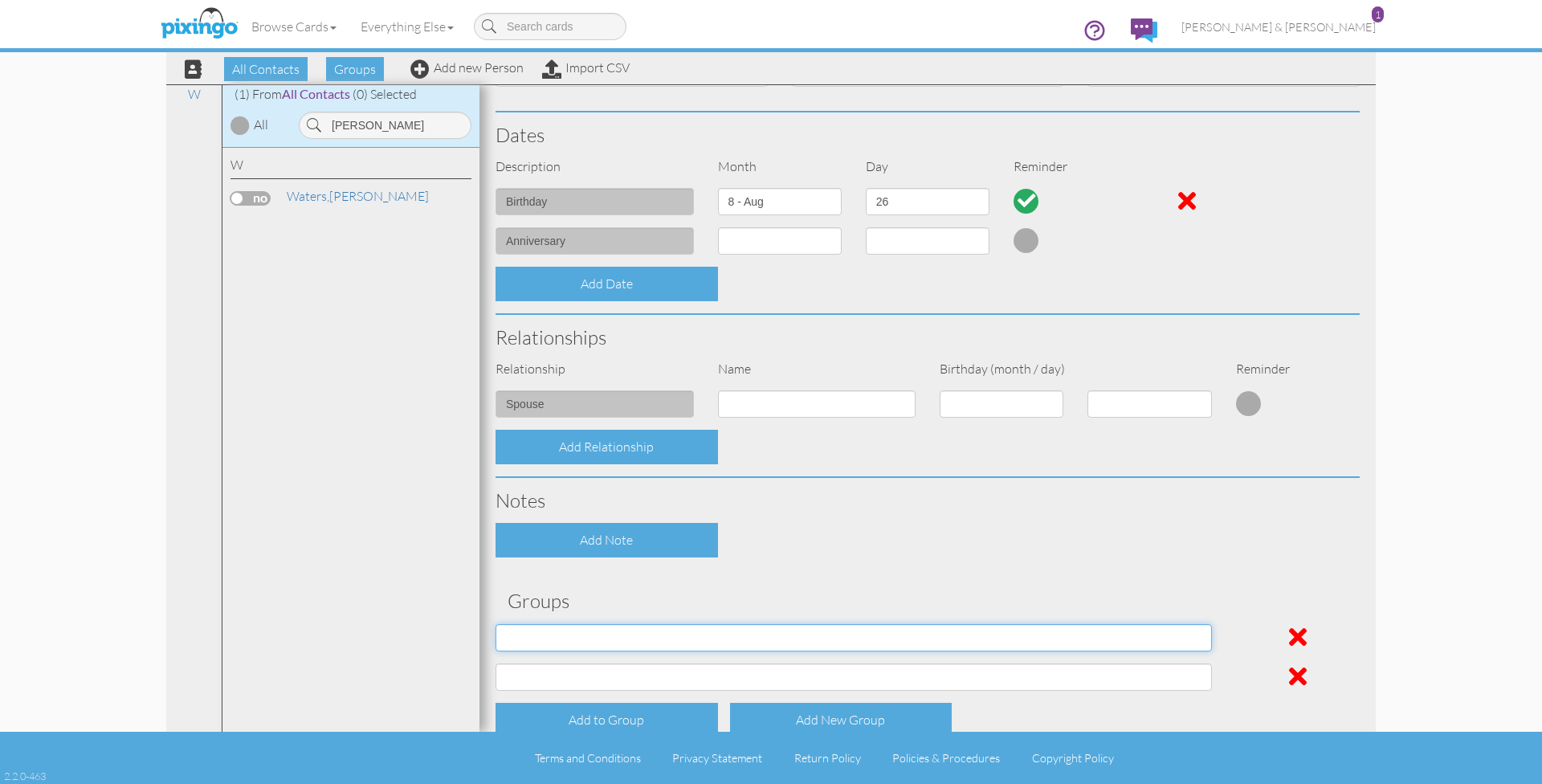
select select "object:6645"
select select "object:6646"
click at [712, 576] on div "Contact Information Prefix Dr. Mr. Mrs. First name Sadie Last name Hagen Compan…" at bounding box center [927, 276] width 864 height 1038
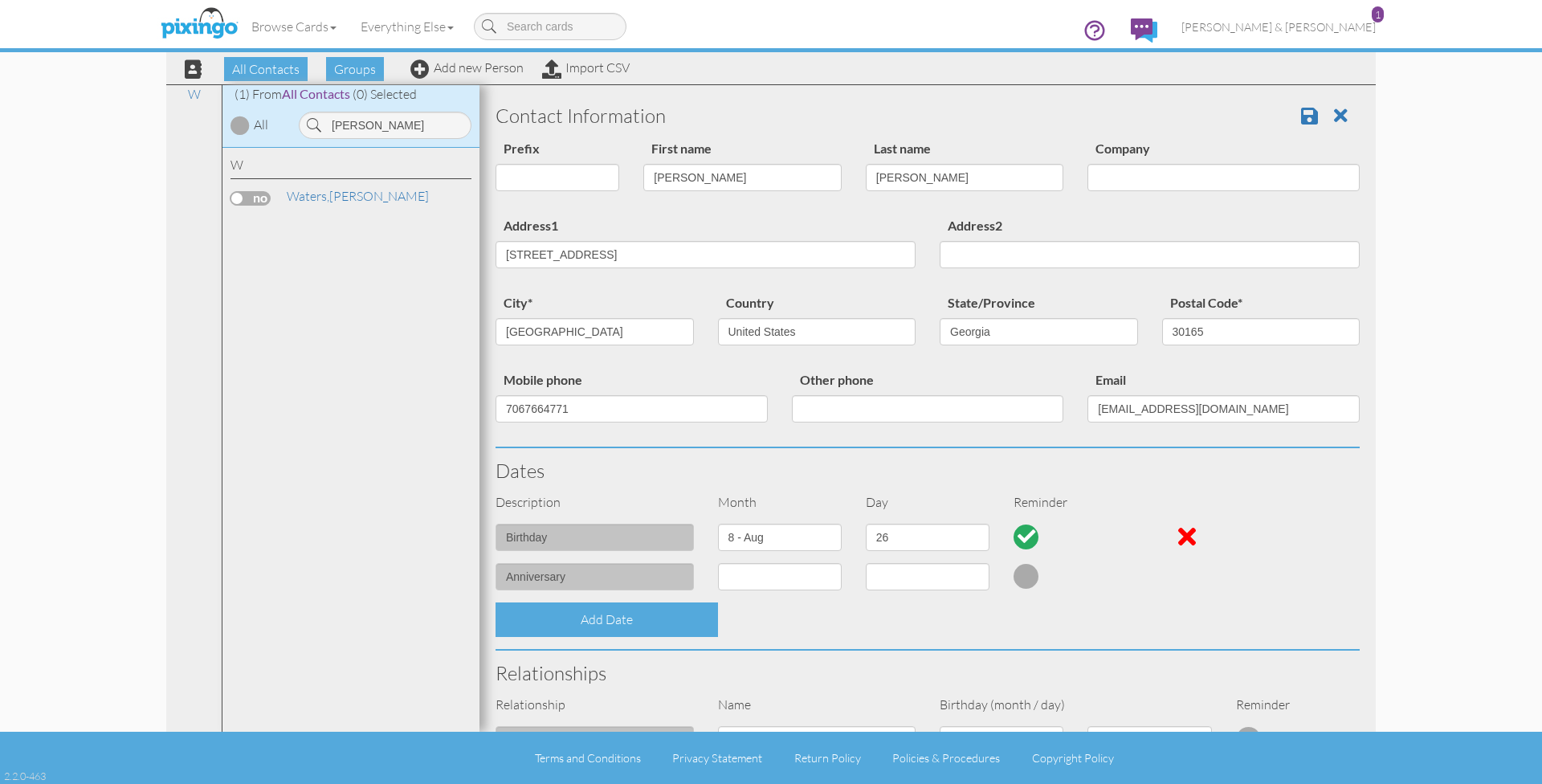
scroll to position [0, 0]
click at [1321, 115] on link at bounding box center [1315, 116] width 29 height 24
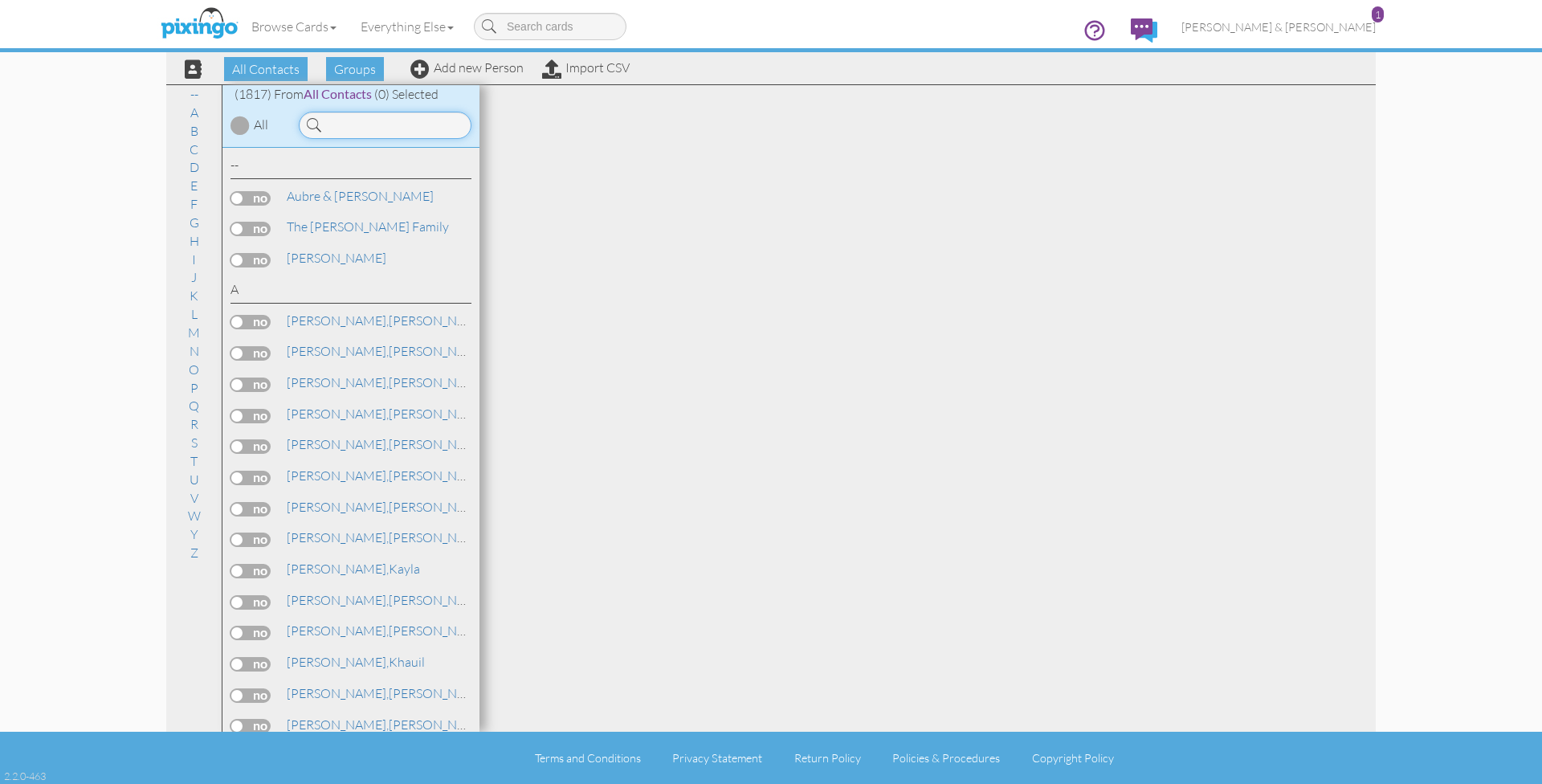
click at [386, 122] on input at bounding box center [386, 125] width 173 height 27
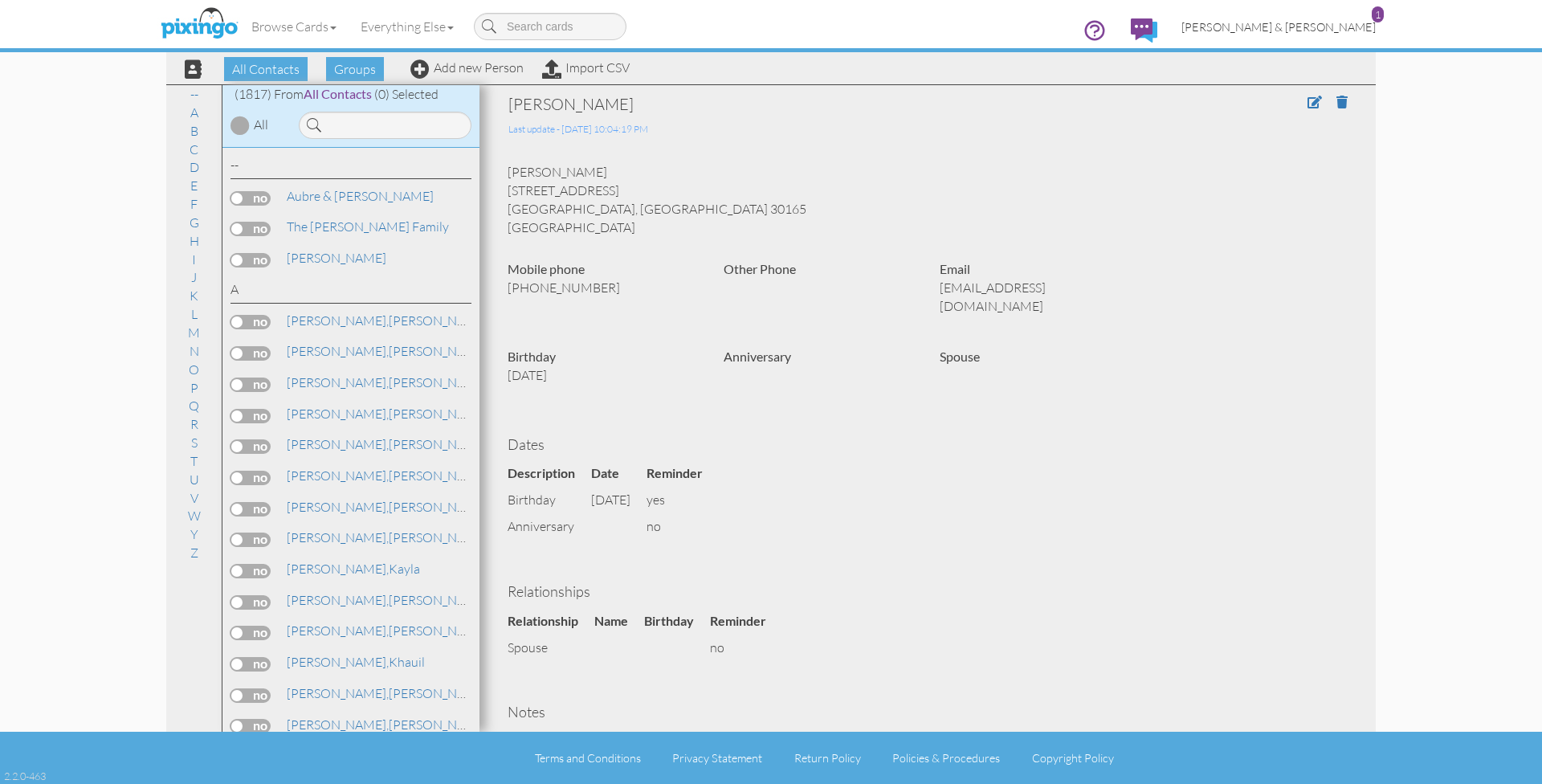
click at [1322, 28] on span "[PERSON_NAME] & [PERSON_NAME]" at bounding box center [1279, 26] width 195 height 14
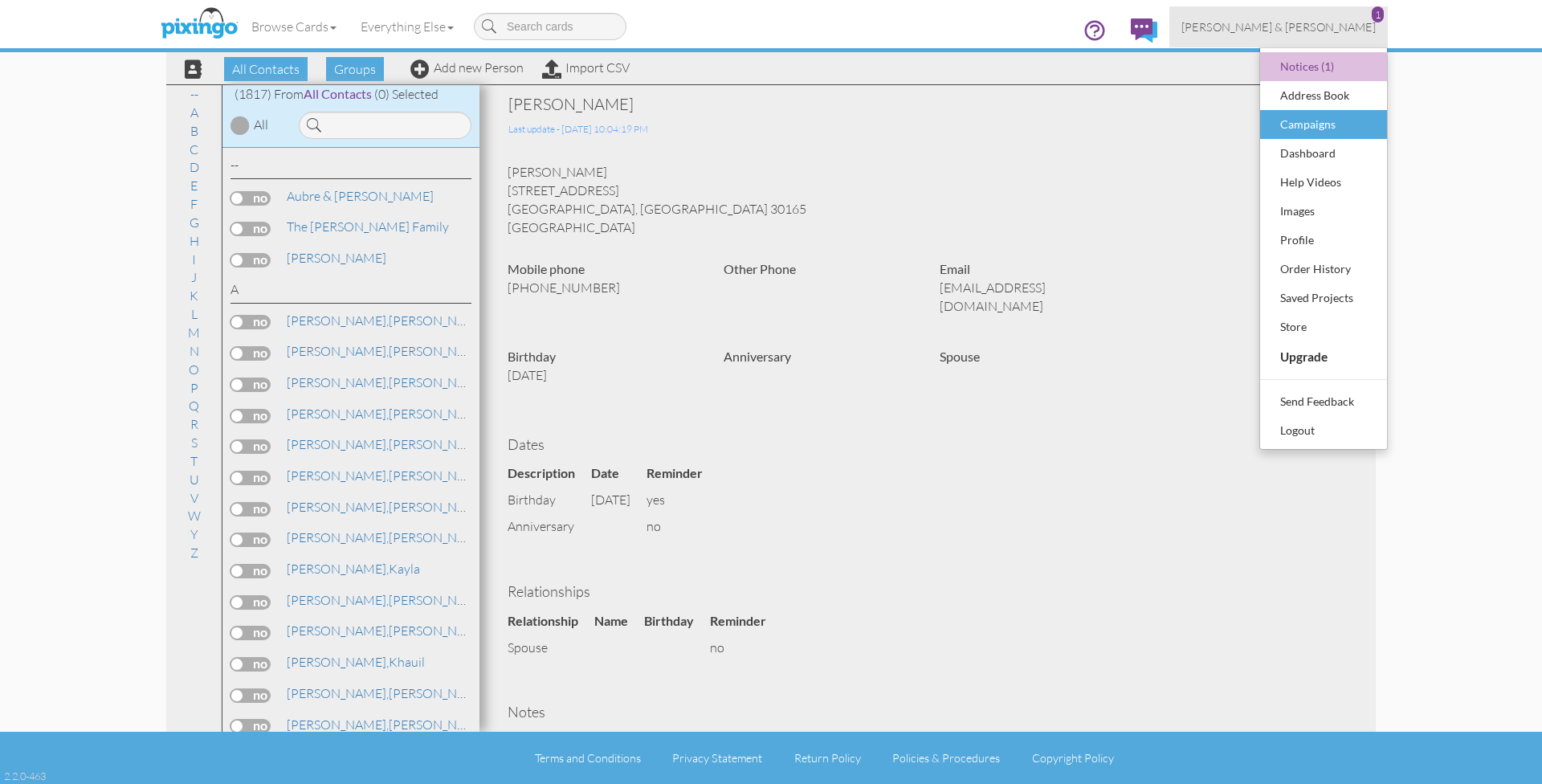
click at [1319, 129] on div "Campaigns" at bounding box center [1324, 125] width 95 height 24
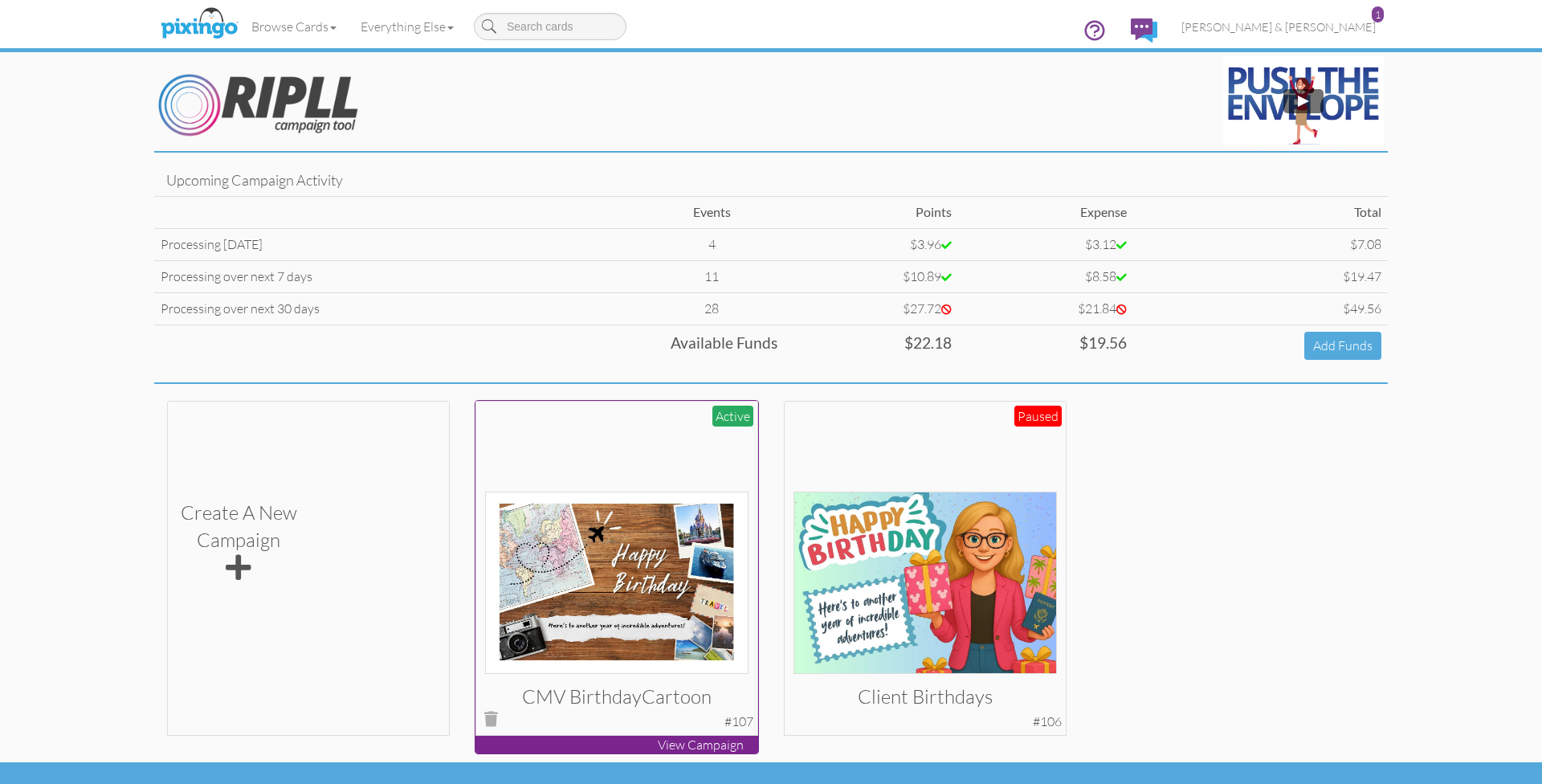
click at [561, 463] on div at bounding box center [617, 541] width 264 height 264
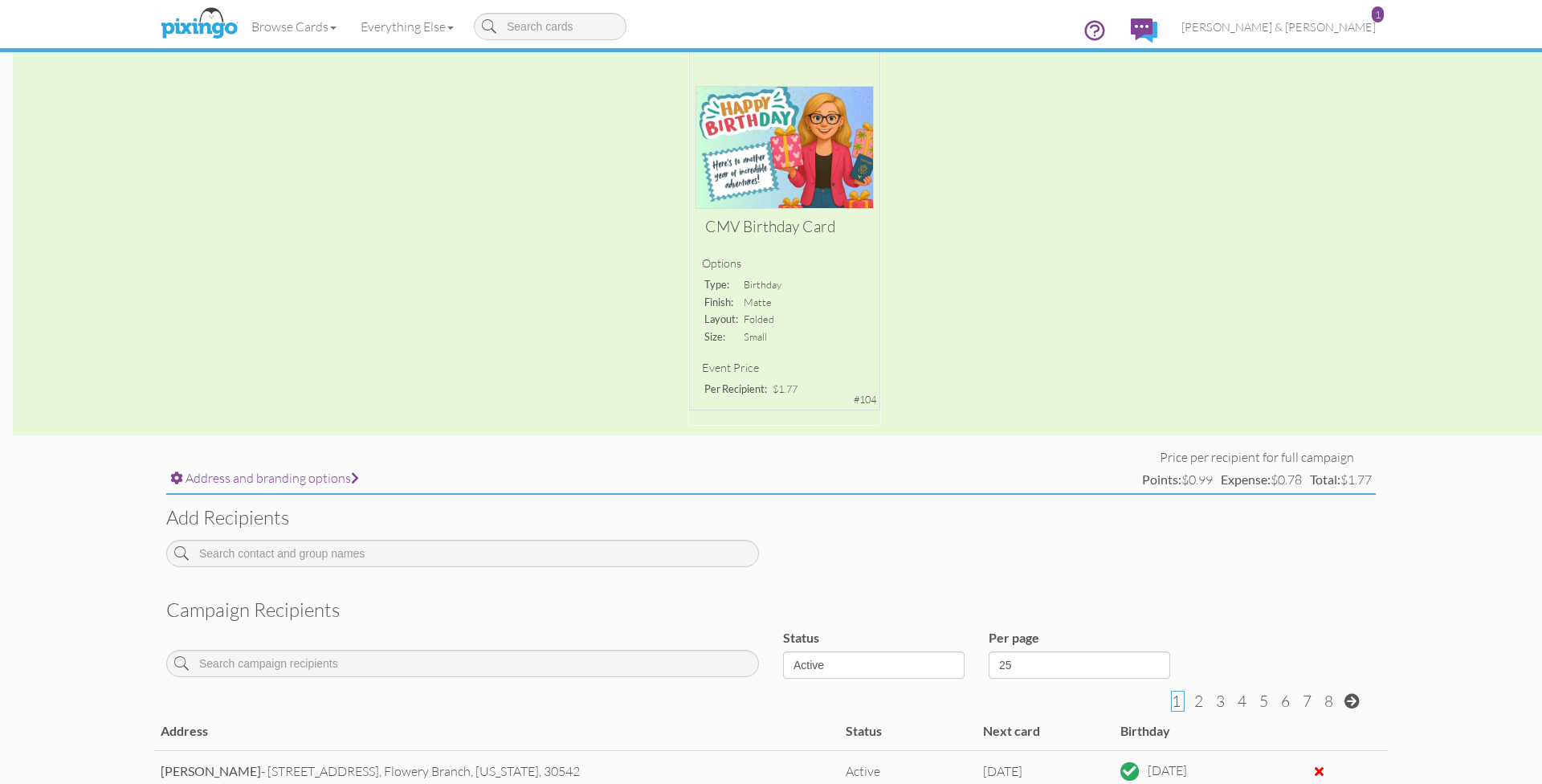
scroll to position [283, 0]
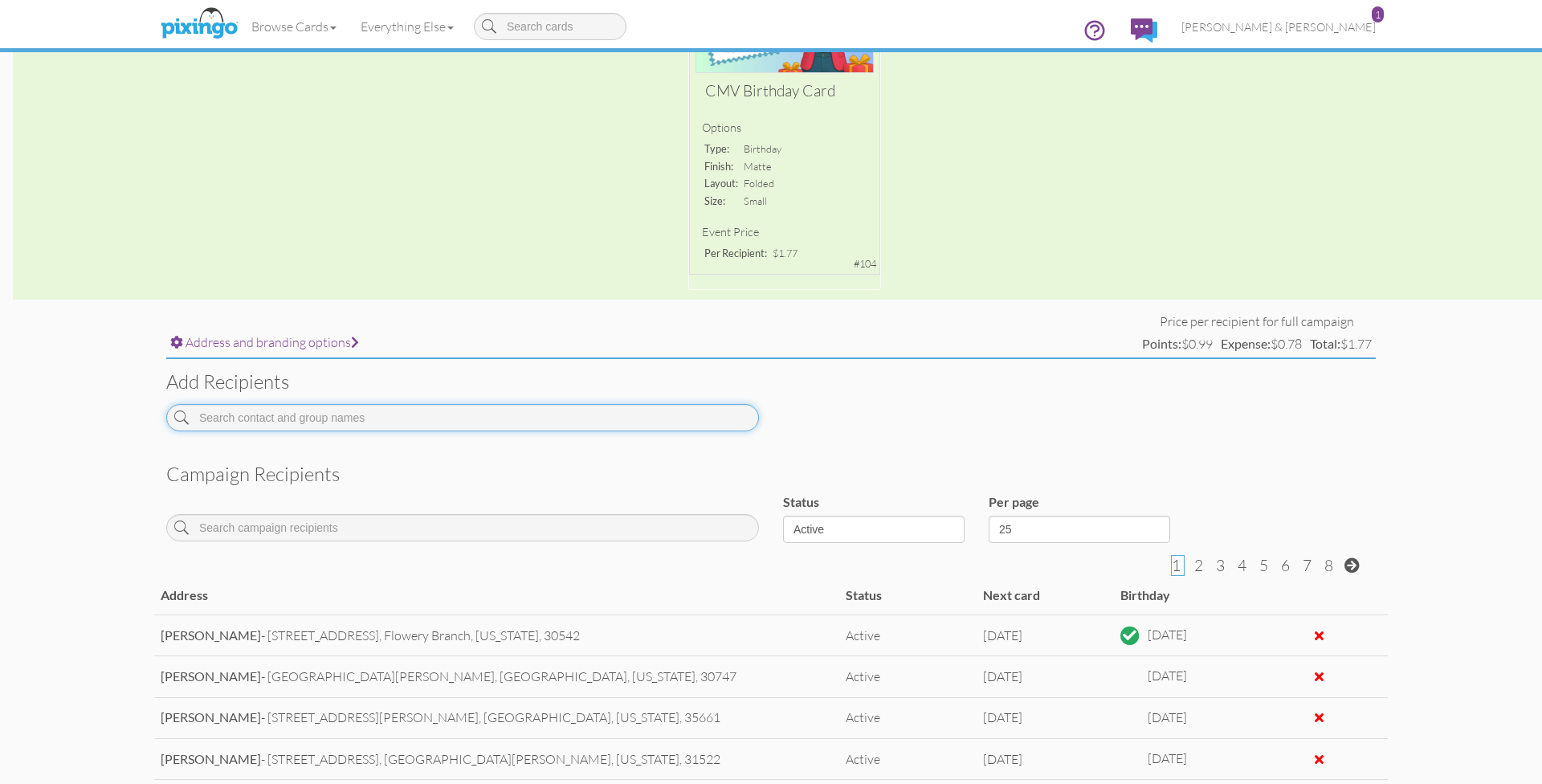
click at [528, 416] on input at bounding box center [463, 417] width 593 height 27
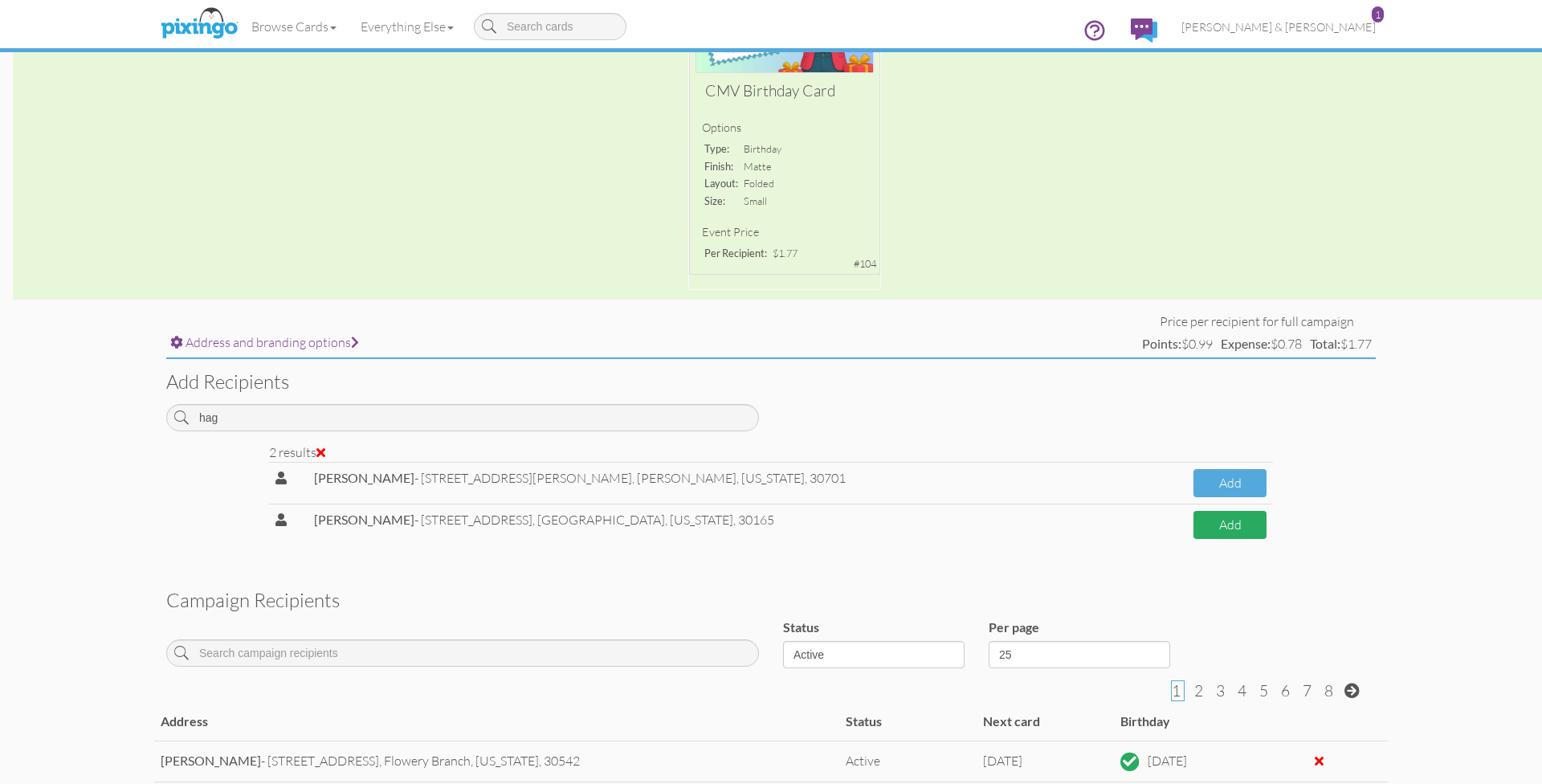
click at [1218, 521] on button "Add" at bounding box center [1231, 525] width 73 height 28
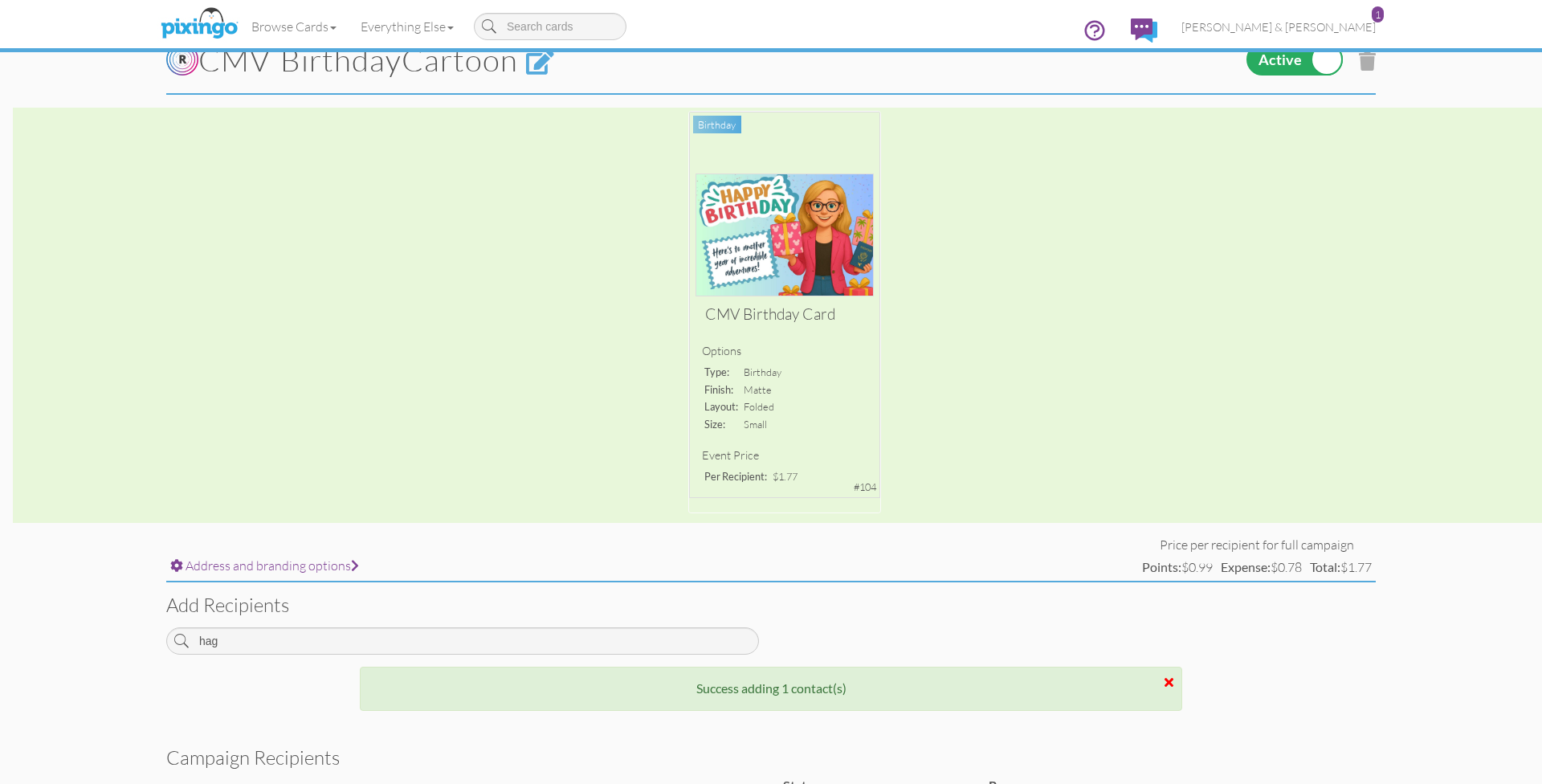
scroll to position [108, 0]
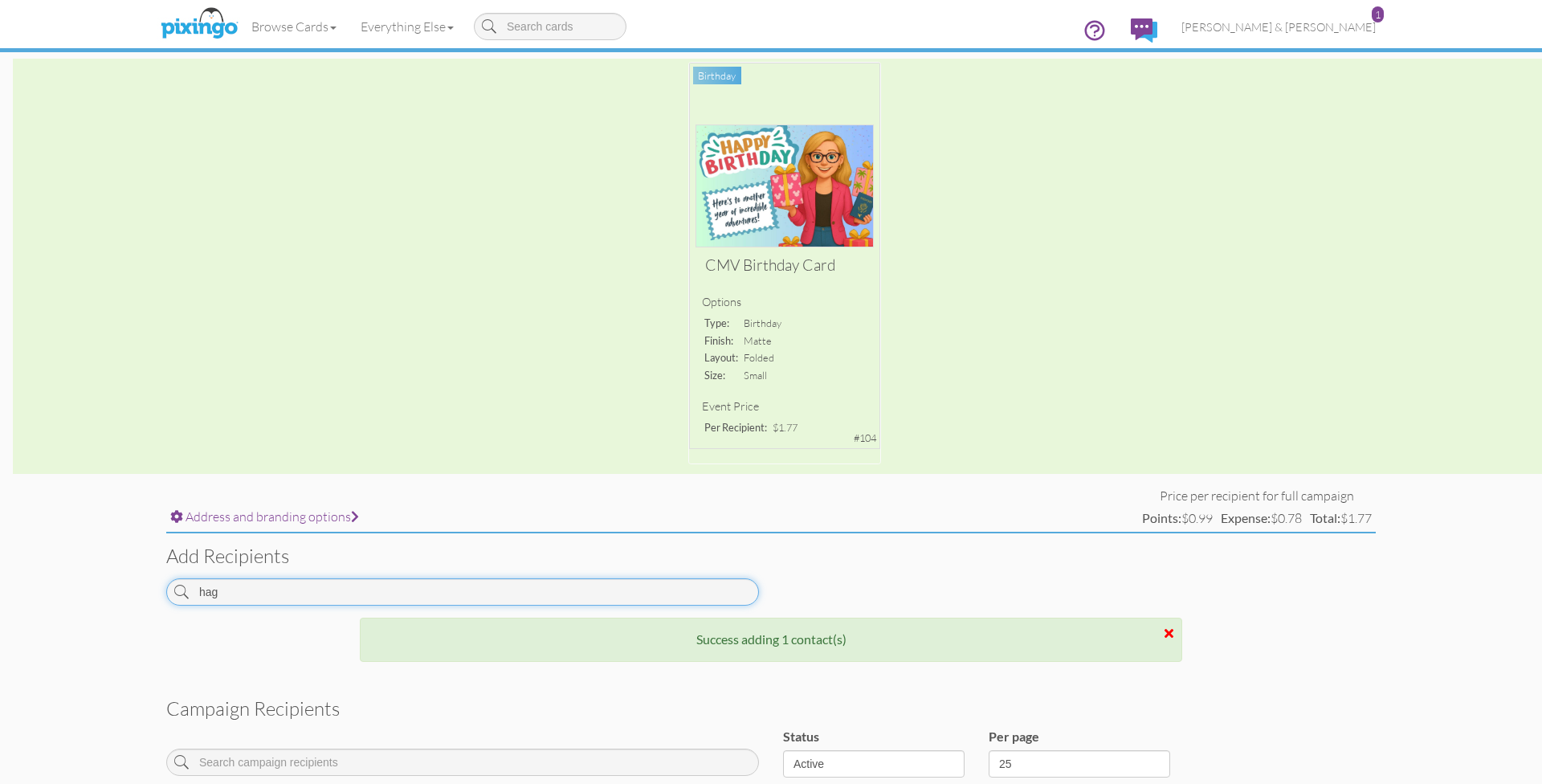
click at [322, 595] on input "hag" at bounding box center [463, 591] width 593 height 27
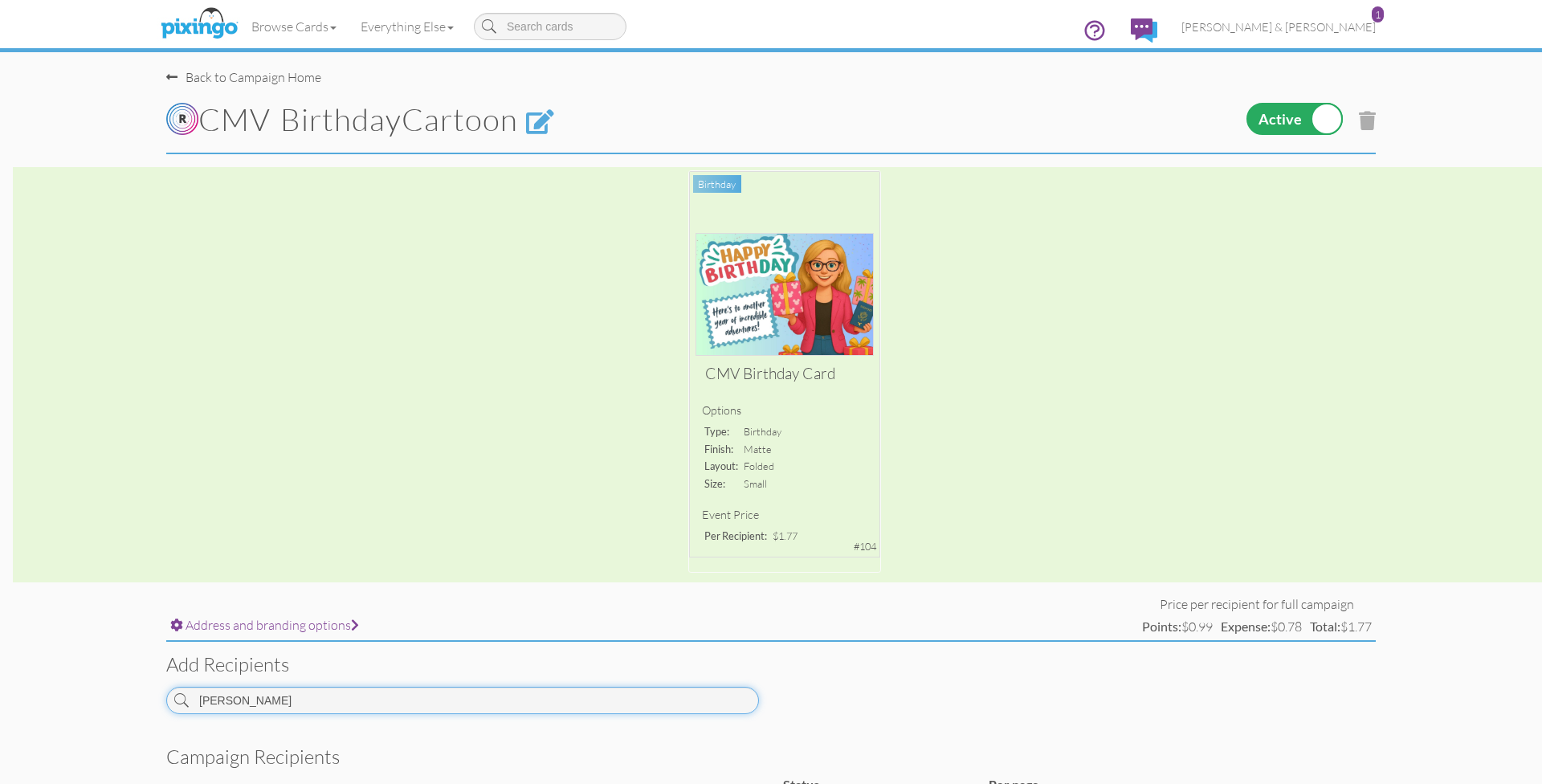
scroll to position [0, 0]
type input "lawson"
click at [1305, 24] on span "[PERSON_NAME] & [PERSON_NAME]" at bounding box center [1279, 26] width 195 height 14
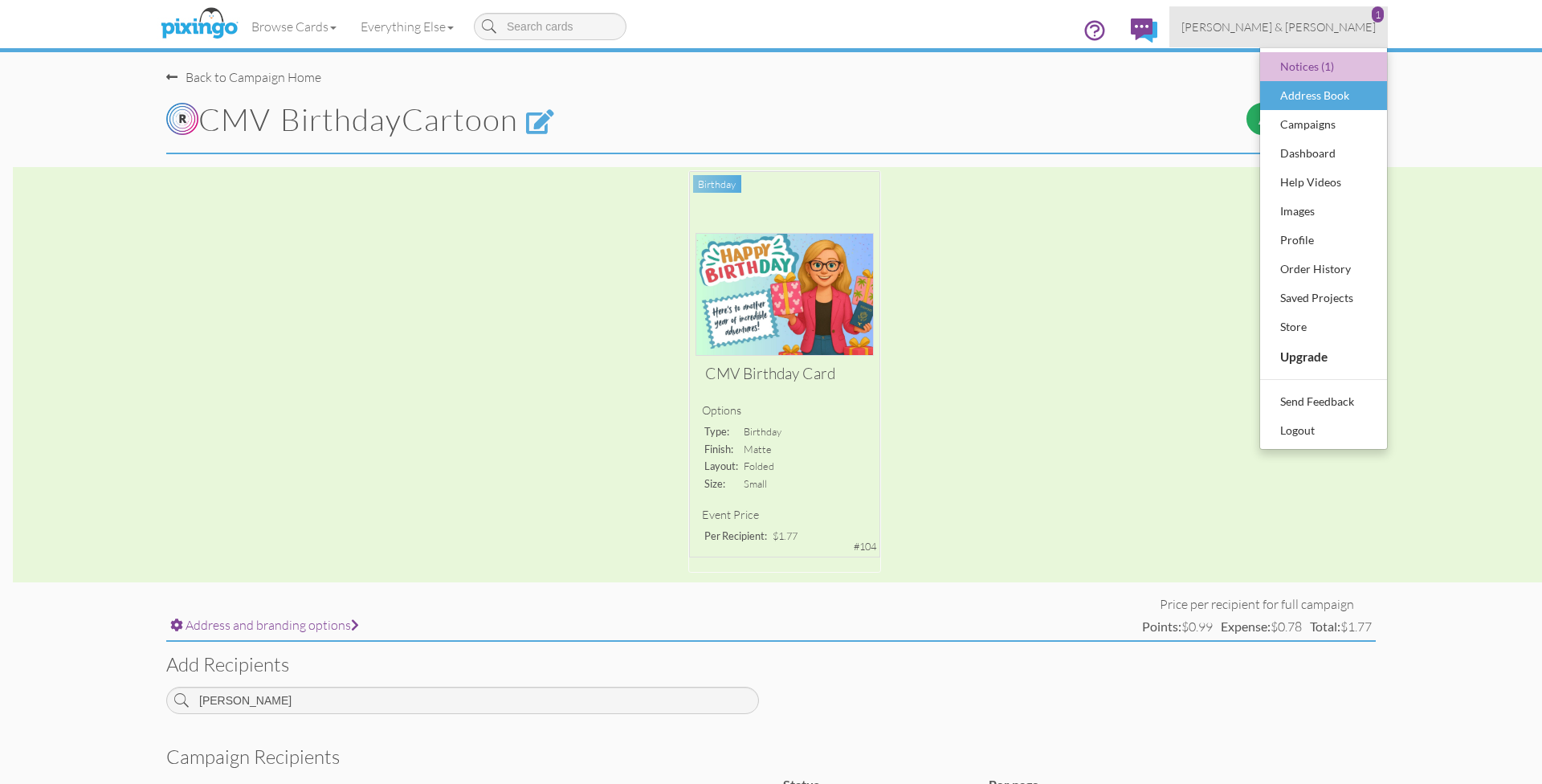
click at [1285, 97] on div "Address Book" at bounding box center [1324, 96] width 95 height 24
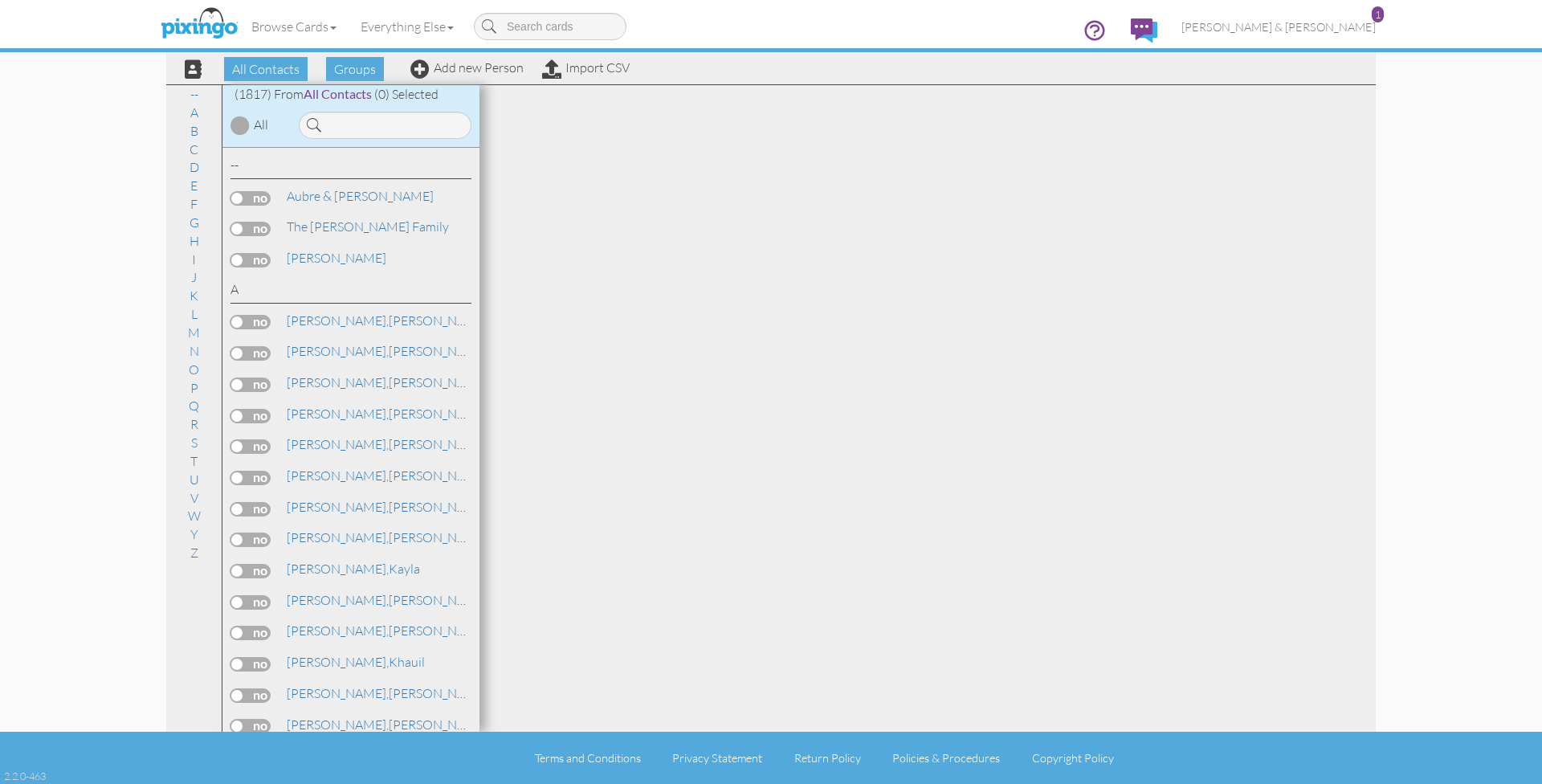
click at [403, 126] on input at bounding box center [386, 125] width 173 height 27
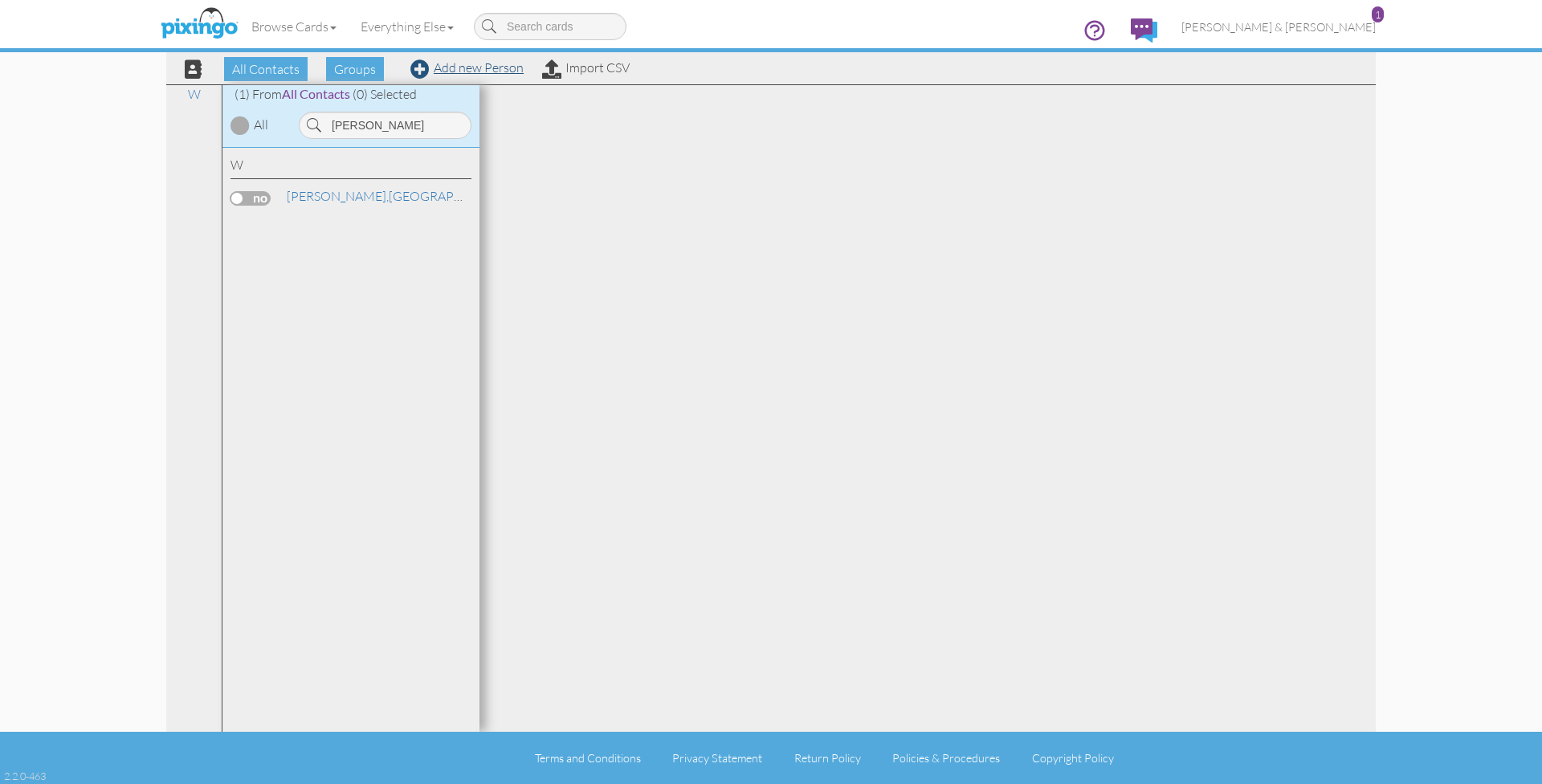
type input "Madison L"
click at [466, 65] on link "Add new Person" at bounding box center [467, 67] width 113 height 16
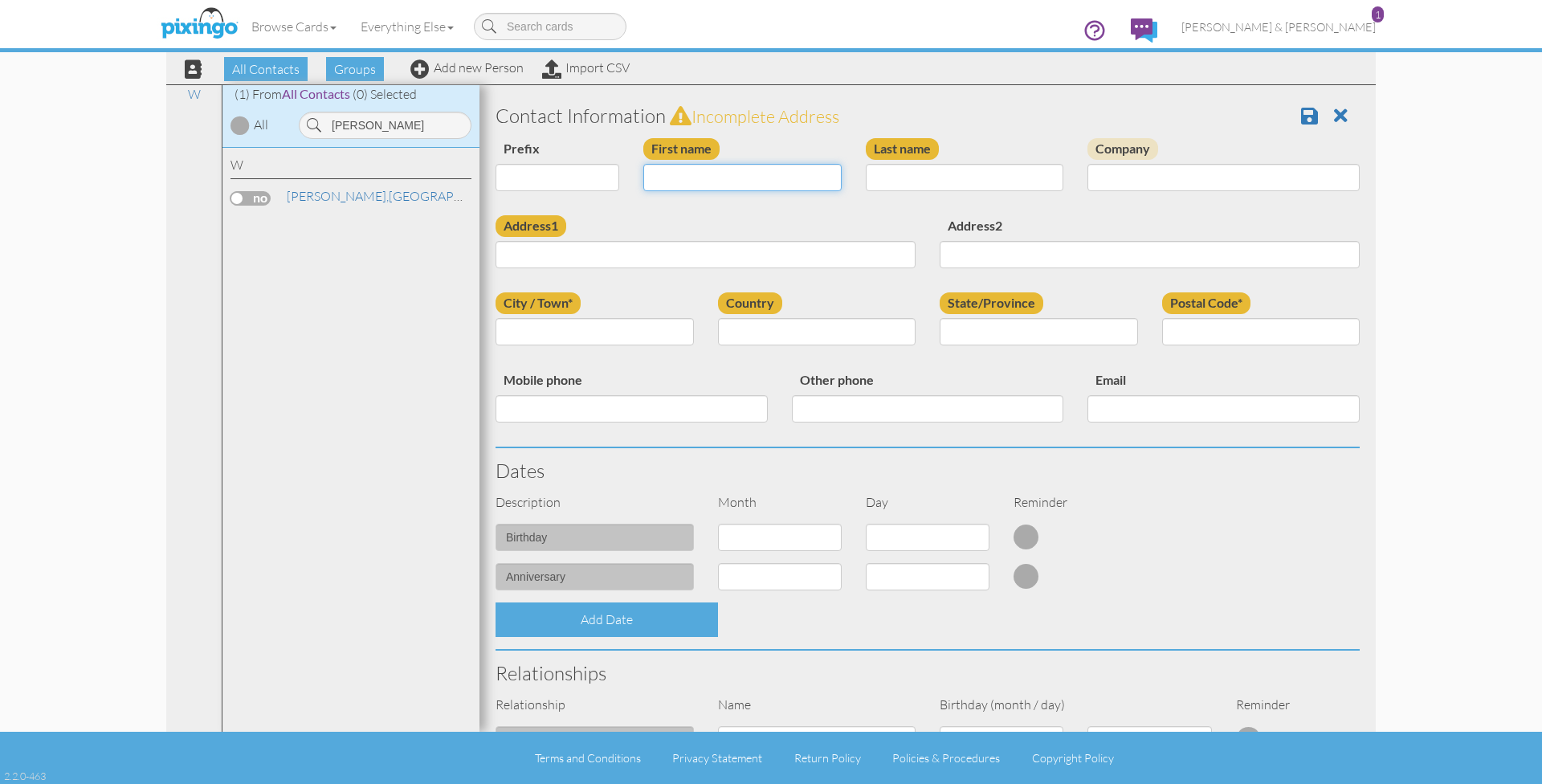
click at [731, 175] on input "First name" at bounding box center [742, 177] width 198 height 27
click at [793, 178] on input "First name" at bounding box center [742, 177] width 198 height 27
paste input "[GEOGRAPHIC_DATA]"
type input "[GEOGRAPHIC_DATA]"
click at [908, 173] on input "Last name" at bounding box center [965, 177] width 198 height 27
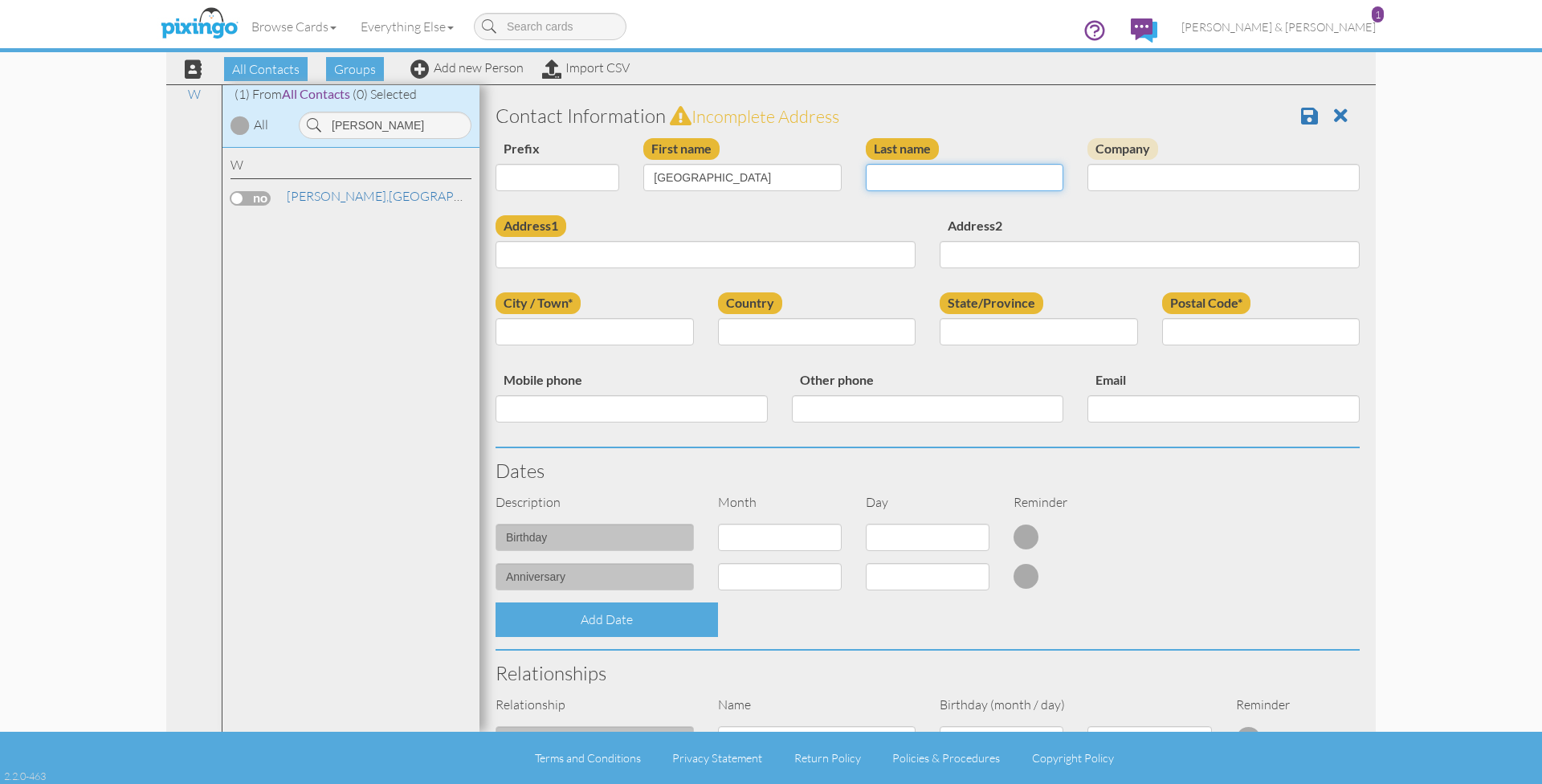
click at [880, 183] on input "Last name" at bounding box center [965, 177] width 198 height 27
paste input "Lawson"
type input "Lawson"
click at [819, 242] on input "Address1" at bounding box center [705, 254] width 420 height 27
click at [745, 254] on input "Address1" at bounding box center [705, 254] width 420 height 27
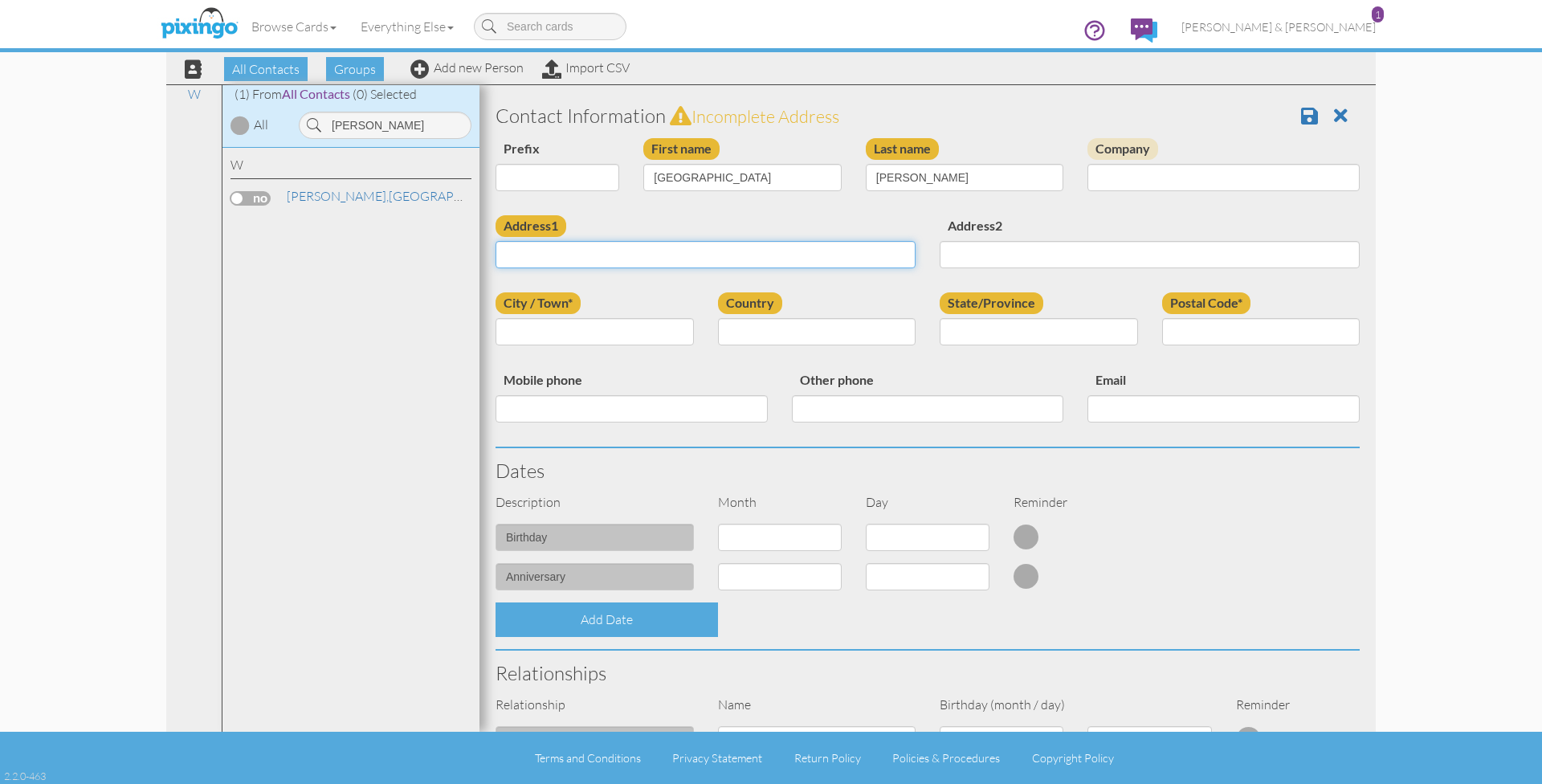
paste input "13 Johns Dr Rome, Georgia 30165 · USA"
drag, startPoint x: 573, startPoint y: 251, endPoint x: 759, endPoint y: 248, distance: 186.0
click at [759, 248] on input "13 Johns Dr Rome, Georgia 30165 · USA" at bounding box center [705, 254] width 420 height 27
type input "13 Johns Dr"
click at [626, 337] on input "City / Town*" at bounding box center [594, 331] width 198 height 27
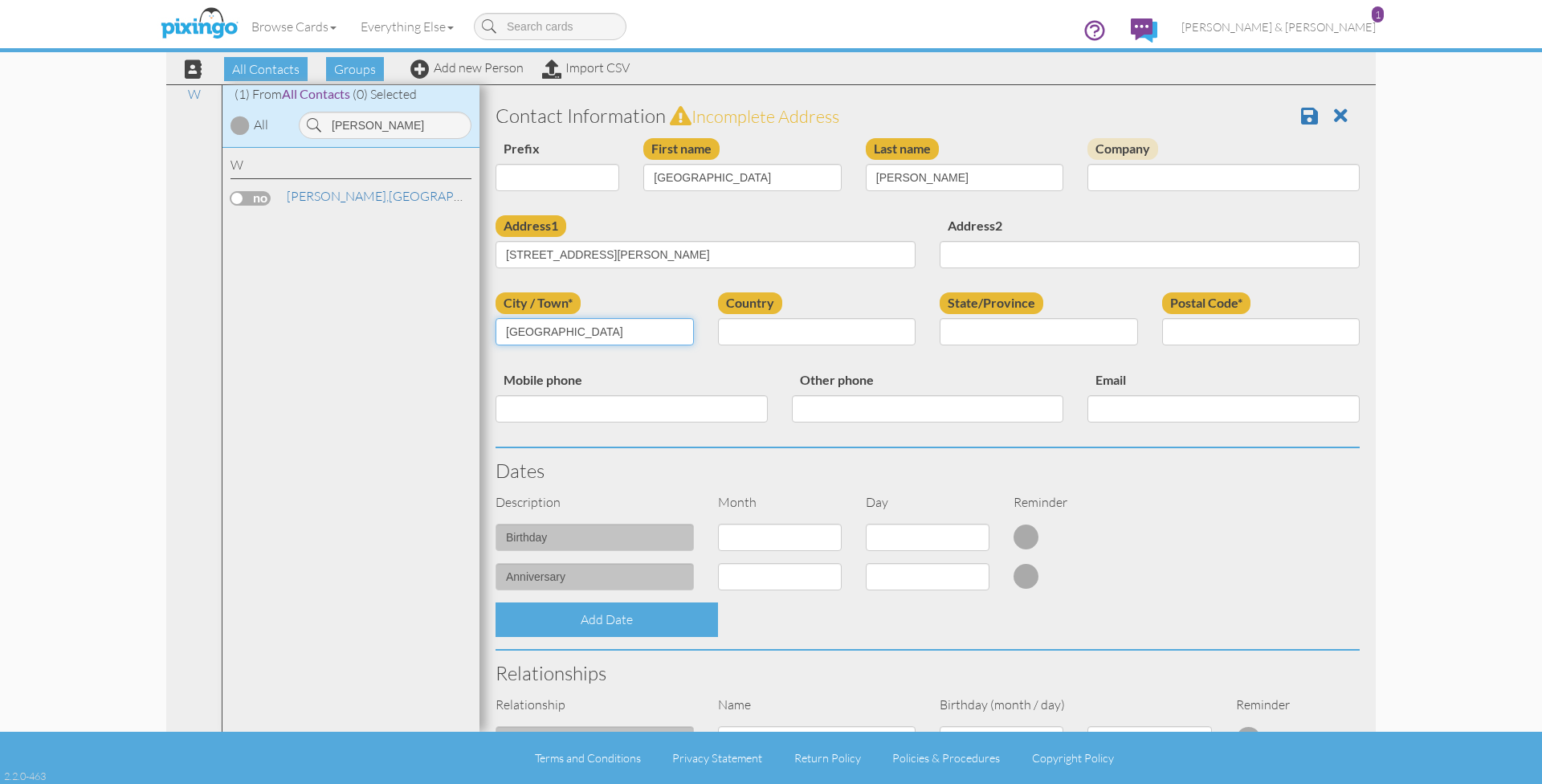
type input "Rome"
select select "object:11852"
select select "object:12112"
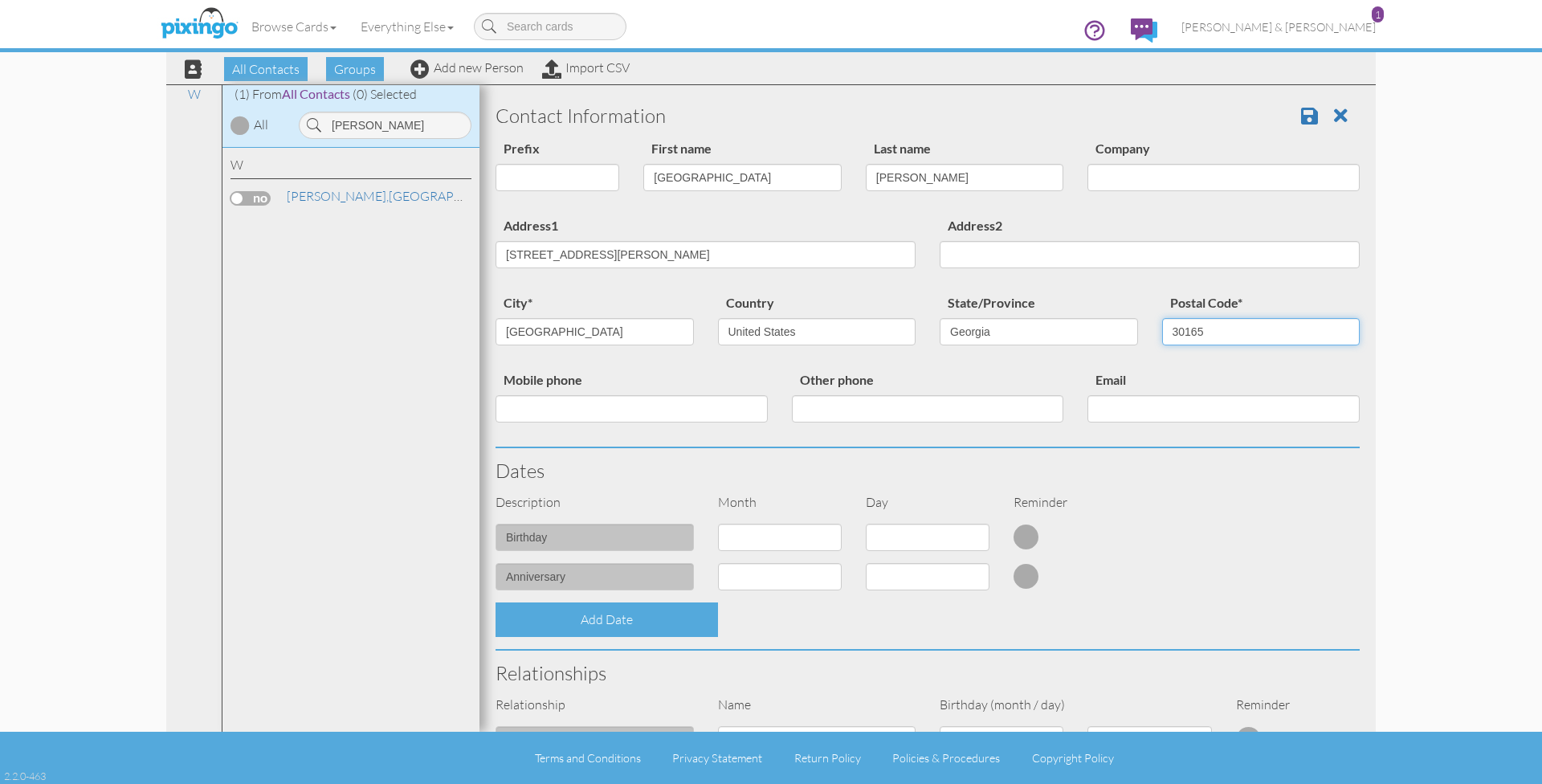
type input "30165"
click at [581, 400] on input "Mobile phone" at bounding box center [632, 408] width 273 height 27
paste input "7066764184"
type input "7066764184"
click at [1138, 400] on input "Email" at bounding box center [1224, 408] width 273 height 27
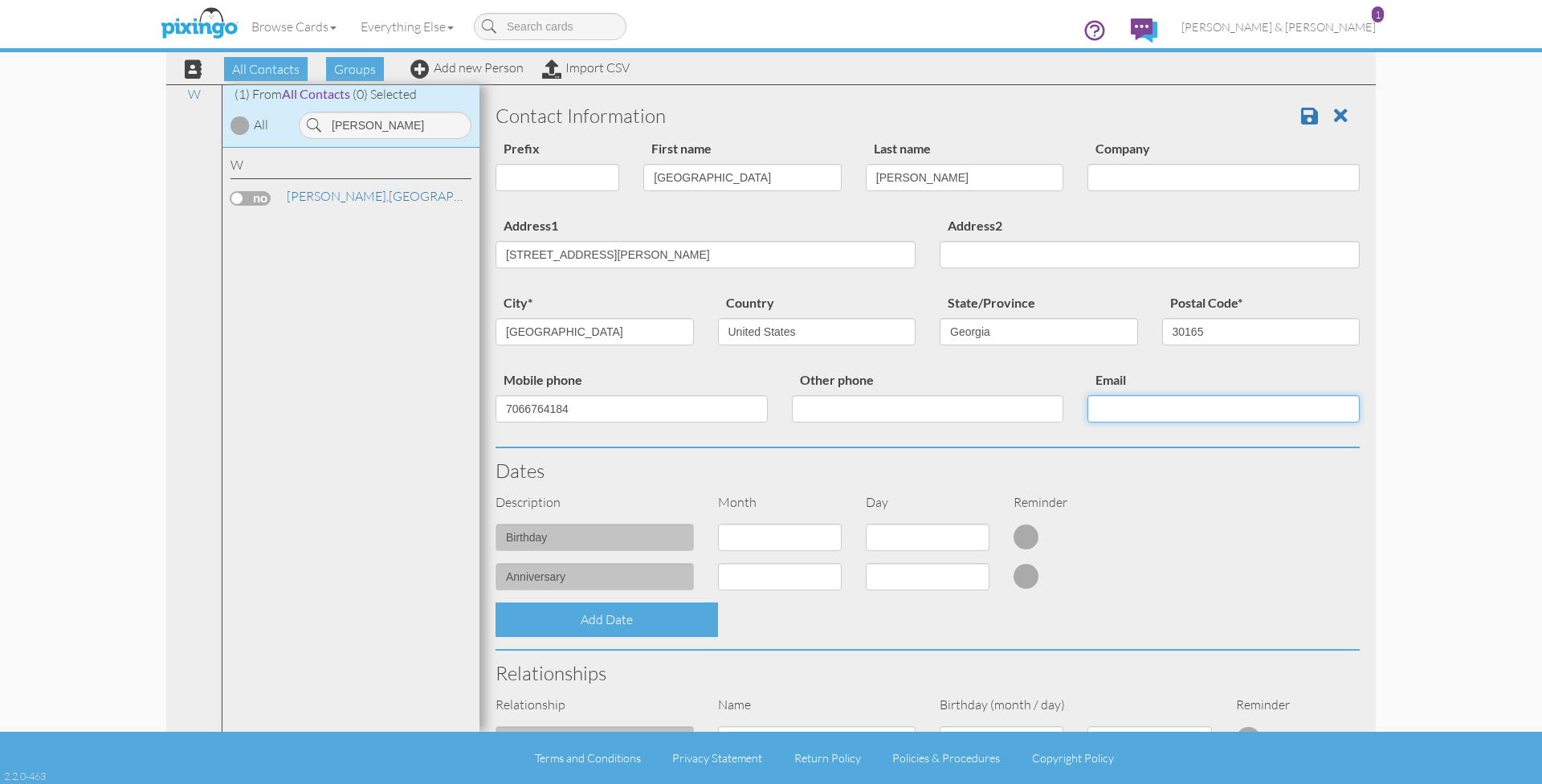
click at [1117, 400] on input "Email" at bounding box center [1224, 408] width 273 height 27
paste input "madisonbishop1998@icloud.com"
type input "madisonbishop1998@icloud.com"
click at [1084, 472] on h3 "Dates" at bounding box center [927, 471] width 864 height 21
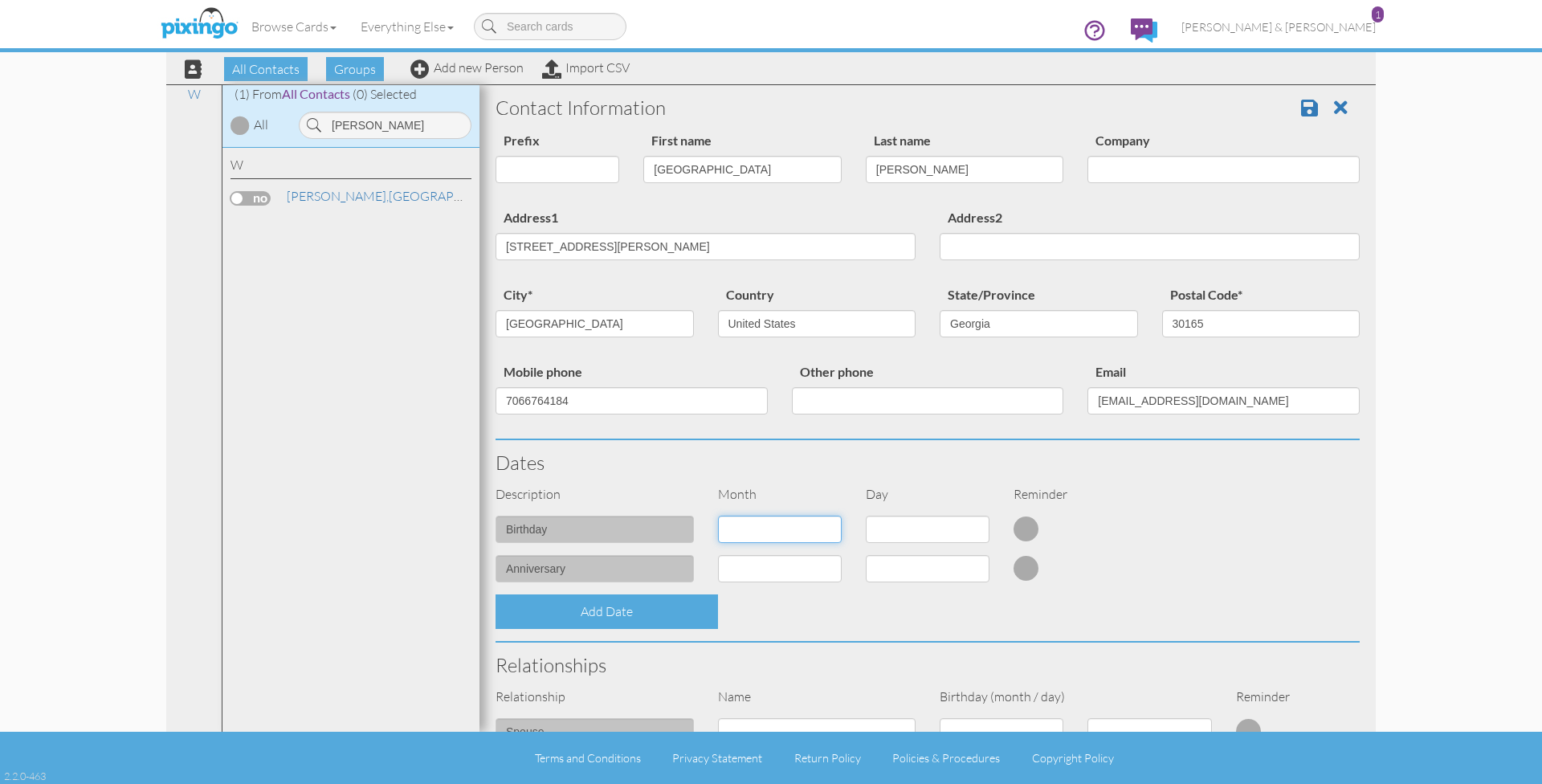
select select "object:11851"
click at [929, 541] on div "1 2 3 4 5 6 7 8 9 10 11 12 13 14 15 16 17 18 19 20 21 22 23 24 25 26 27 28 29 3…" at bounding box center [927, 536] width 148 height 39
select select "number:15"
click at [772, 602] on div "Add Date" at bounding box center [927, 611] width 889 height 35
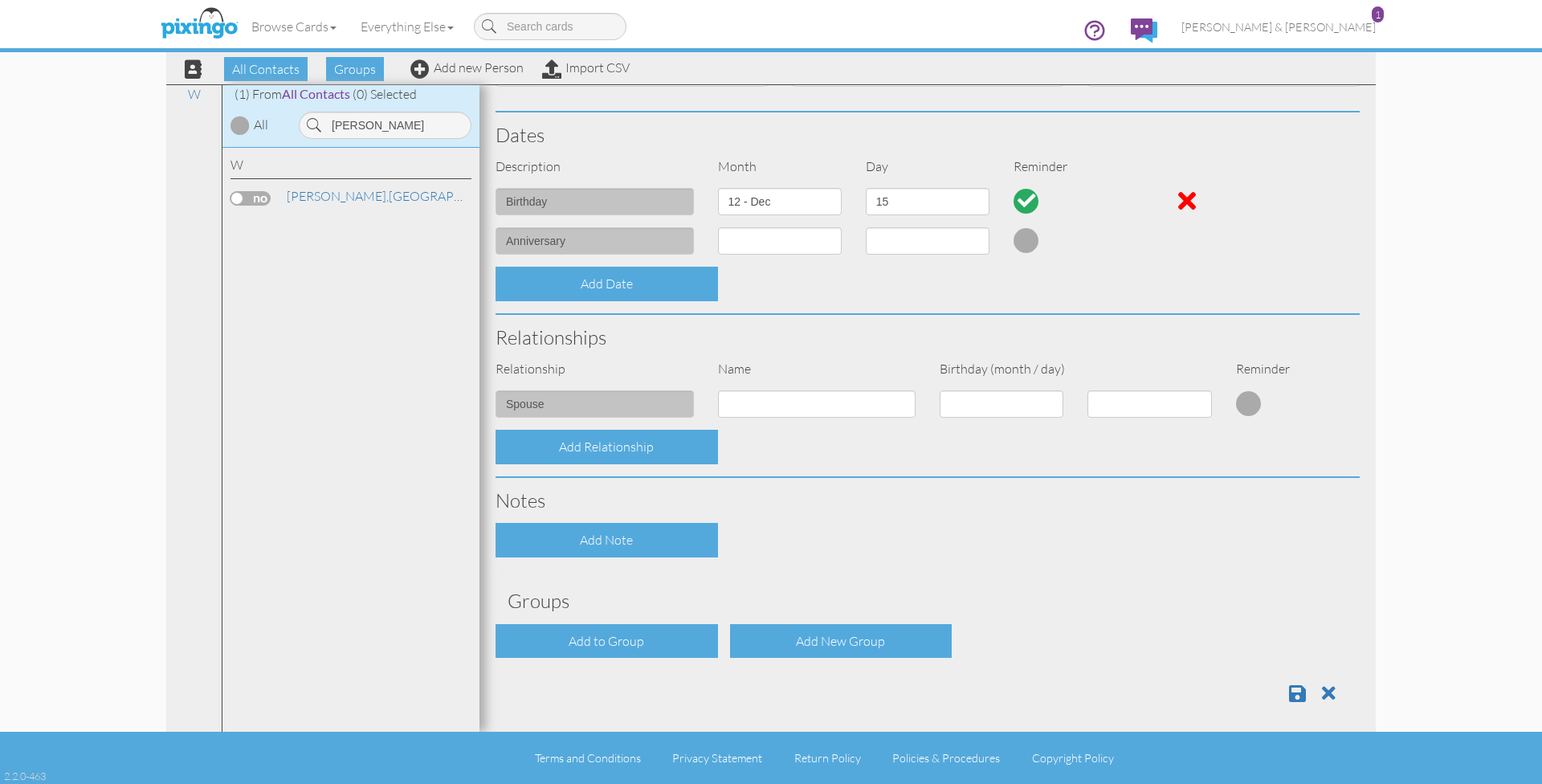
scroll to position [0, 0]
click at [653, 647] on div "Add to Group" at bounding box center [606, 641] width 223 height 35
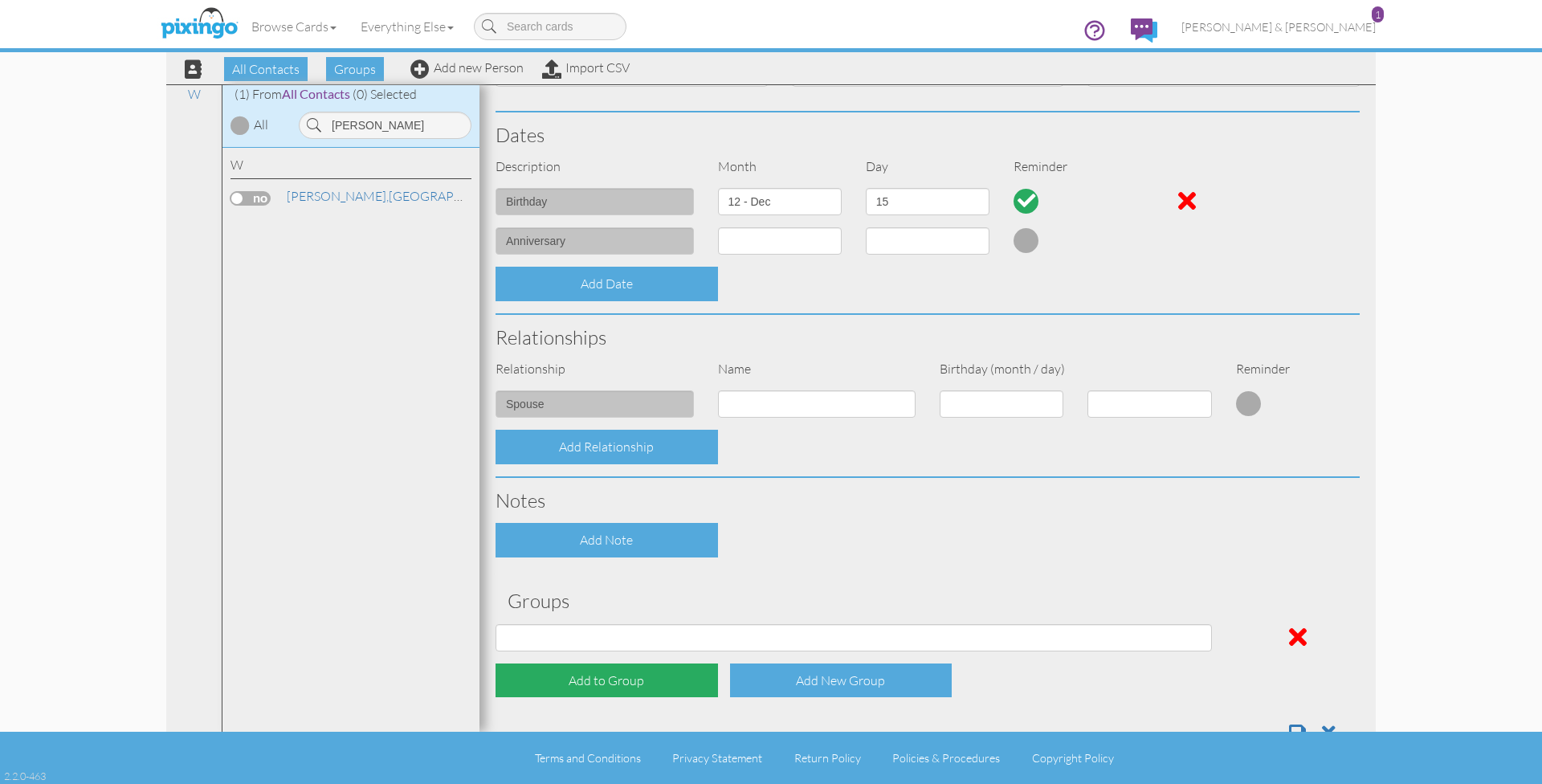
click at [644, 676] on div "Add to Group" at bounding box center [606, 681] width 223 height 35
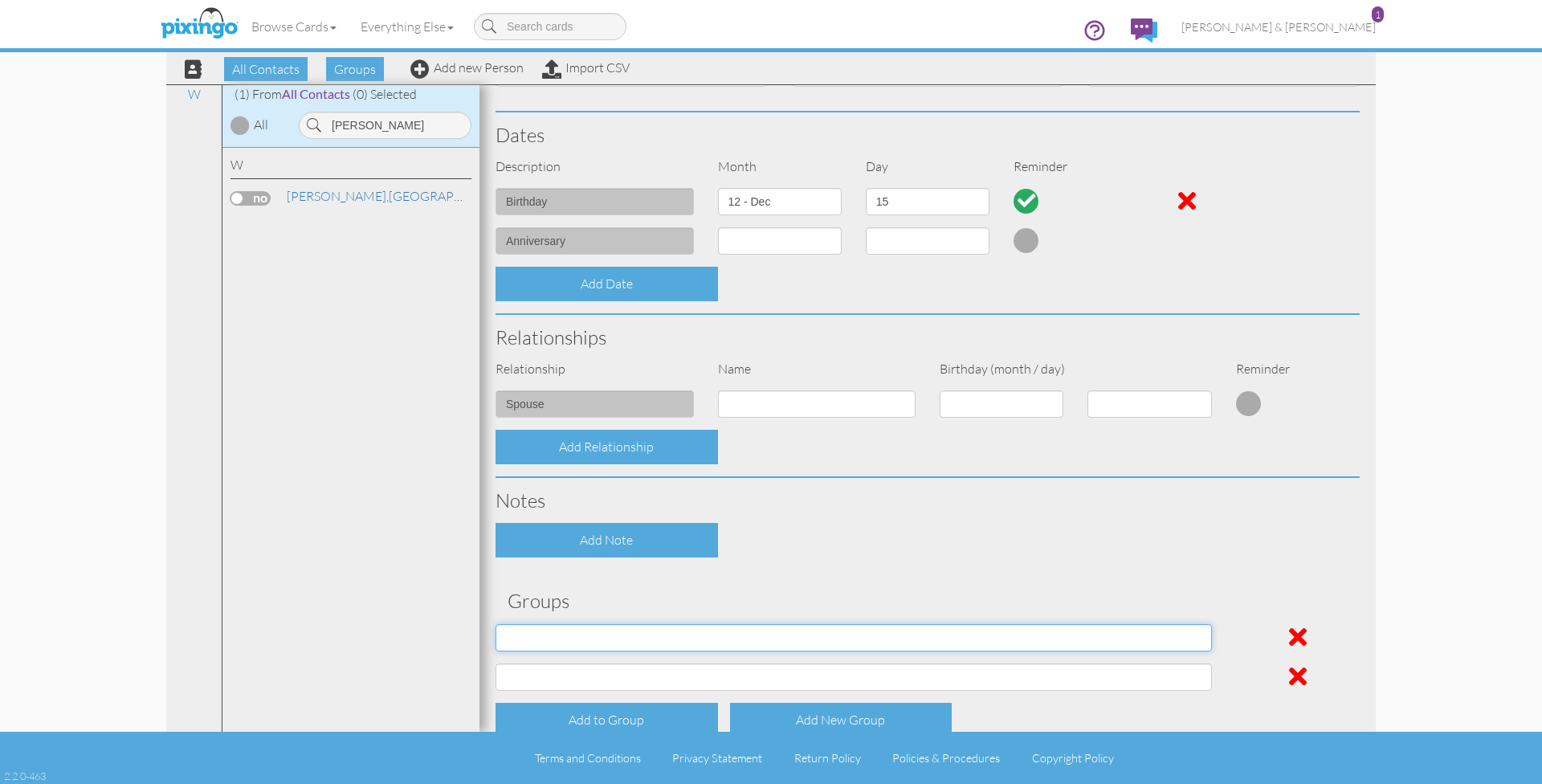
select select "object:12162"
select select "object:12163"
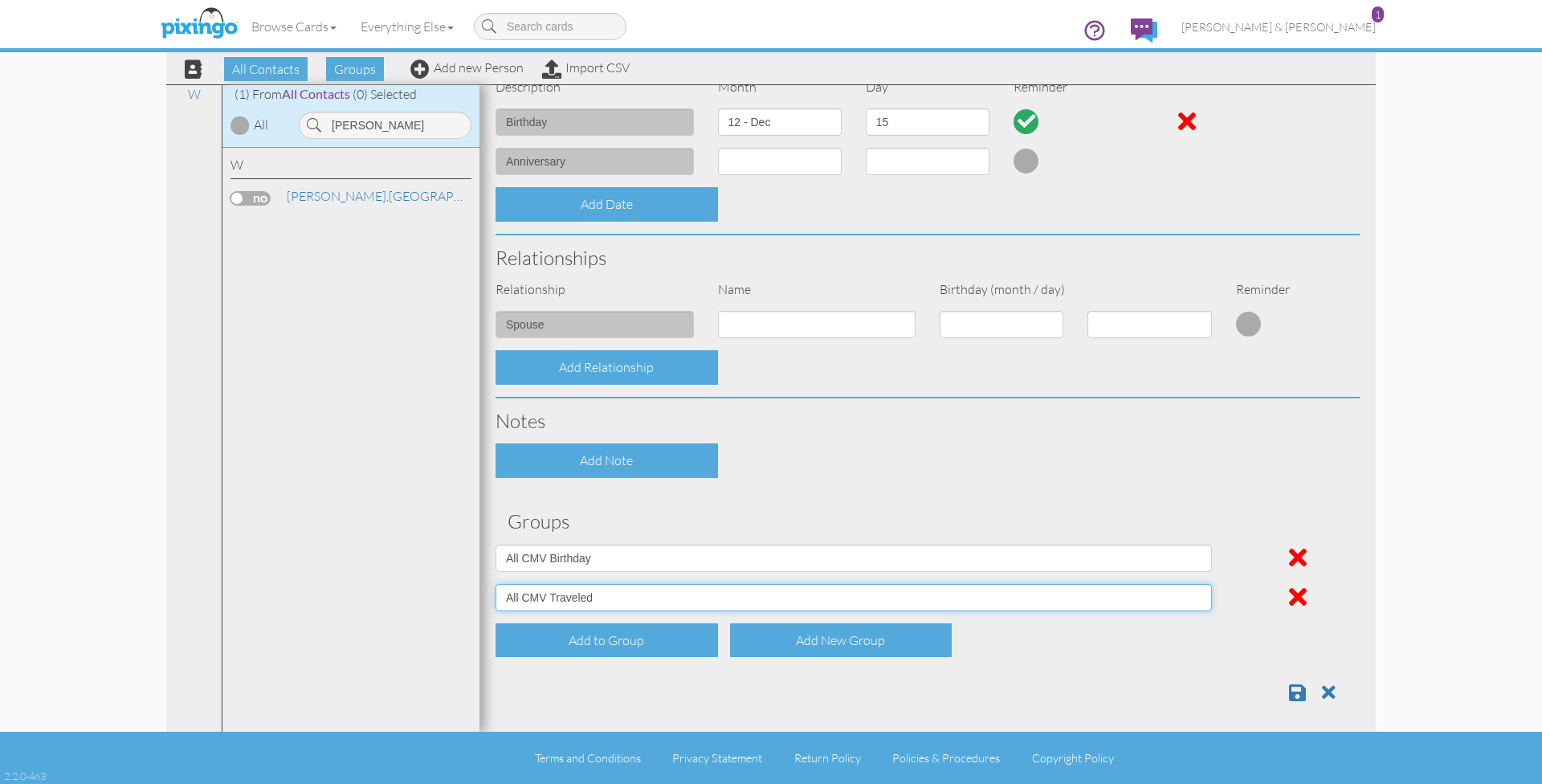
scroll to position [415, 0]
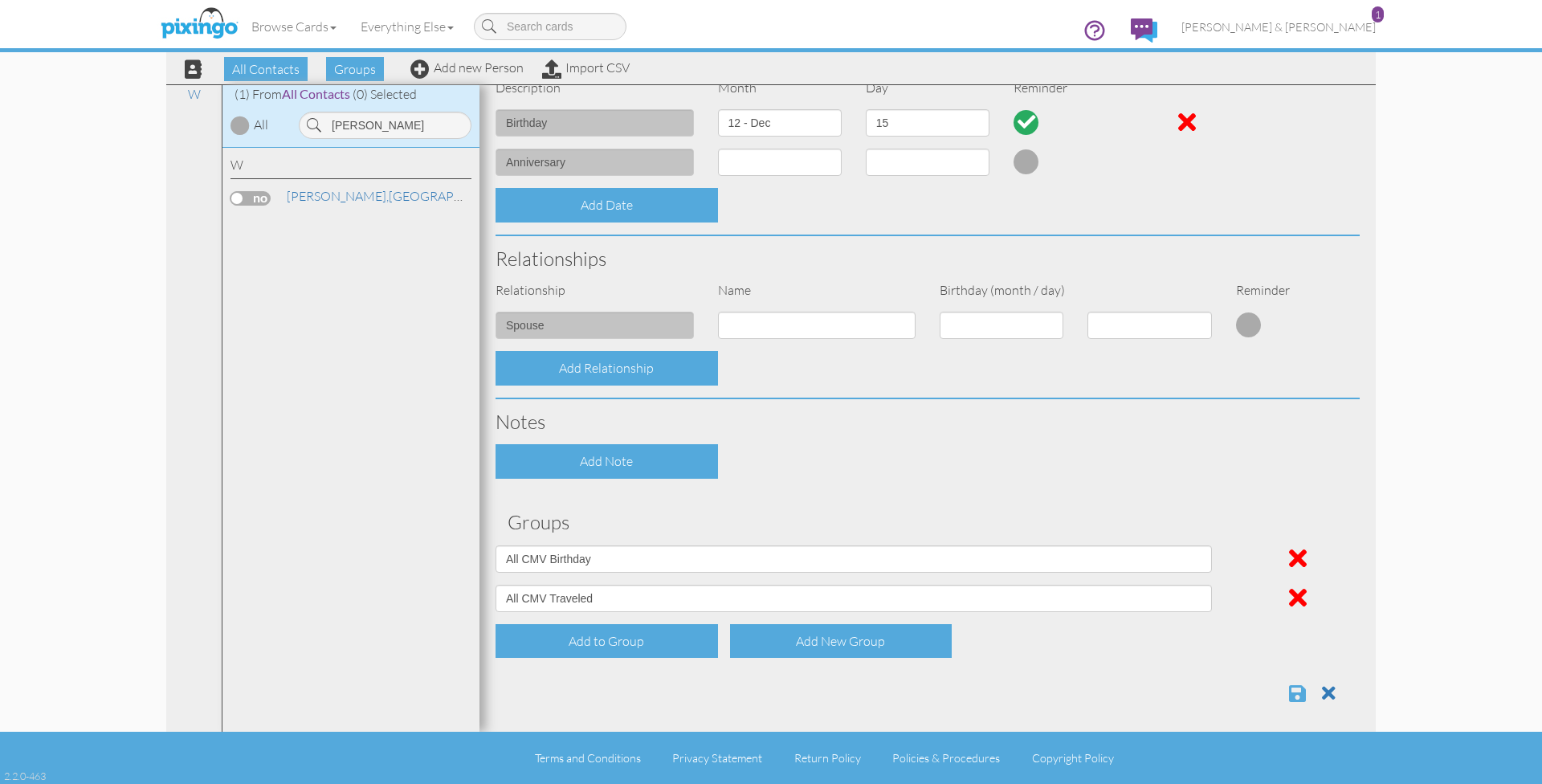
click at [1299, 686] on span at bounding box center [1298, 693] width 17 height 20
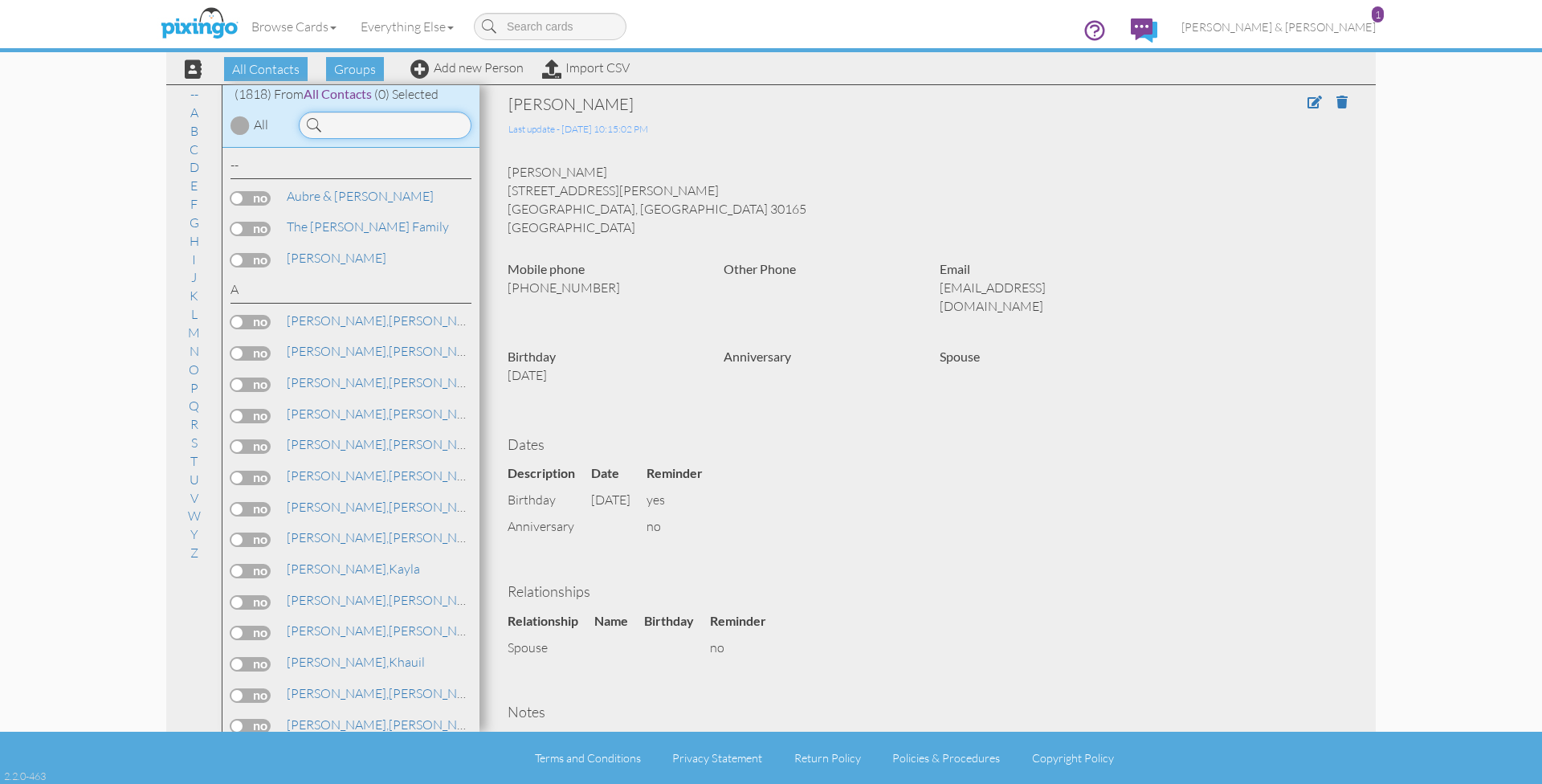
click at [415, 123] on input at bounding box center [386, 125] width 173 height 27
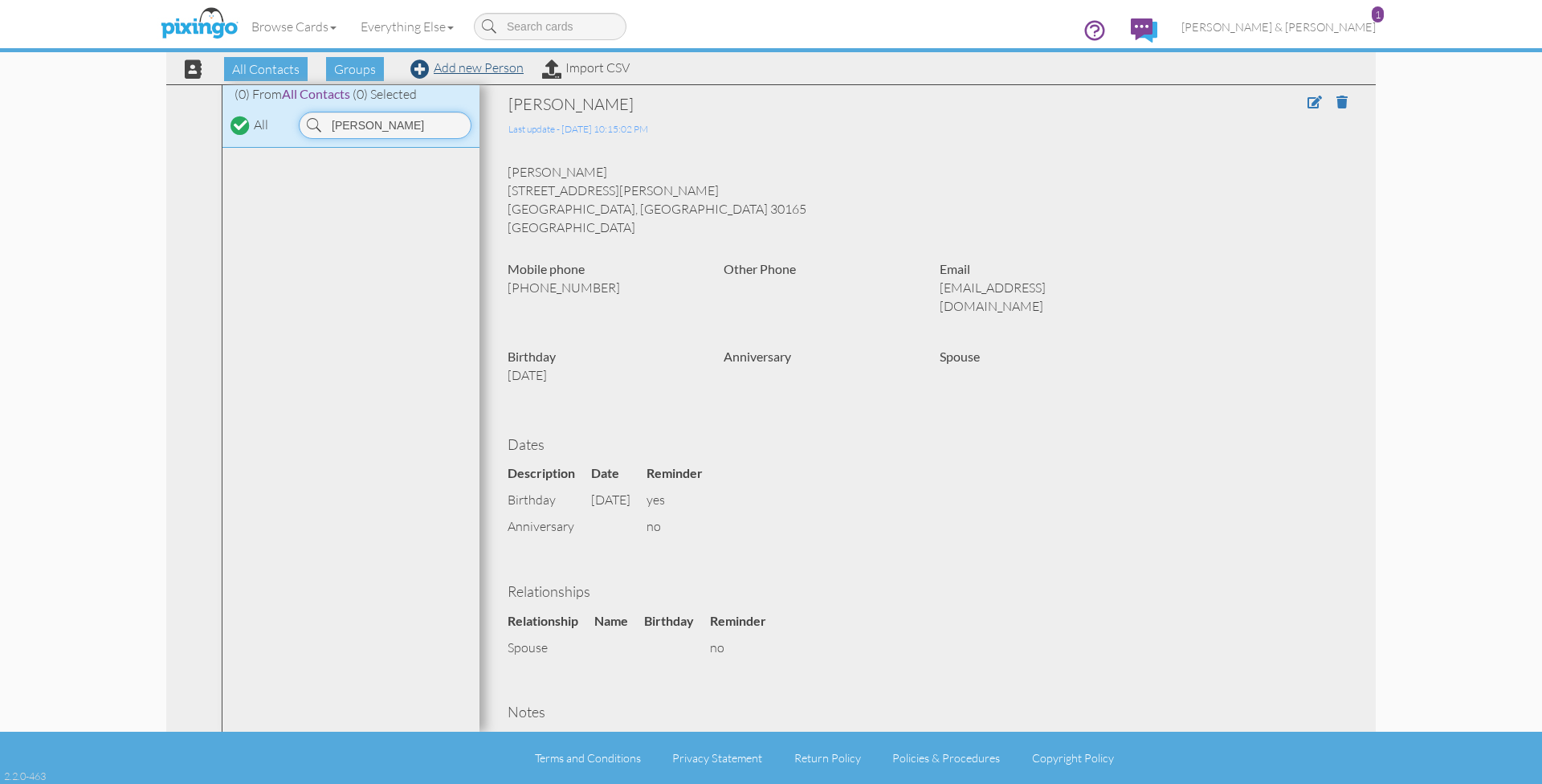
type input "[PERSON_NAME]"
click at [450, 69] on link "Add new Person" at bounding box center [467, 67] width 113 height 16
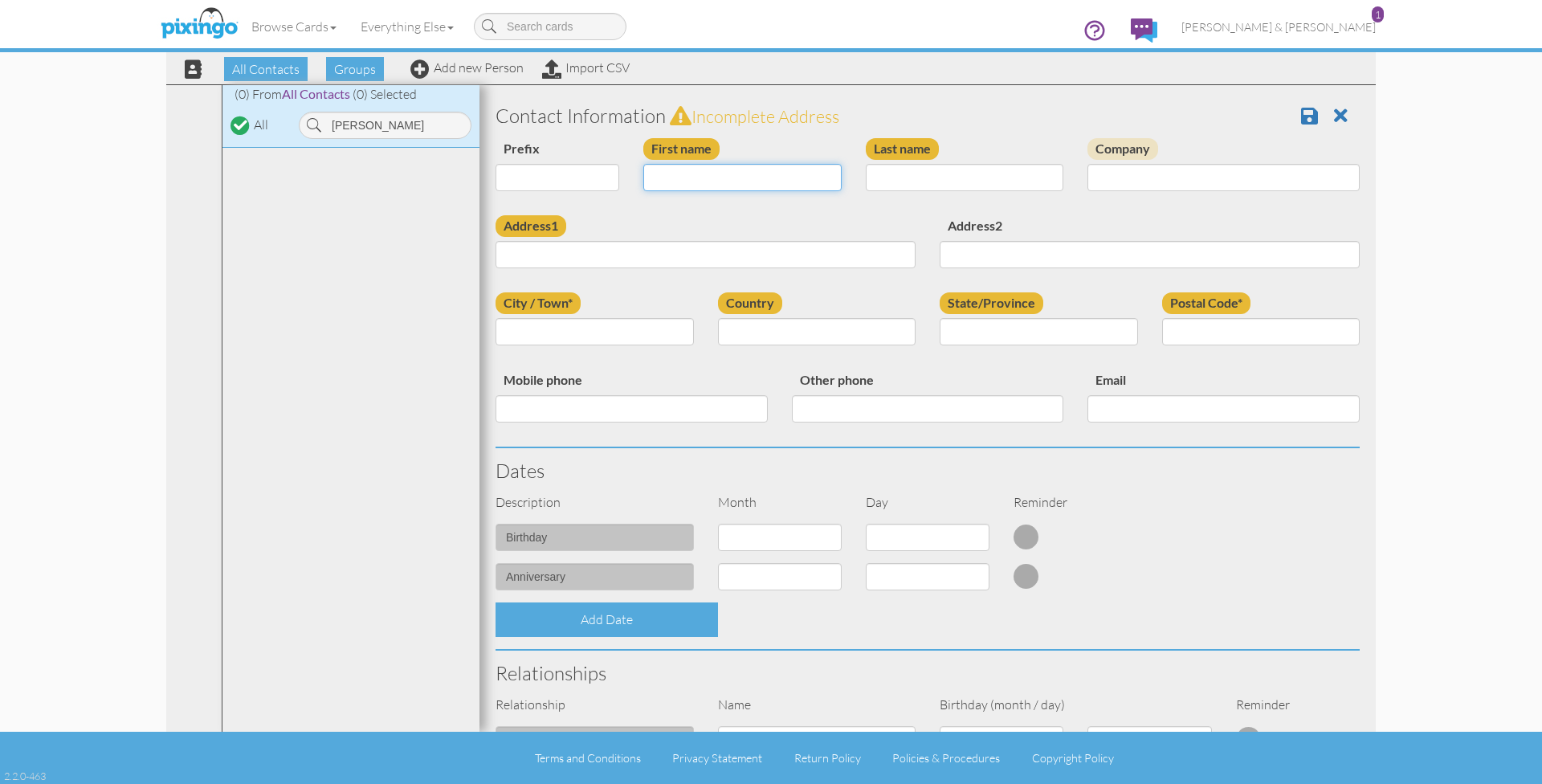
click at [698, 184] on input "First name" at bounding box center [742, 177] width 198 height 27
type input "[PERSON_NAME]"
click at [648, 262] on input "Address1" at bounding box center [705, 254] width 420 height 27
click at [582, 254] on input "Address1" at bounding box center [705, 254] width 420 height 27
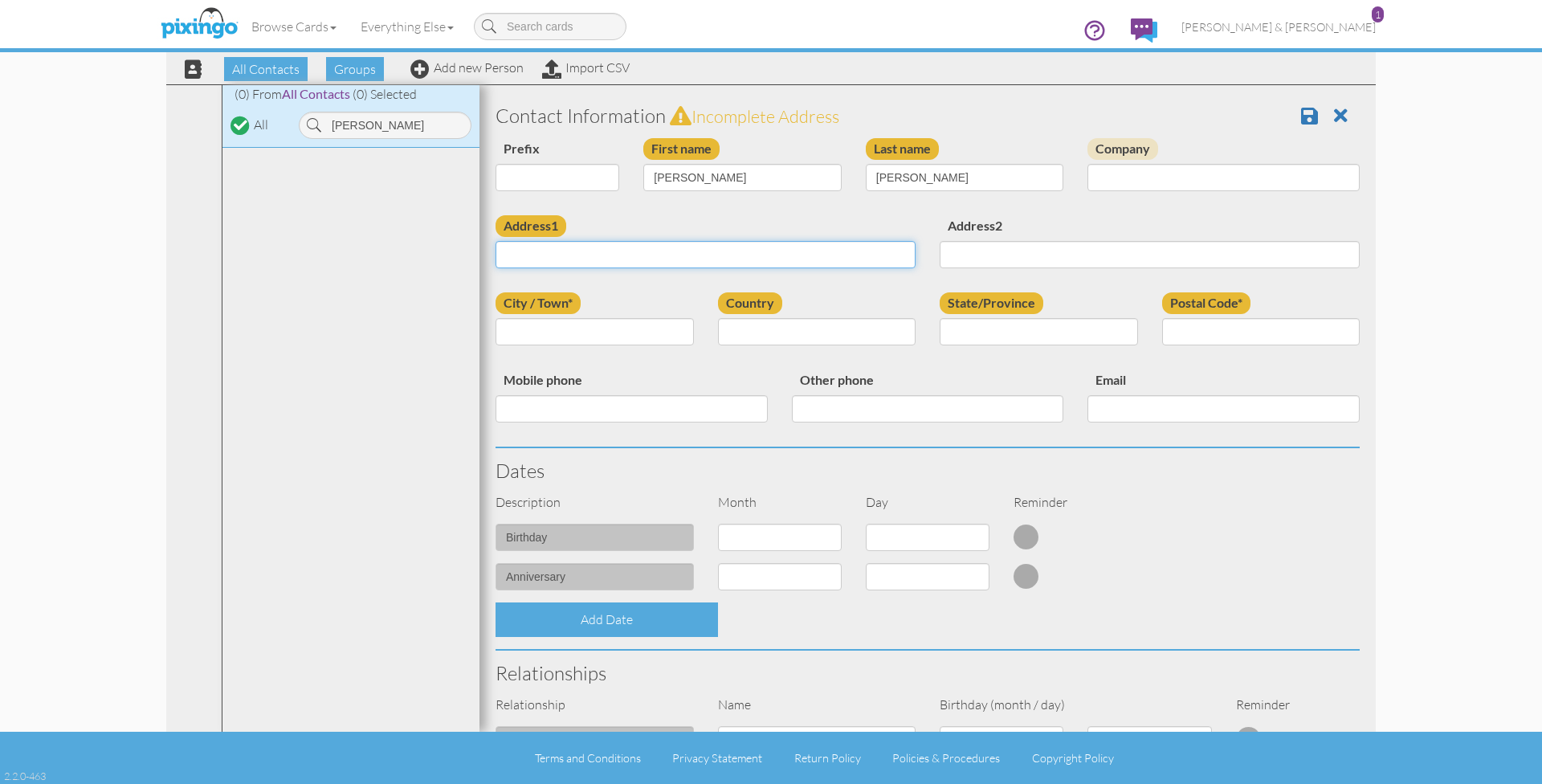
paste input "5604 Cox Gap Road Boaz, Alabama 35956 · USA"
drag, startPoint x: 643, startPoint y: 255, endPoint x: 767, endPoint y: 256, distance: 124.0
click at [767, 256] on input "5604 Cox Gap Road Boaz, Alabama 35956 · USA" at bounding box center [705, 254] width 420 height 27
type input "5604 Cox Gap Road Boaz,"
click at [624, 329] on input "City / Town*" at bounding box center [594, 331] width 198 height 27
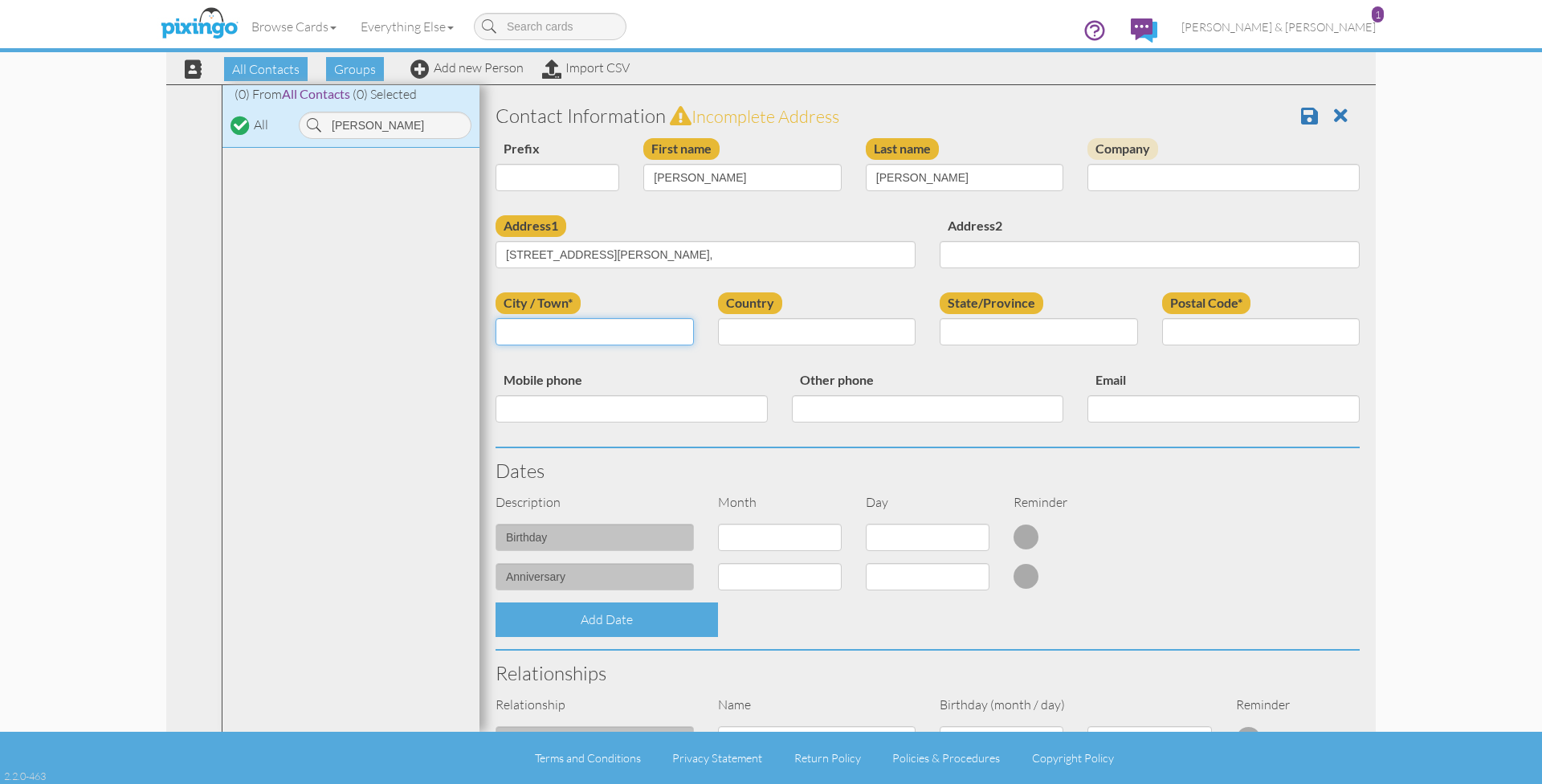
paste input "Alabama 35956 · USA"
drag, startPoint x: 611, startPoint y: 251, endPoint x: 643, endPoint y: 255, distance: 32.2
click at [643, 255] on input "5604 Cox Gap Road Boaz," at bounding box center [705, 254] width 420 height 27
drag, startPoint x: 553, startPoint y: 328, endPoint x: 587, endPoint y: 327, distance: 34.0
click at [587, 327] on input "Alabama 35956 · USA" at bounding box center [594, 331] width 198 height 27
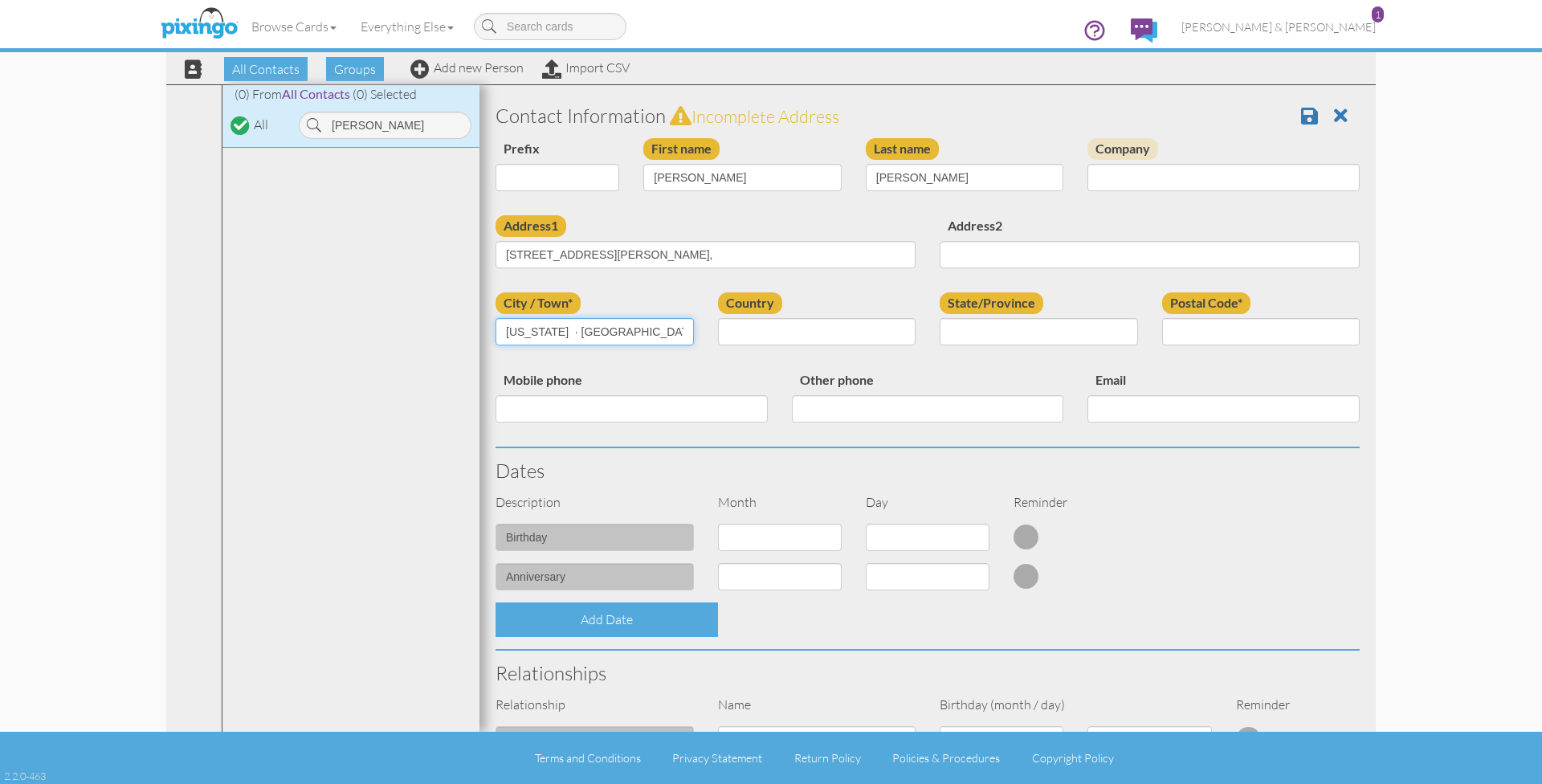
type input "Alabama · USA"
click at [1200, 334] on input "Postal Code*" at bounding box center [1261, 331] width 198 height 27
paste input "35956"
type input "35956"
click at [628, 335] on input "Alabama · USA" at bounding box center [594, 331] width 198 height 27
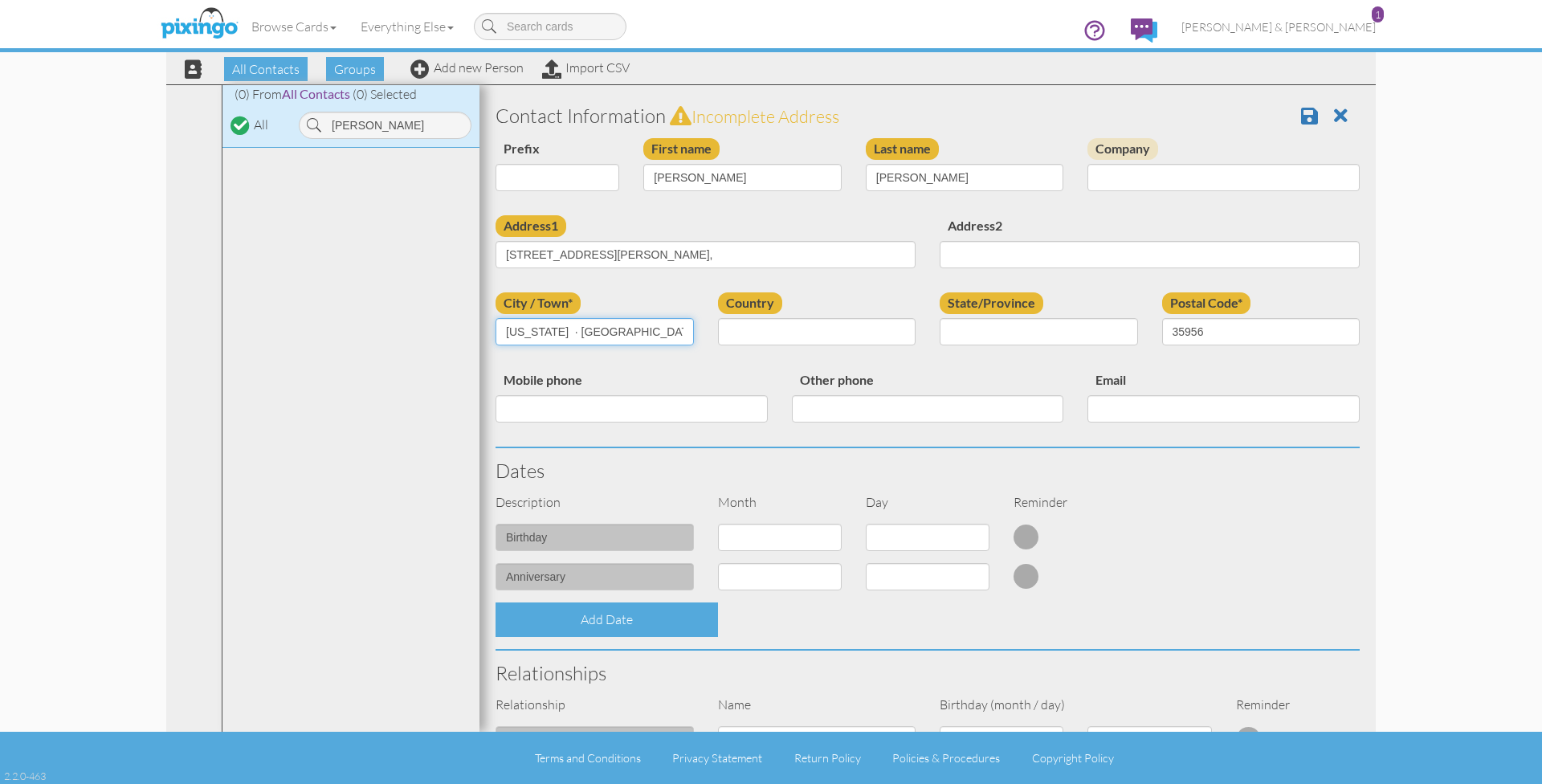
click at [628, 335] on input "Alabama · USA" at bounding box center [594, 331] width 198 height 27
drag, startPoint x: 641, startPoint y: 253, endPoint x: 612, endPoint y: 251, distance: 29.1
click at [612, 251] on input "5604 Cox Gap Road Boaz," at bounding box center [705, 254] width 420 height 27
type input "5604 Cox Gap Road"
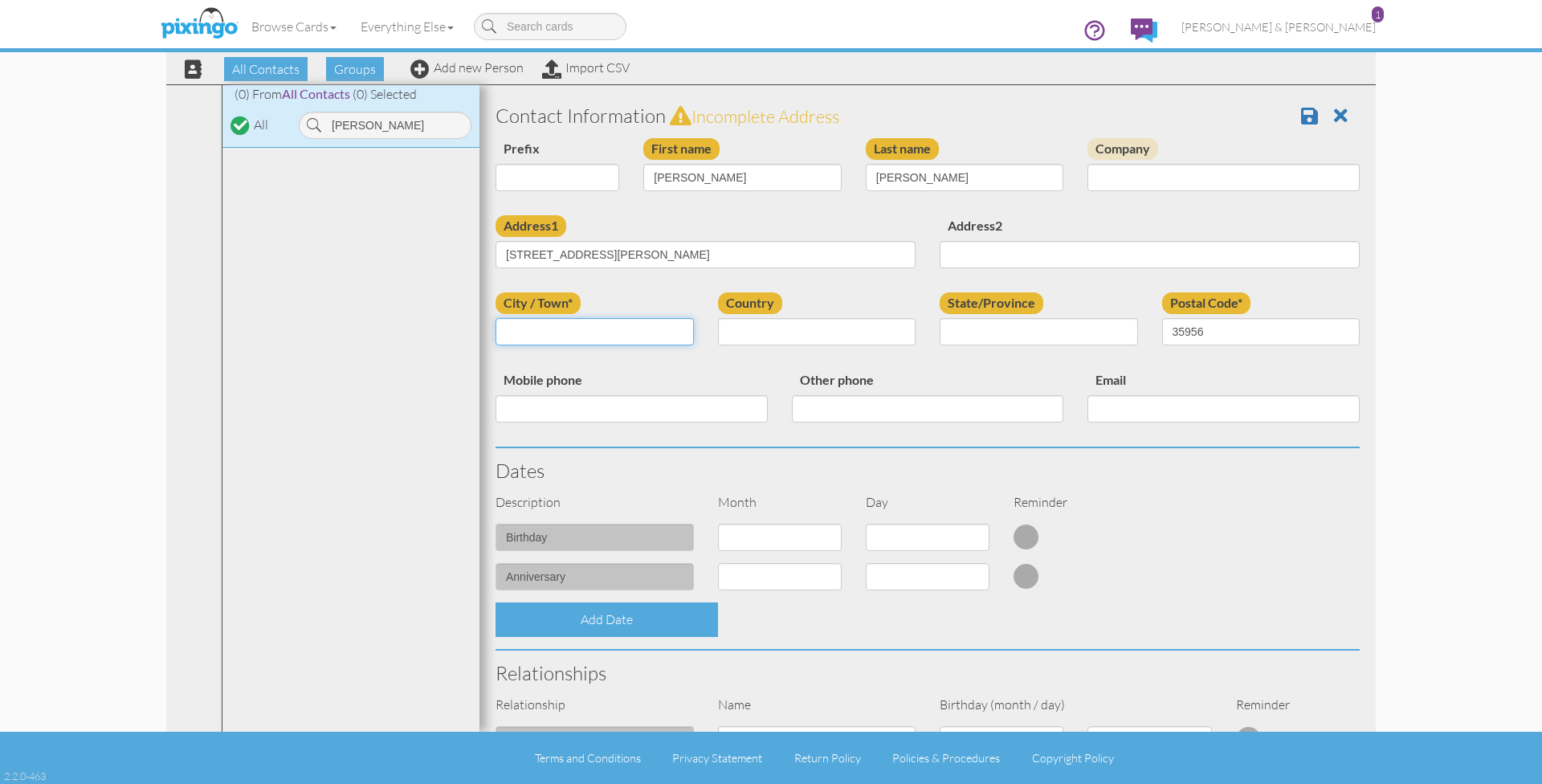
click at [584, 328] on input "City / Town*" at bounding box center [594, 331] width 198 height 27
paste input "Boaz,"
type input "Boaz"
click at [556, 419] on div "Mobile phone" at bounding box center [631, 401] width 296 height 65
click at [552, 410] on input "Mobile phone" at bounding box center [632, 408] width 273 height 27
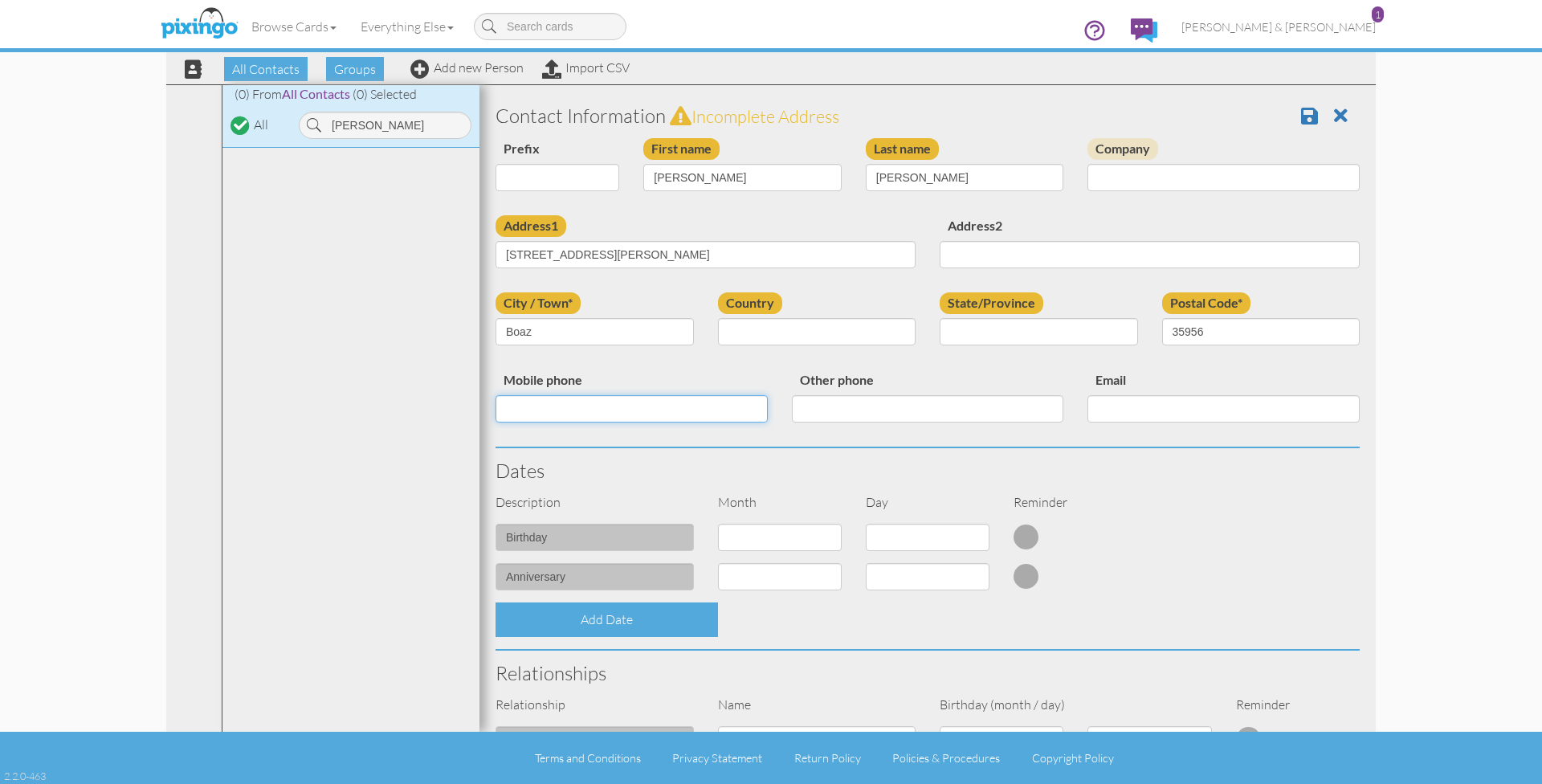
paste input "2562981513"
type input "2562981513"
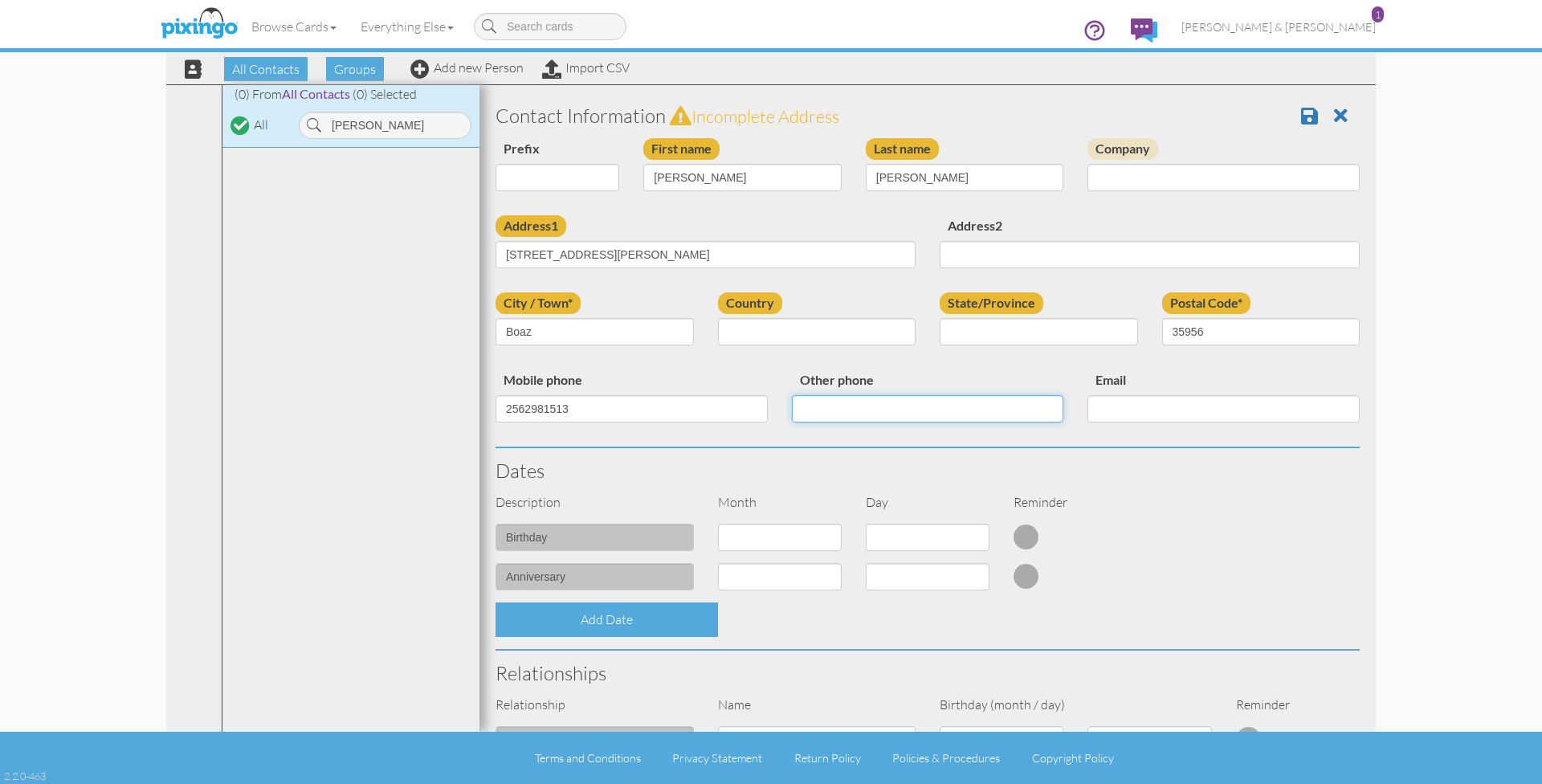
click at [813, 407] on input "Other phone" at bounding box center [928, 408] width 273 height 27
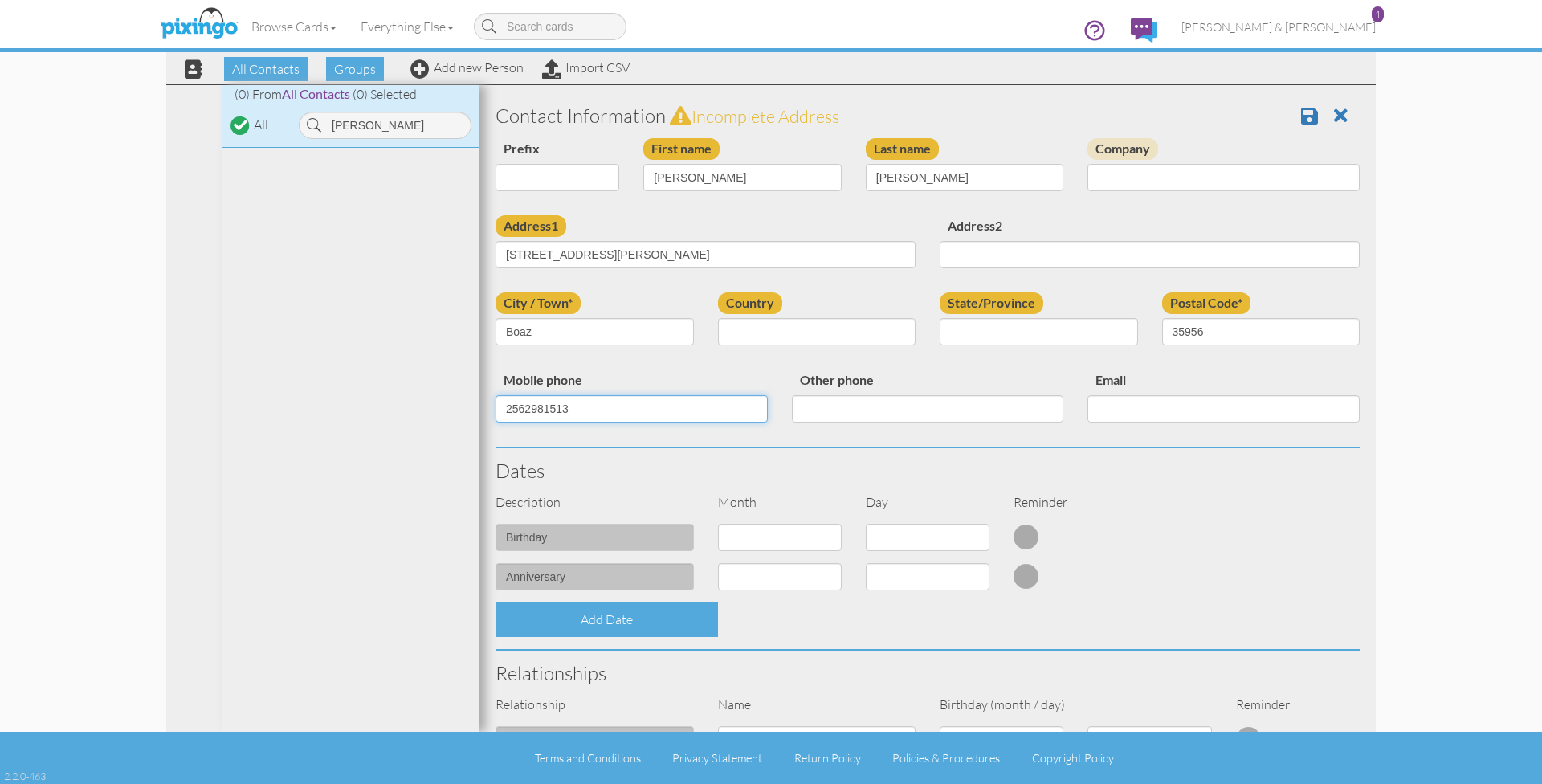
click at [711, 405] on input "2562981513" at bounding box center [632, 408] width 273 height 27
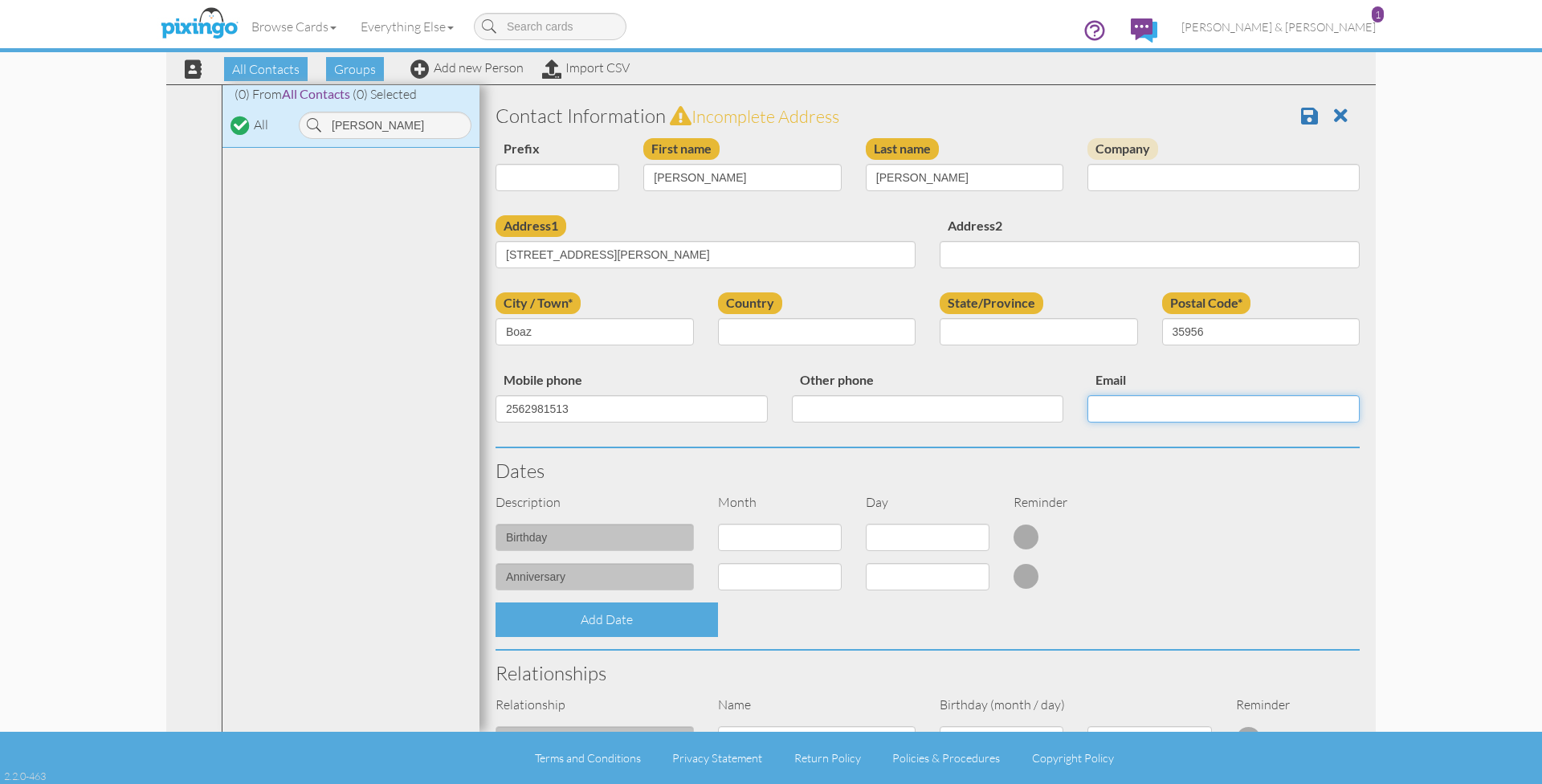
click at [1121, 416] on input "Email" at bounding box center [1224, 408] width 273 height 27
paste input "2562981513"
click at [1131, 454] on div "Dates" at bounding box center [927, 471] width 889 height 45
click at [1184, 410] on input "2562981513" at bounding box center [1224, 408] width 273 height 27
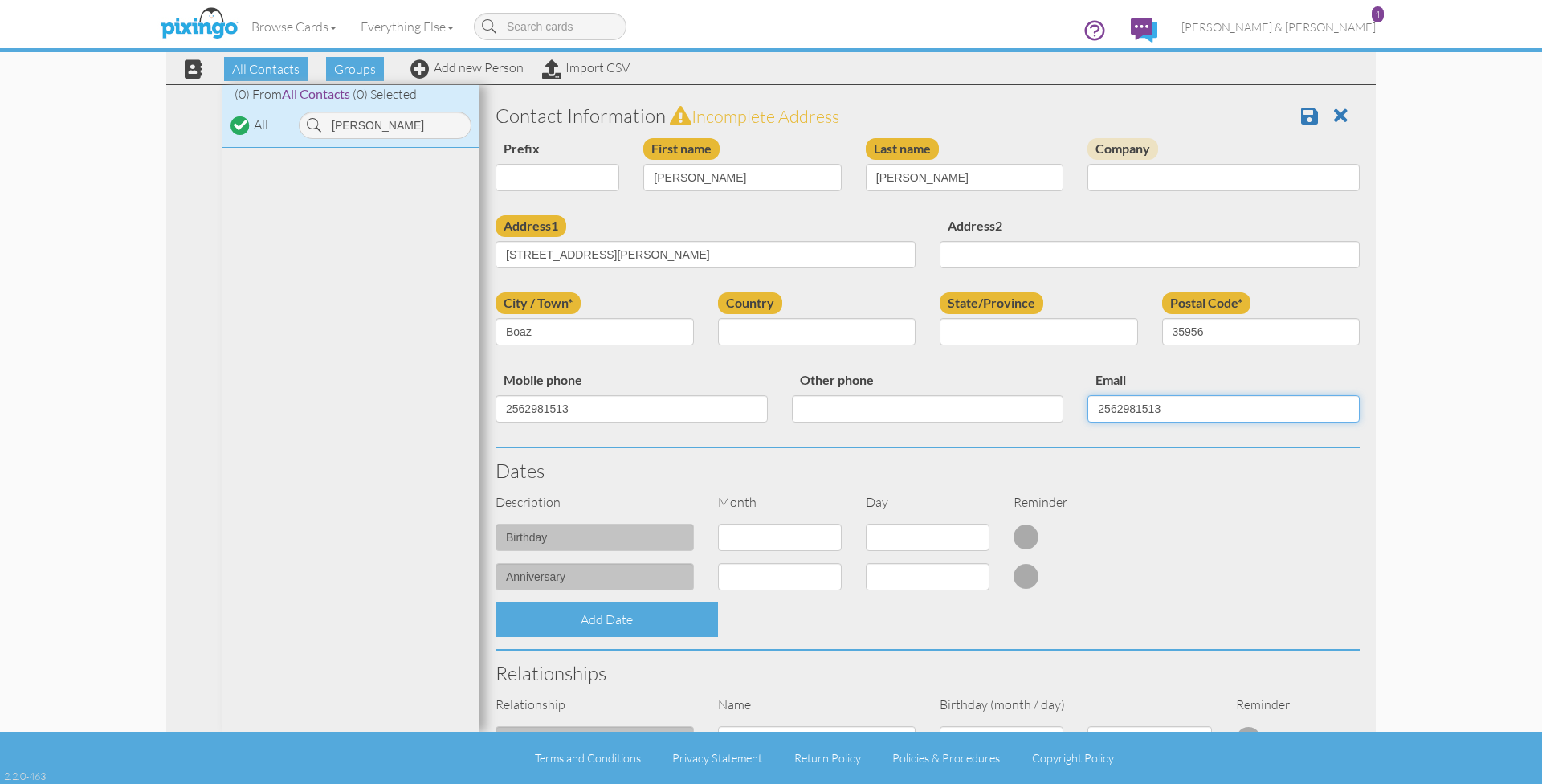
click at [1184, 410] on input "2562981513" at bounding box center [1224, 408] width 273 height 27
paste input "caitlyndarnell1@gmail.com"
type input "caitlyndarnell1@gmail.com"
select select "object:5743"
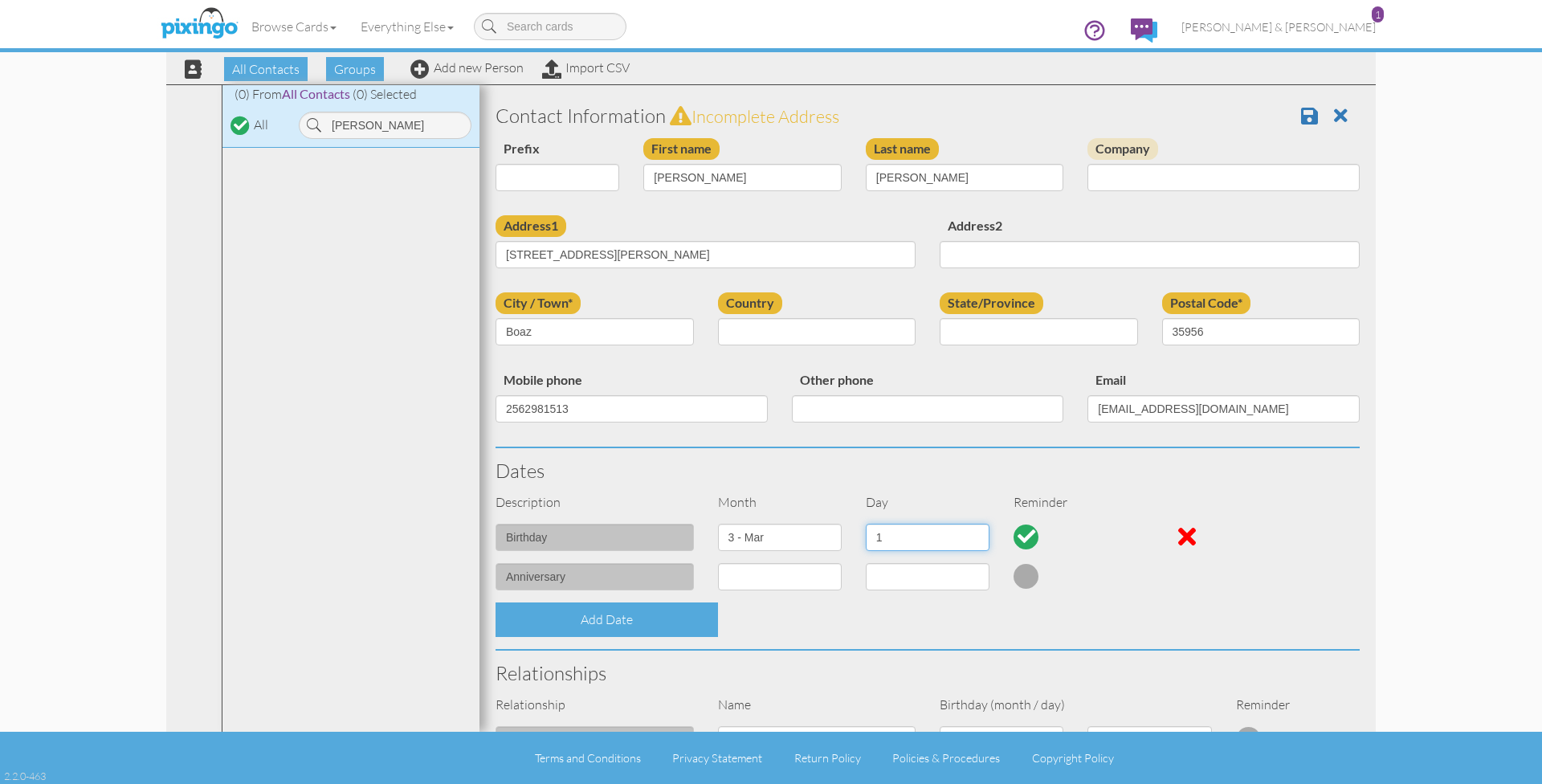
select select "number:26"
click at [955, 615] on div "Add Date" at bounding box center [927, 619] width 889 height 35
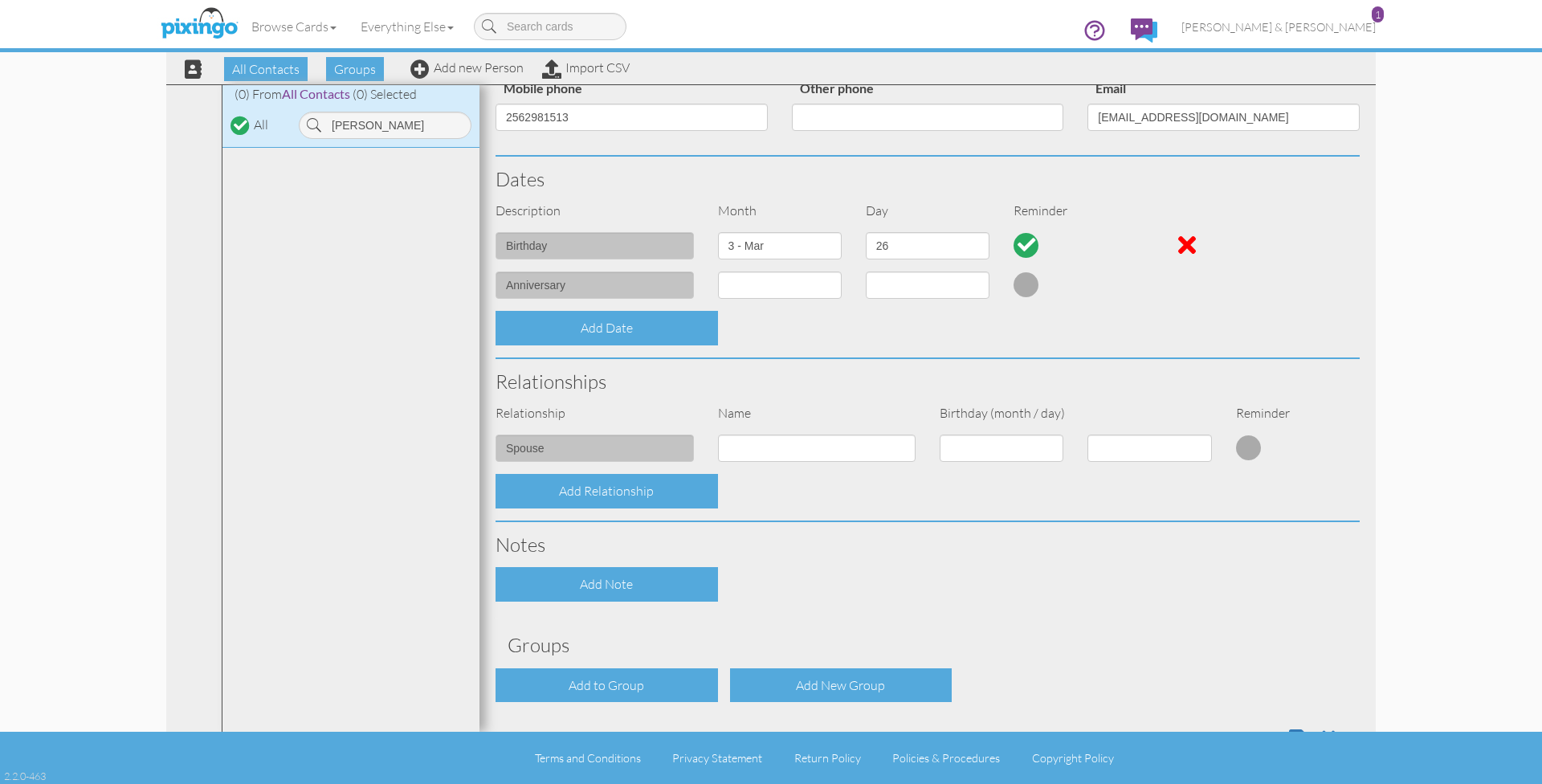
scroll to position [294, 0]
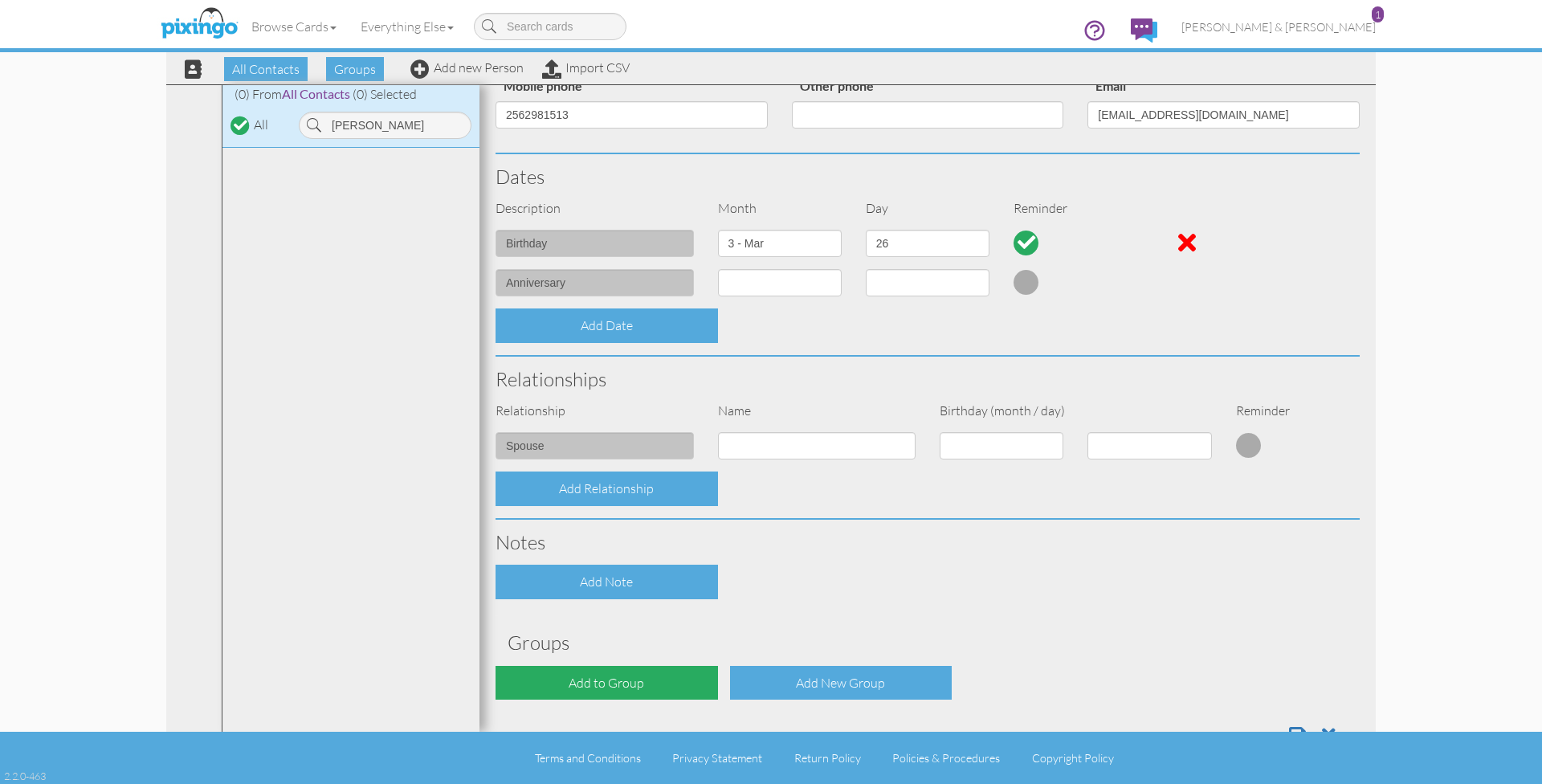
click at [628, 685] on div "Add to Group" at bounding box center [606, 682] width 223 height 35
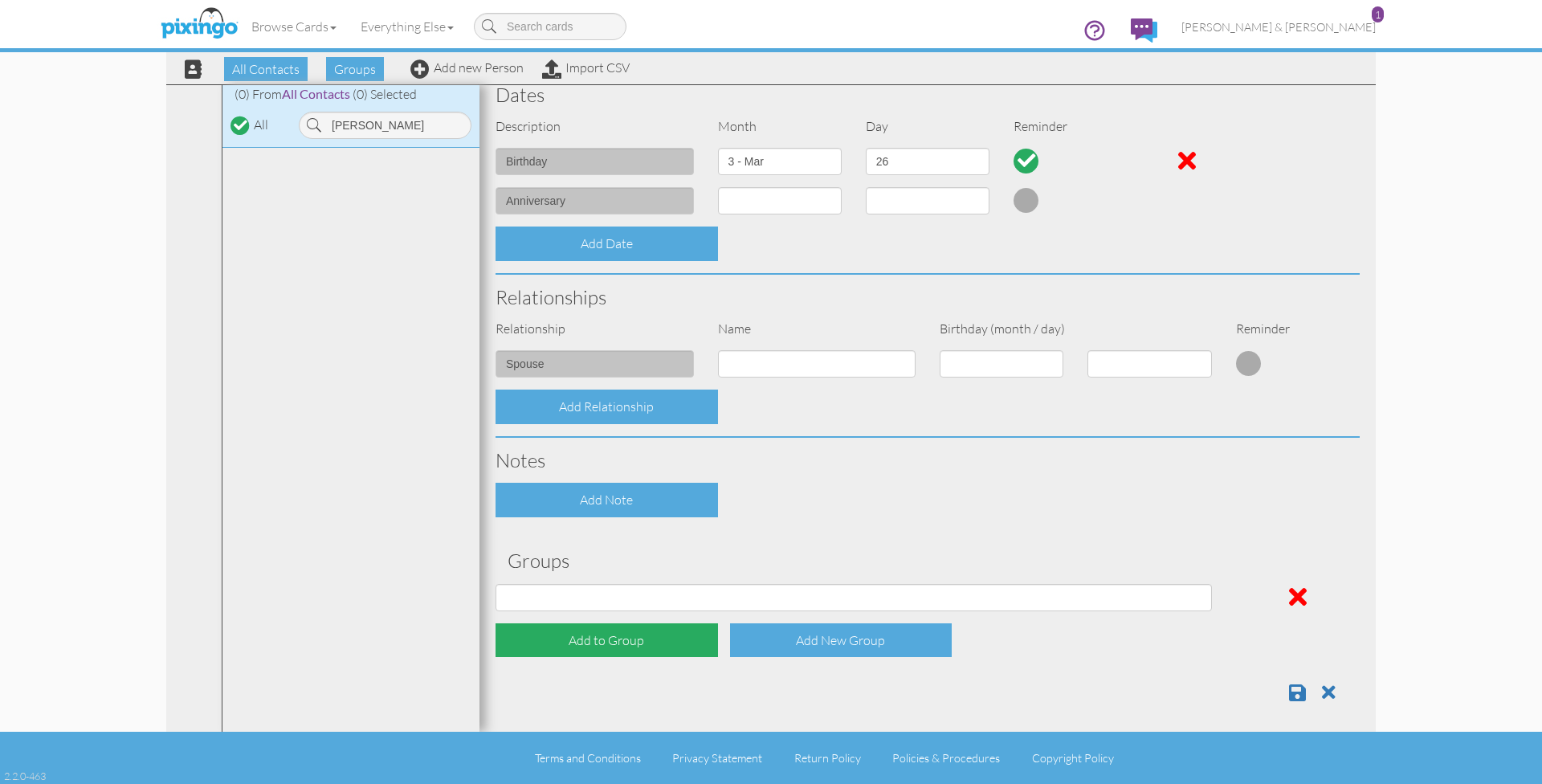
scroll to position [375, 0]
click at [609, 624] on div "Add to Group" at bounding box center [606, 641] width 223 height 35
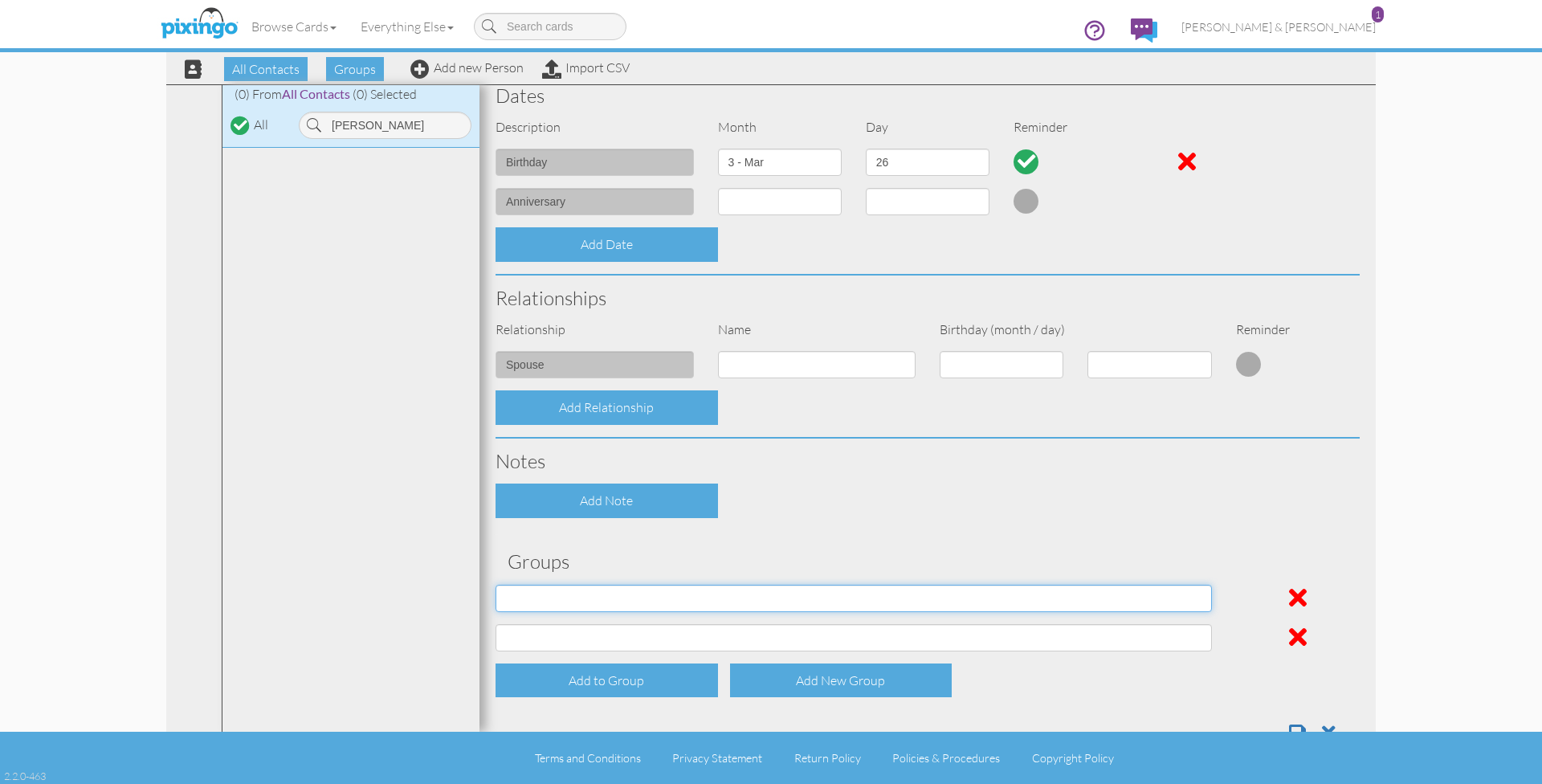
select select "object:6001"
select select "object:6002"
click at [1297, 723] on span at bounding box center [1298, 732] width 17 height 20
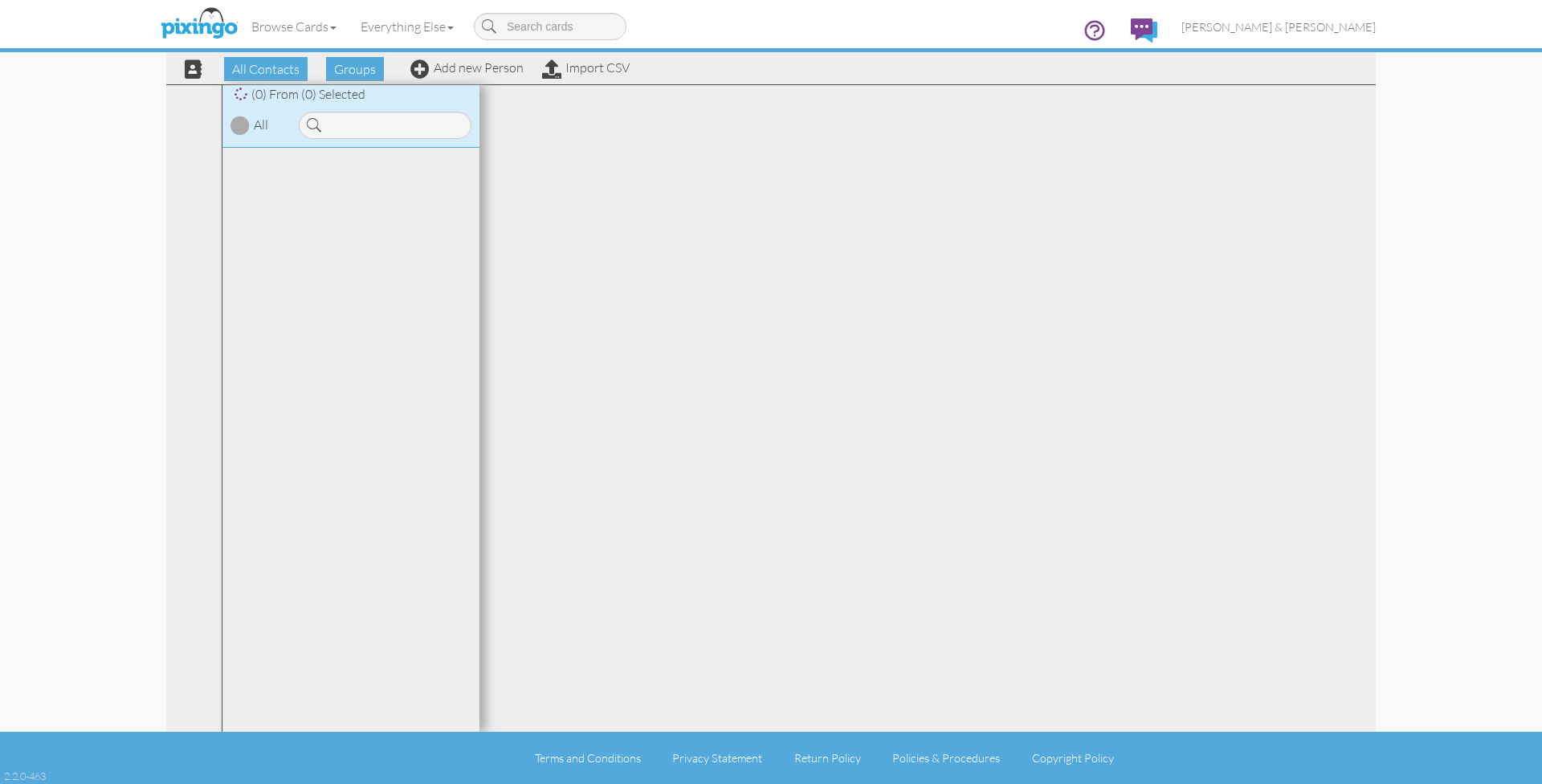
click at [1297, 32] on span "[PERSON_NAME] & [PERSON_NAME]" at bounding box center [1279, 26] width 195 height 14
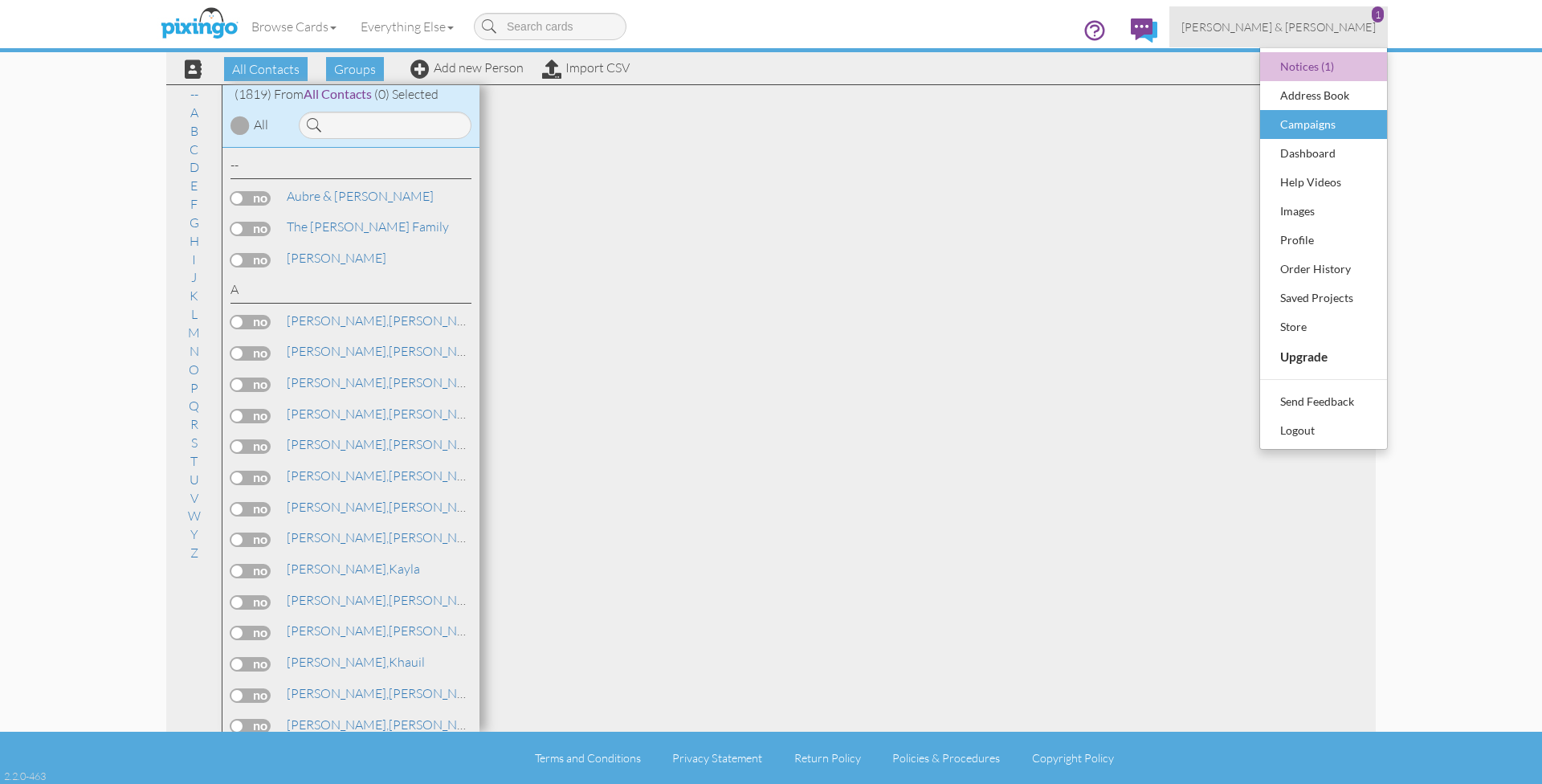
click at [1314, 126] on div "Campaigns" at bounding box center [1324, 125] width 95 height 24
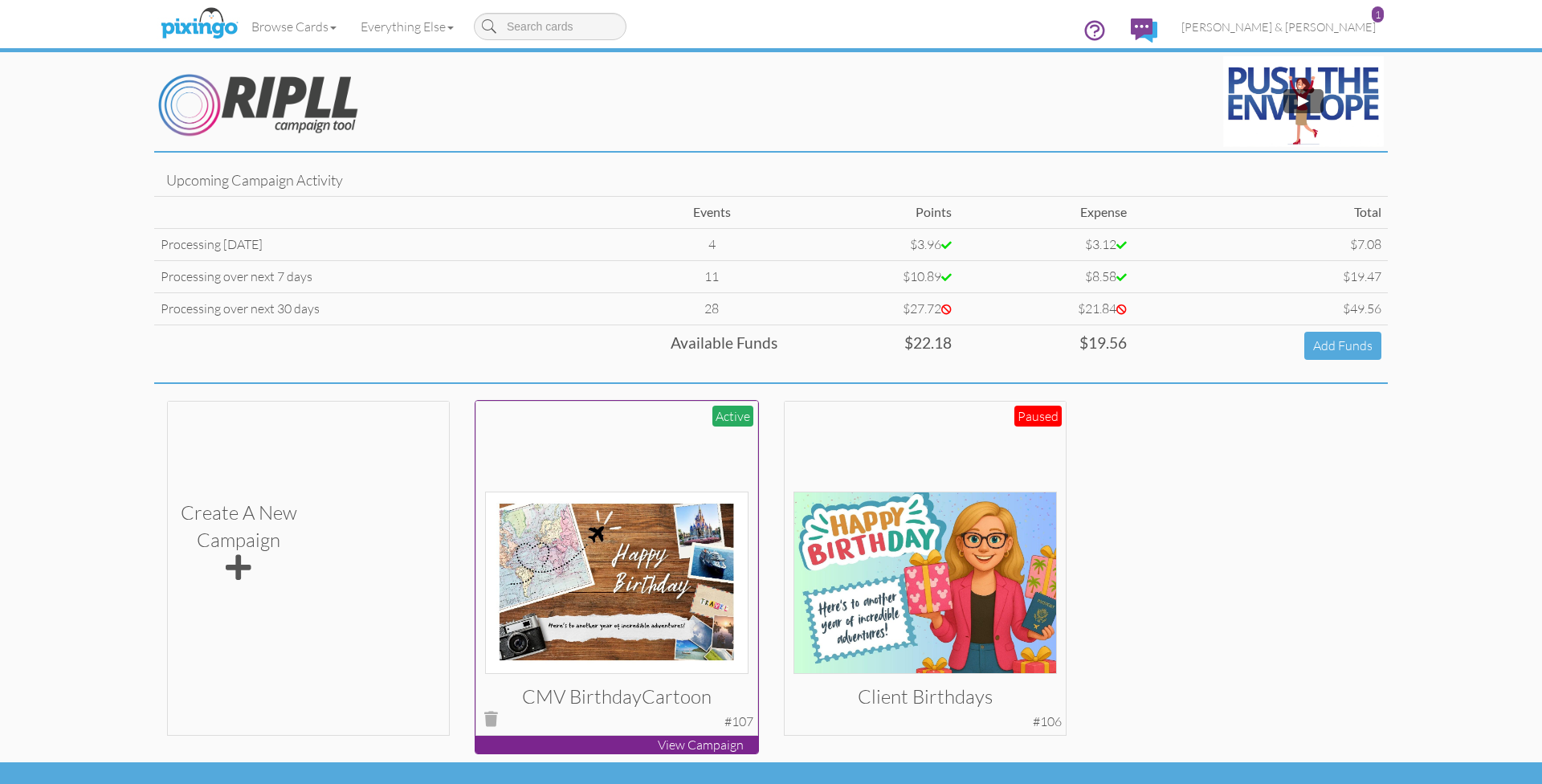
click at [669, 431] on div at bounding box center [617, 541] width 264 height 264
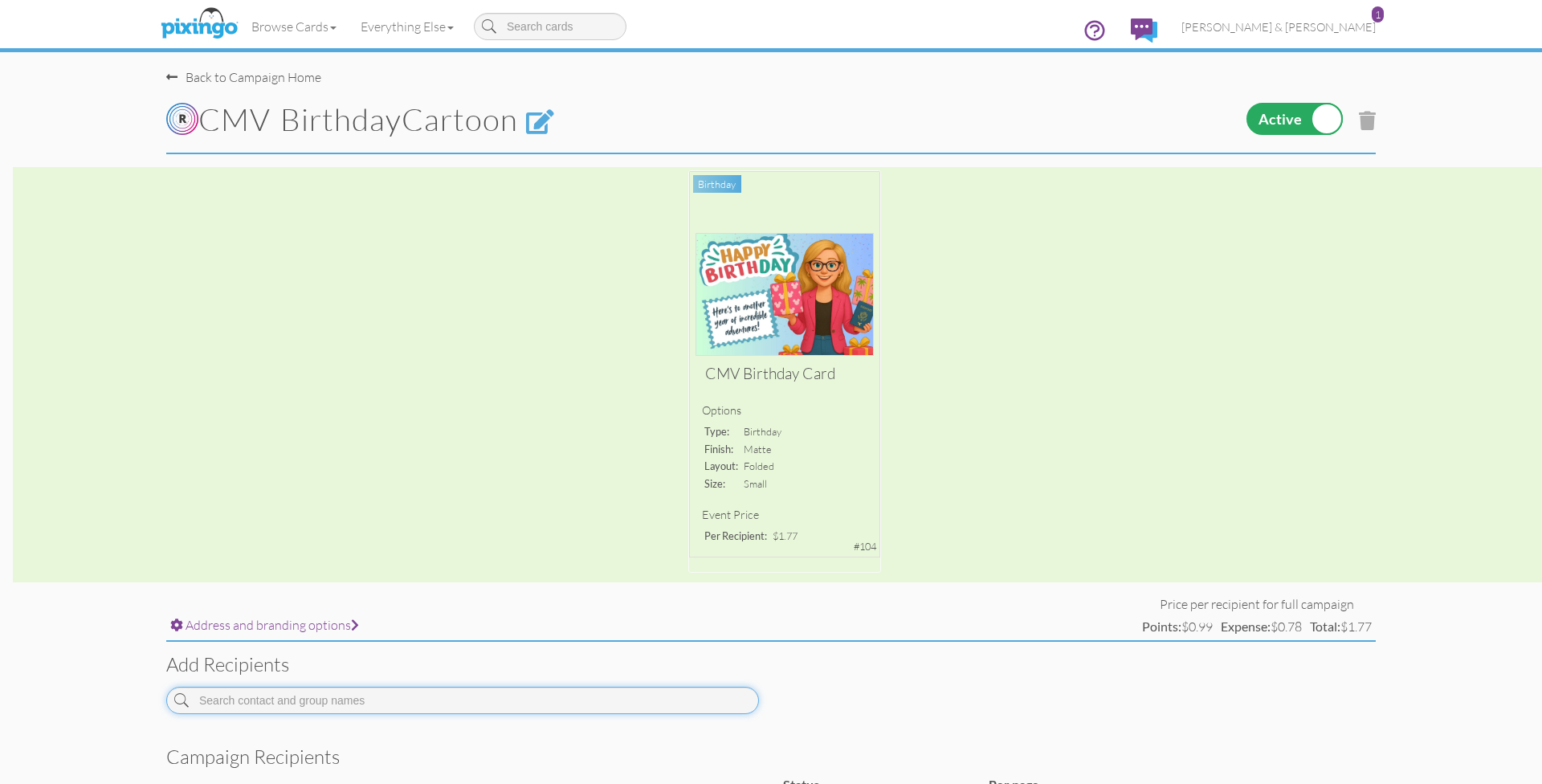
click at [430, 699] on input at bounding box center [463, 699] width 593 height 27
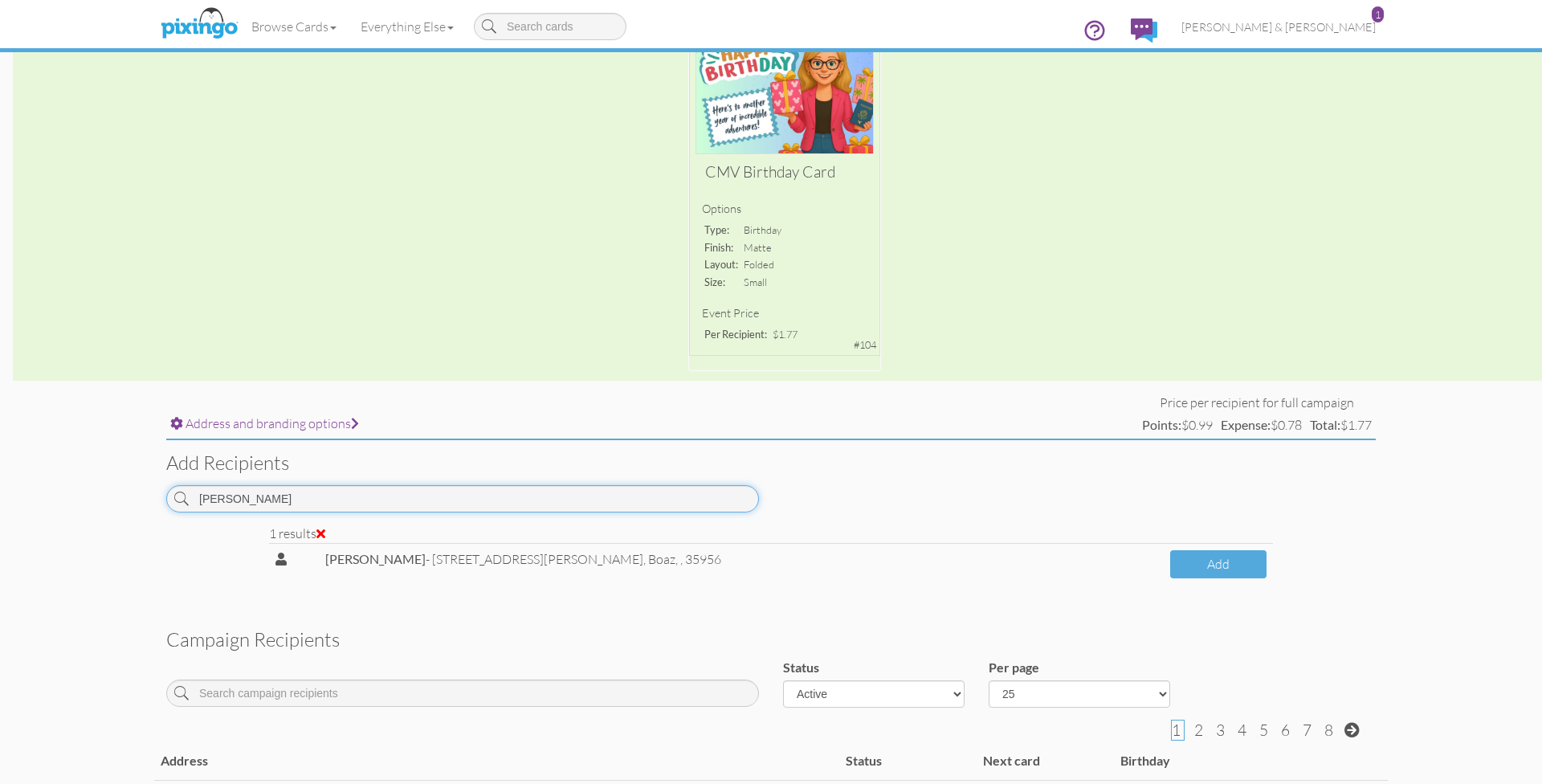
scroll to position [218, 0]
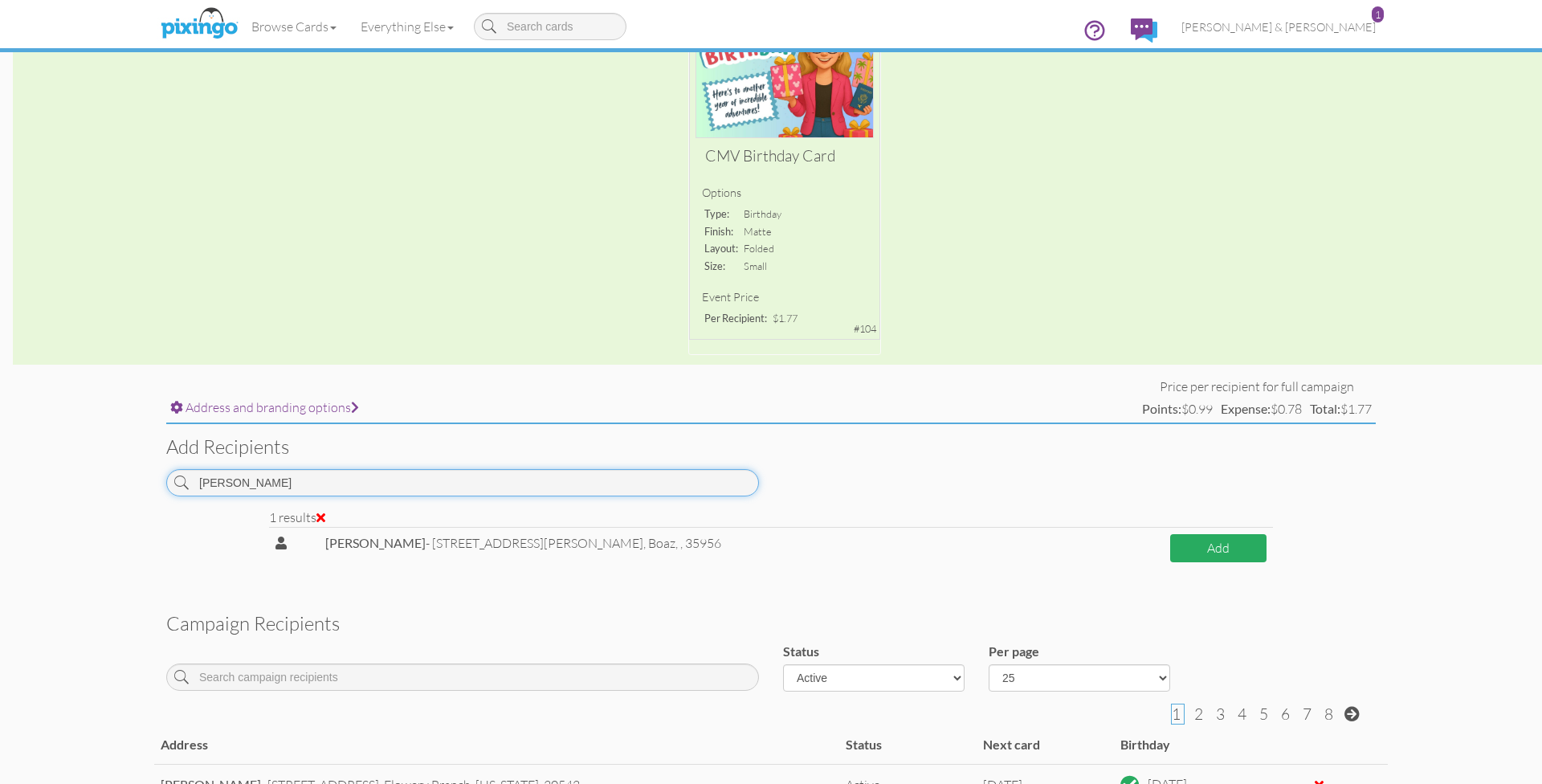
type input "[PERSON_NAME]"
click at [1216, 549] on button "Add" at bounding box center [1219, 548] width 97 height 28
